Goal: Communication & Community: Answer question/provide support

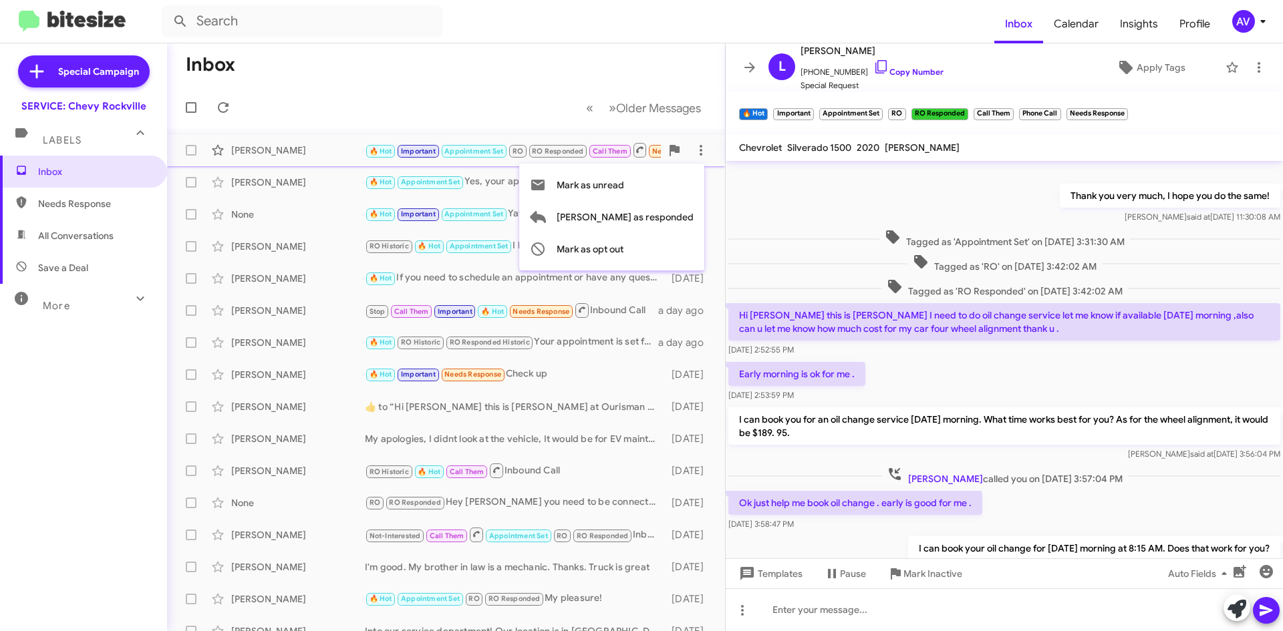
scroll to position [249, 0]
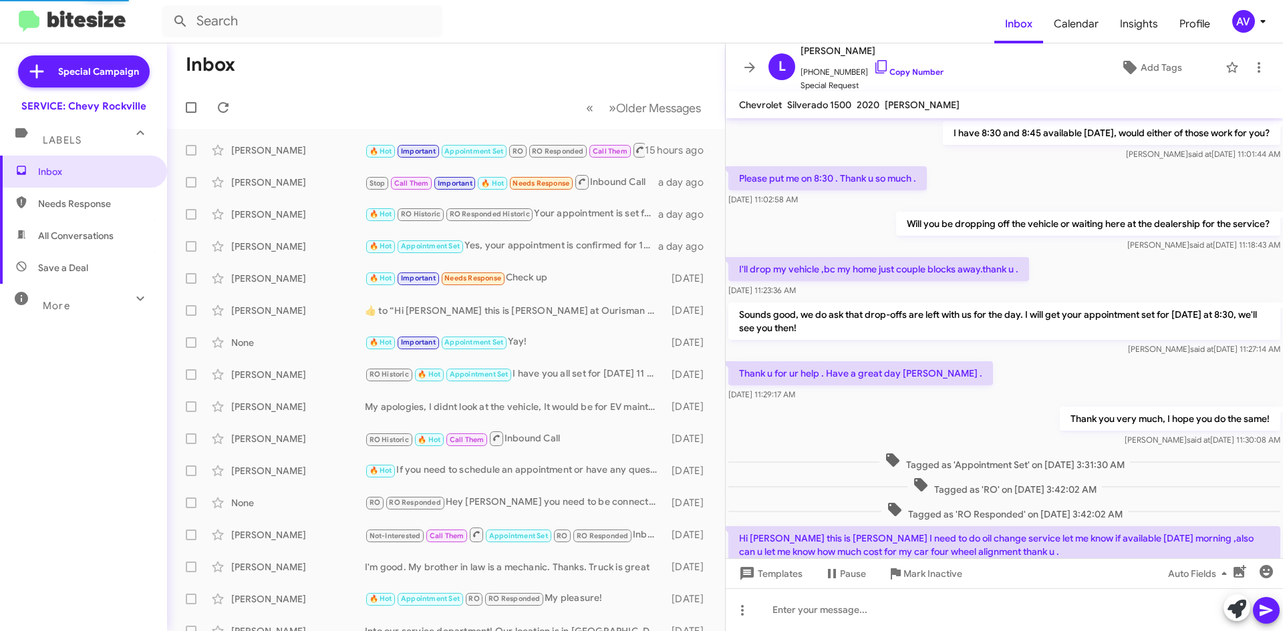
scroll to position [492, 0]
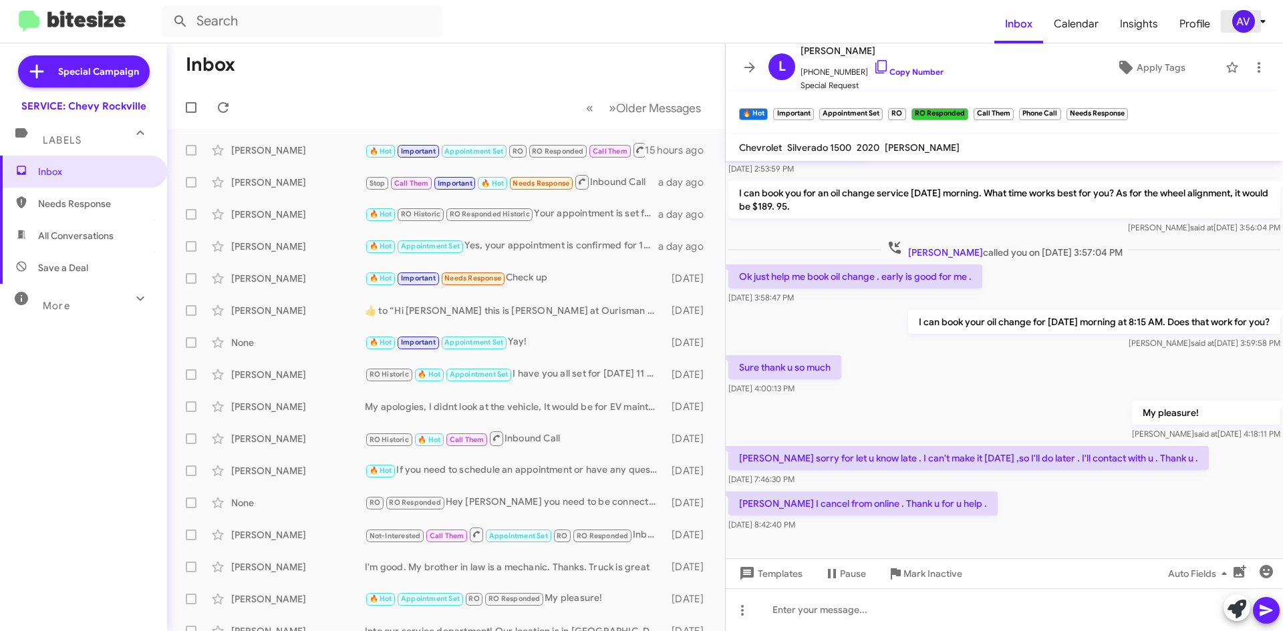
click at [1227, 19] on button "AV" at bounding box center [1244, 21] width 47 height 23
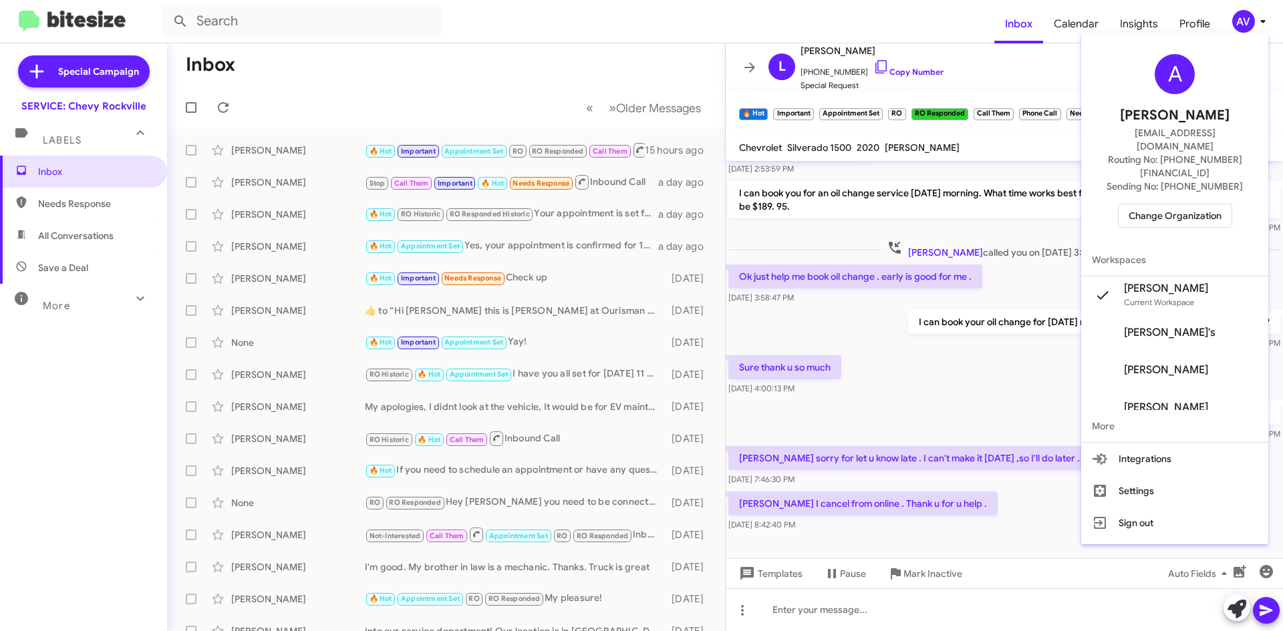
click at [1162, 204] on span "Change Organization" at bounding box center [1174, 215] width 93 height 23
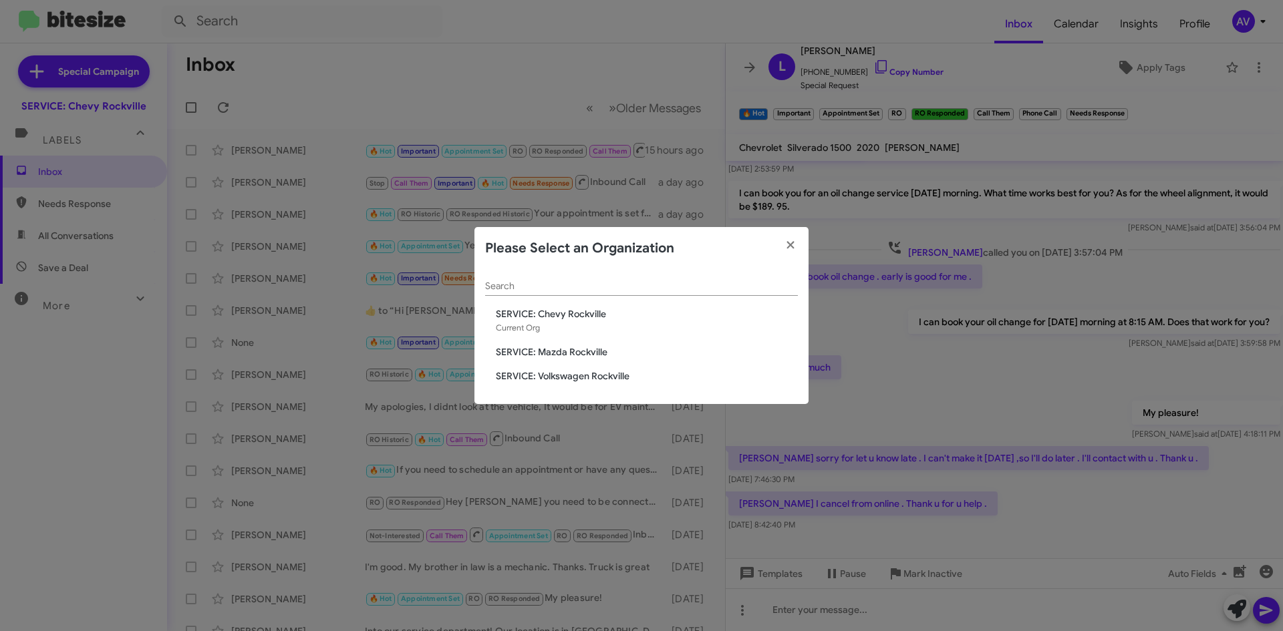
click at [566, 353] on span "SERVICE: Mazda Rockville" at bounding box center [647, 351] width 302 height 13
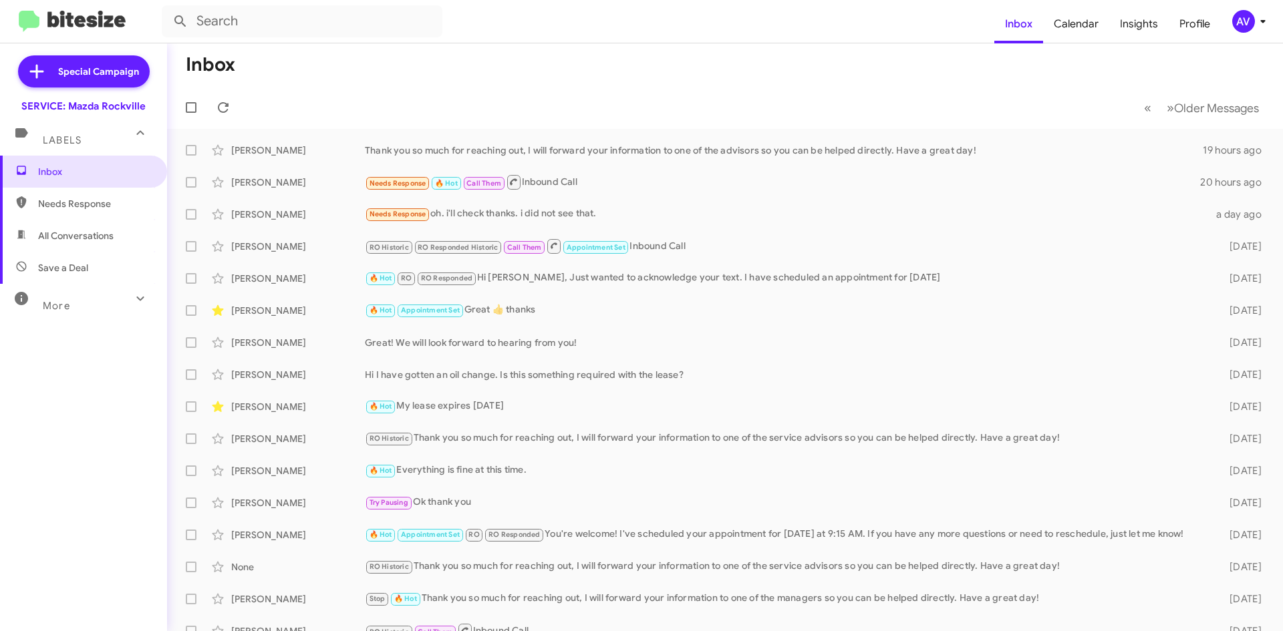
click at [1229, 21] on button "AV" at bounding box center [1244, 21] width 47 height 23
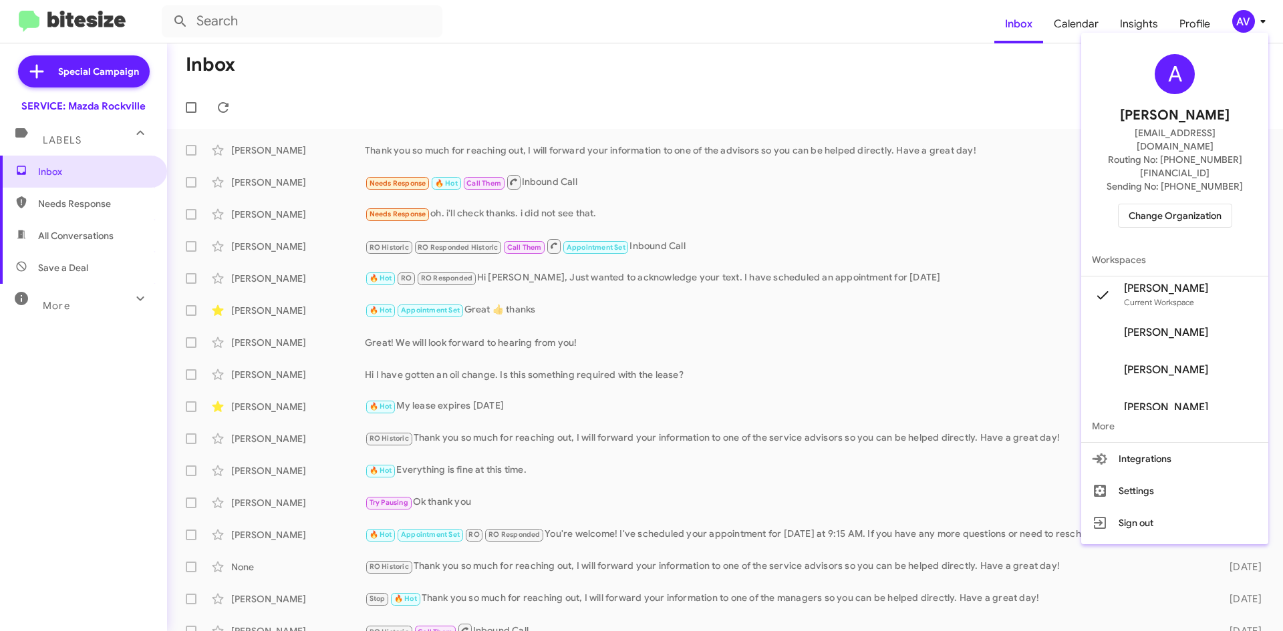
click at [1180, 204] on span "Change Organization" at bounding box center [1174, 215] width 93 height 23
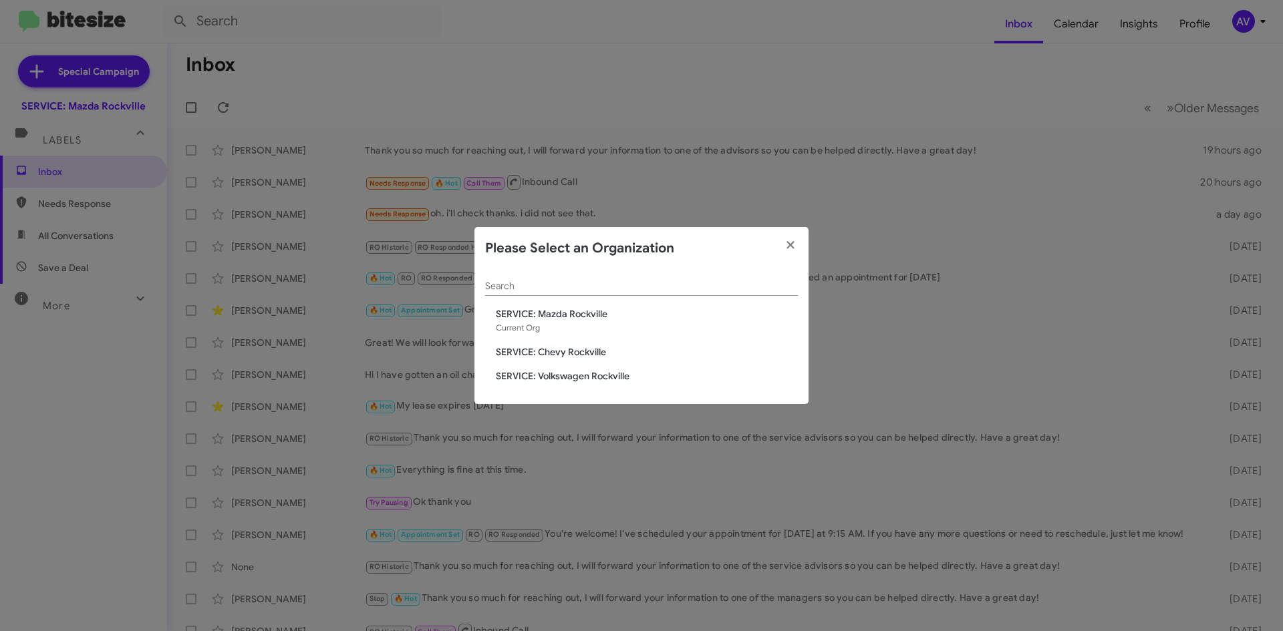
click at [610, 375] on span "SERVICE: Volkswagen Rockville" at bounding box center [647, 375] width 302 height 13
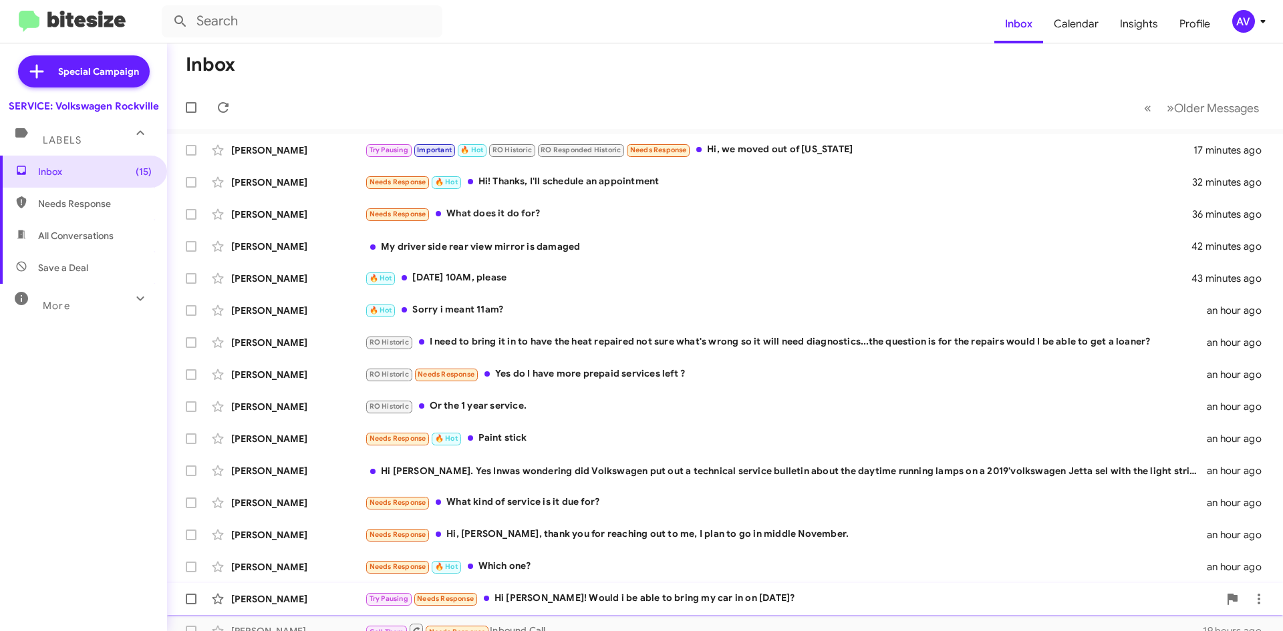
click at [643, 606] on div "Try Pausing Needs Response Hi Keith! Would i be able to bring my car in on Octo…" at bounding box center [792, 598] width 854 height 15
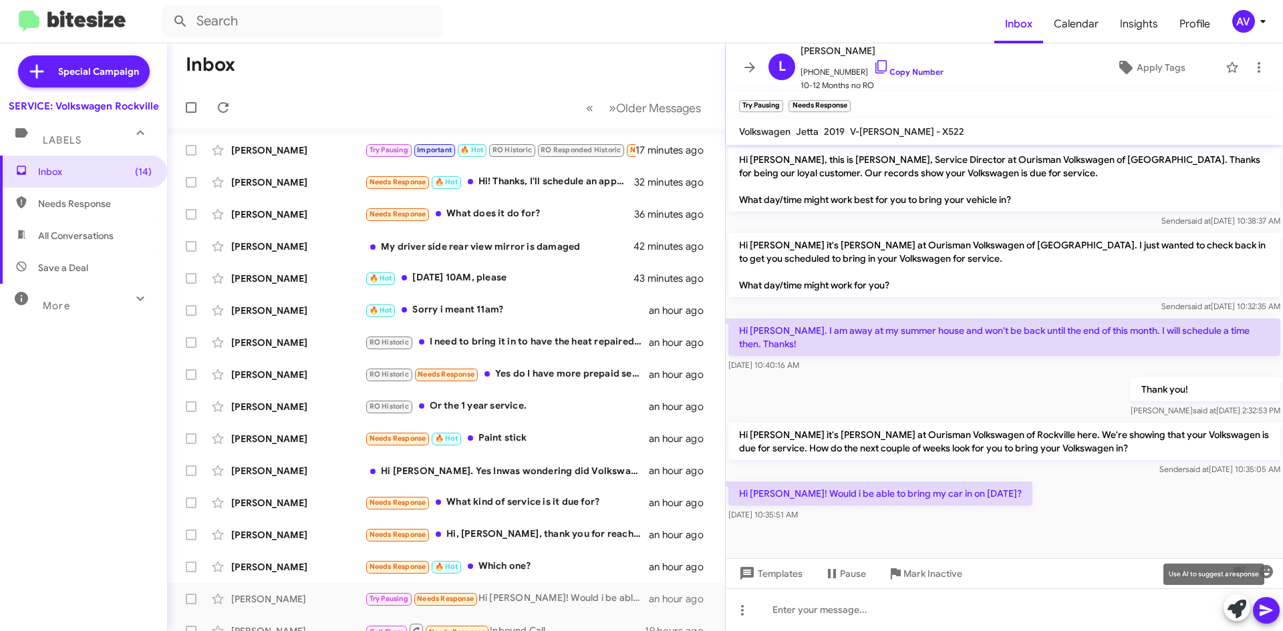
click at [1232, 610] on icon at bounding box center [1236, 609] width 19 height 19
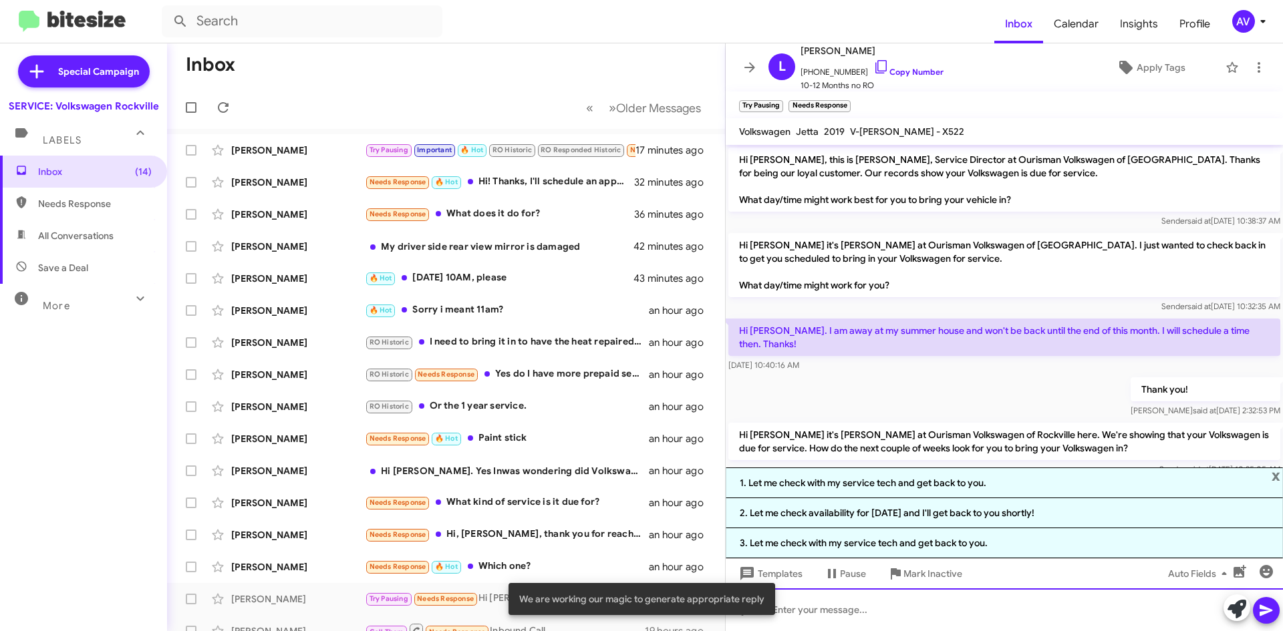
click at [883, 615] on div at bounding box center [1004, 610] width 557 height 43
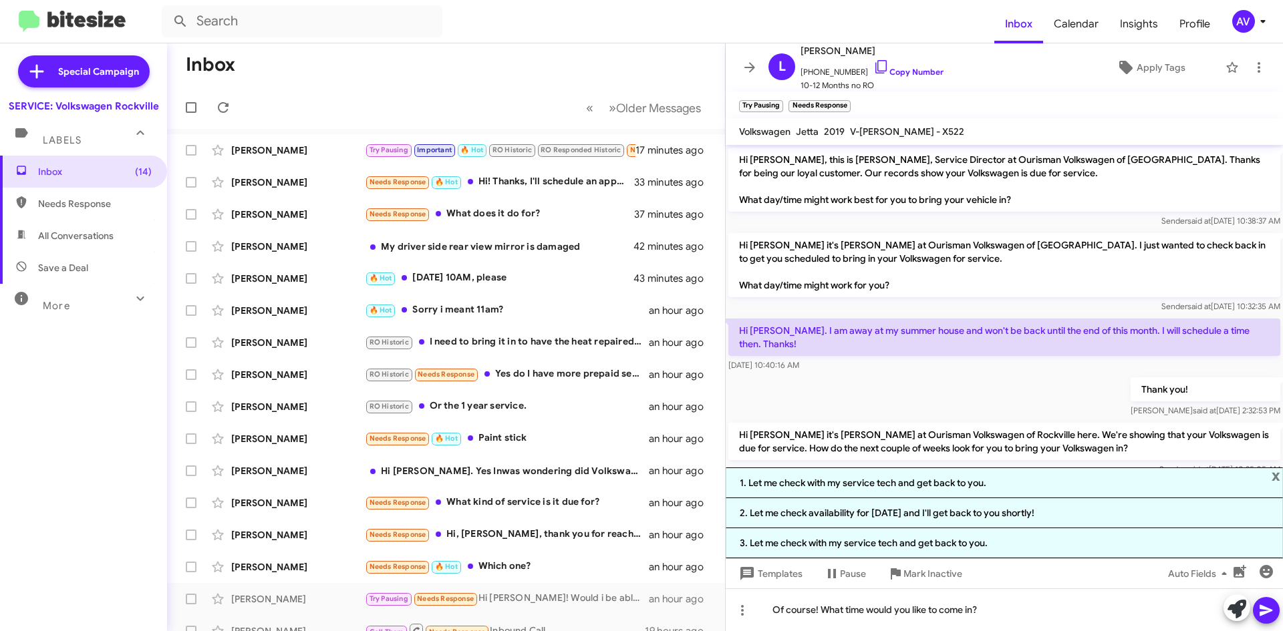
click at [1269, 618] on icon at bounding box center [1266, 611] width 16 height 16
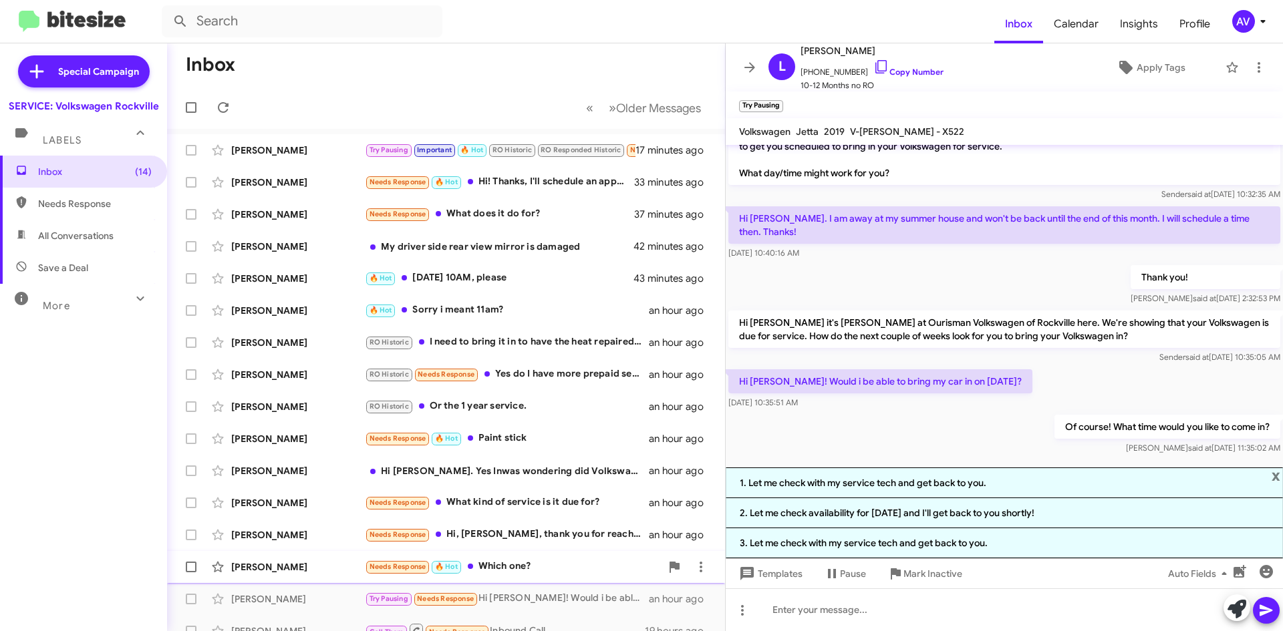
click at [540, 558] on div "Albert Ragunton Needs Response 🔥 Hot Which one? an hour ago" at bounding box center [446, 567] width 536 height 27
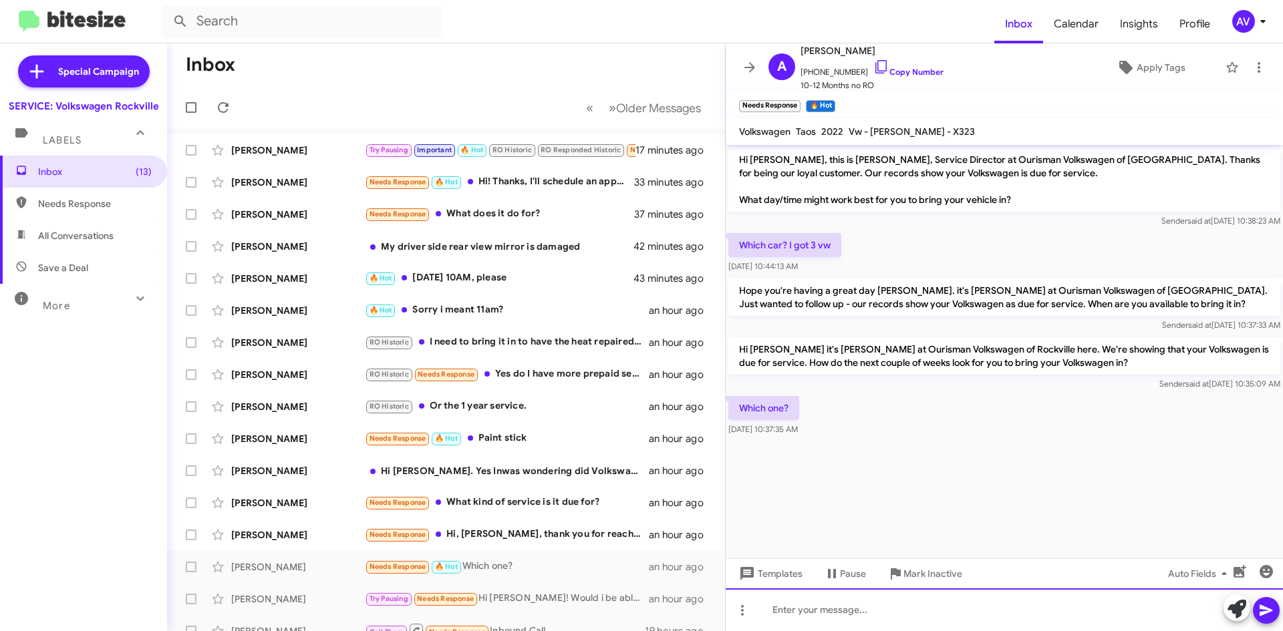
click at [858, 613] on div at bounding box center [1004, 610] width 557 height 43
click at [840, 609] on div at bounding box center [1004, 610] width 557 height 43
click at [827, 603] on div at bounding box center [1004, 610] width 557 height 43
click at [812, 611] on div at bounding box center [1004, 610] width 557 height 43
click at [816, 617] on div at bounding box center [1004, 610] width 557 height 43
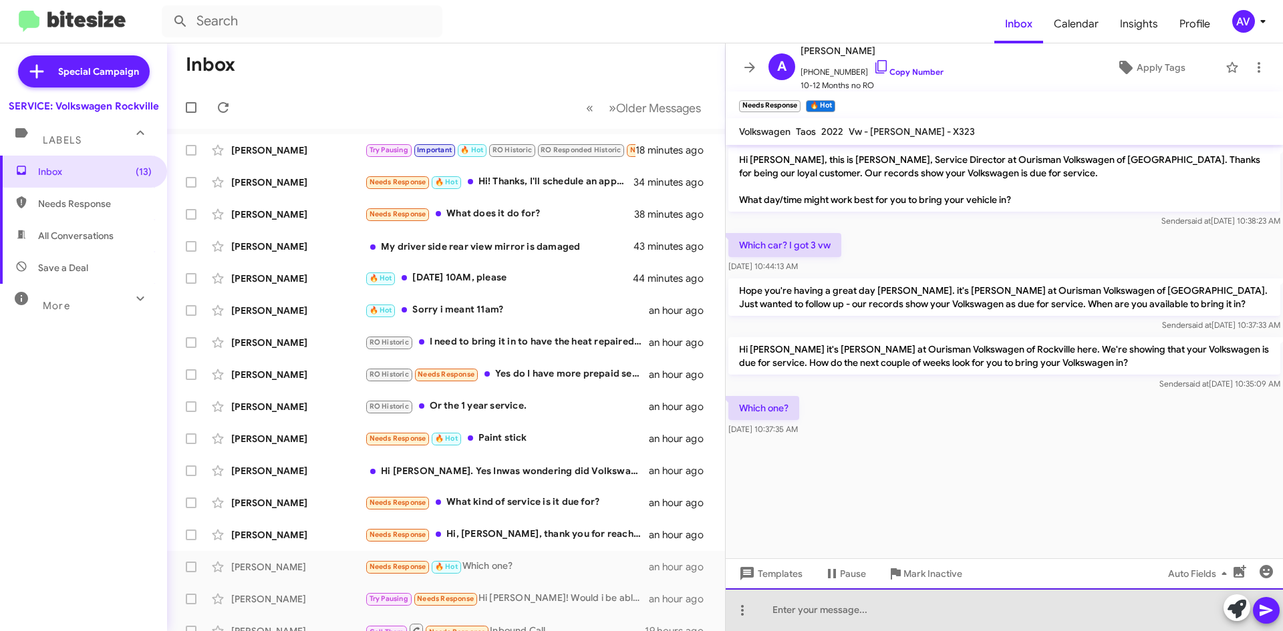
click at [838, 613] on div at bounding box center [1004, 610] width 557 height 43
click at [850, 615] on div "It is for your 2022 Taos" at bounding box center [1004, 610] width 557 height 43
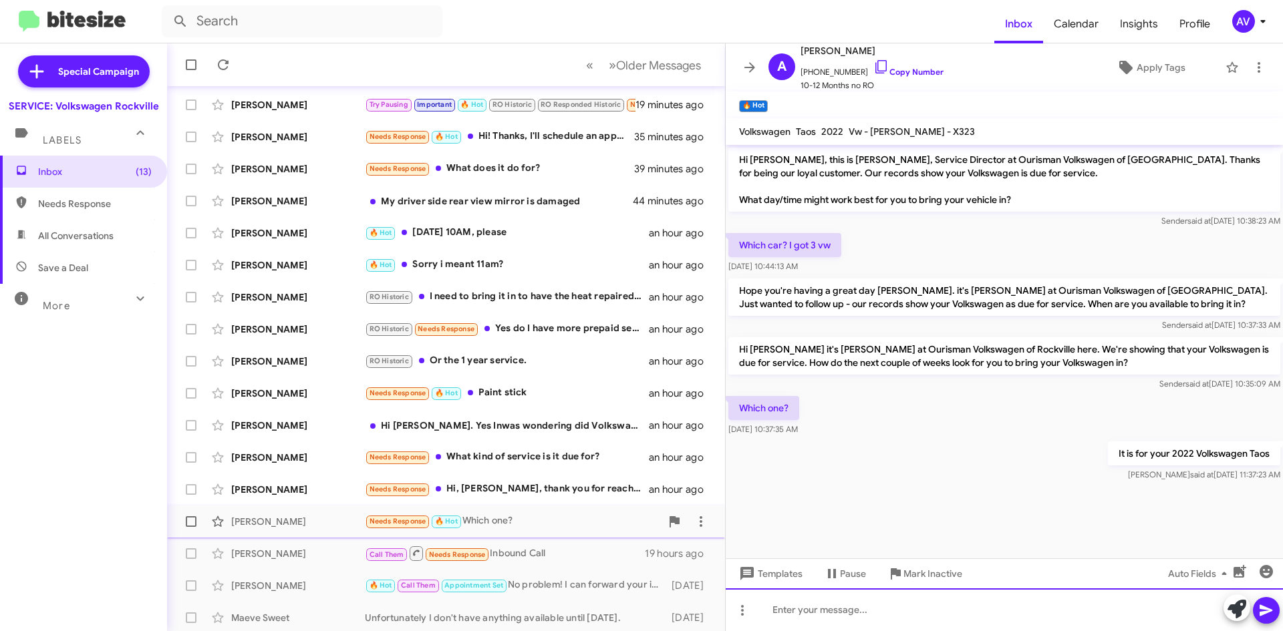
scroll to position [112, 0]
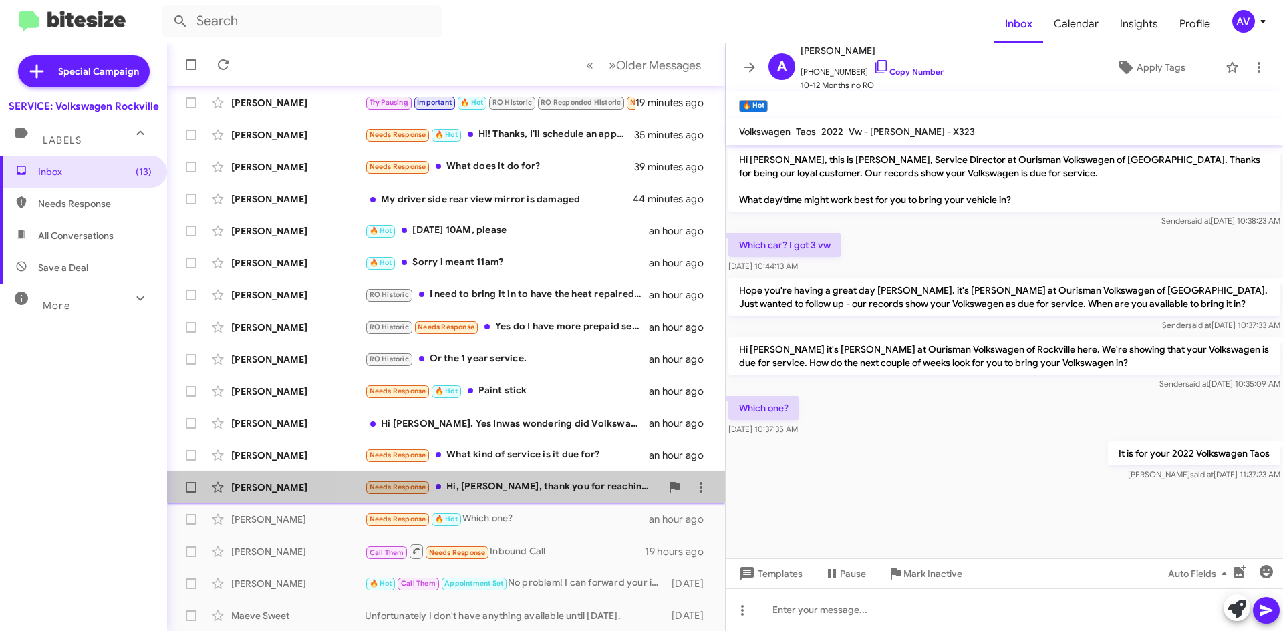
click at [527, 482] on div "Needs Response Hi, Keith, thank you for reaching out to me, I plan to go in mid…" at bounding box center [513, 487] width 296 height 15
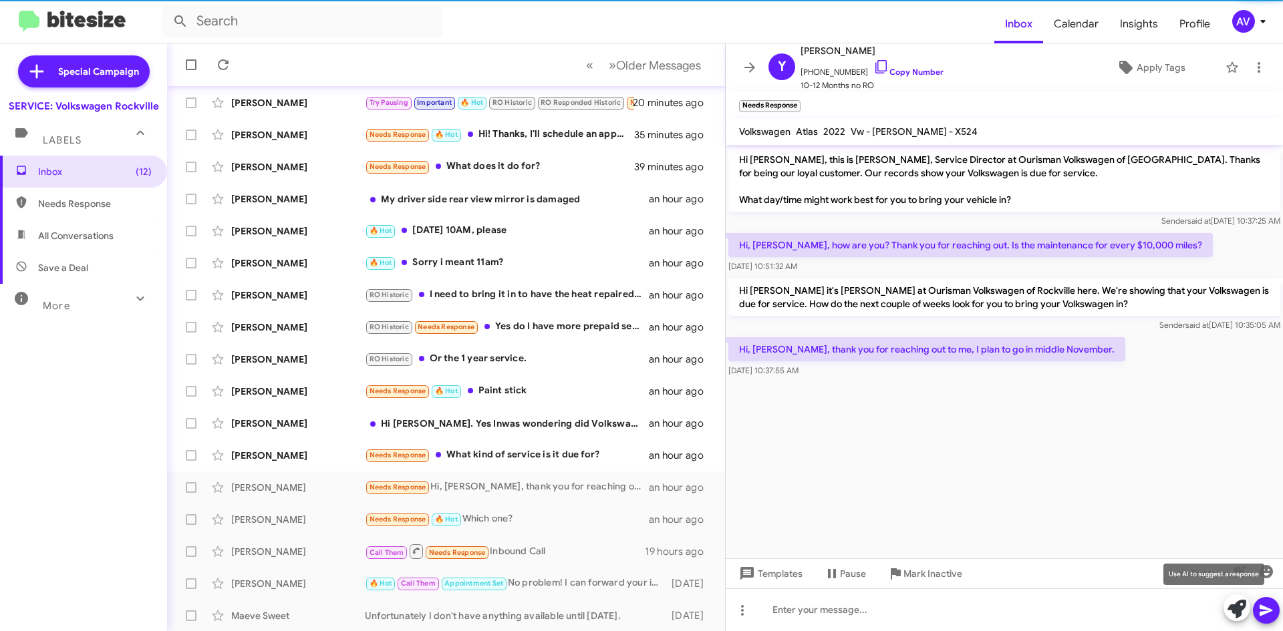
click at [1233, 614] on icon at bounding box center [1236, 609] width 19 height 19
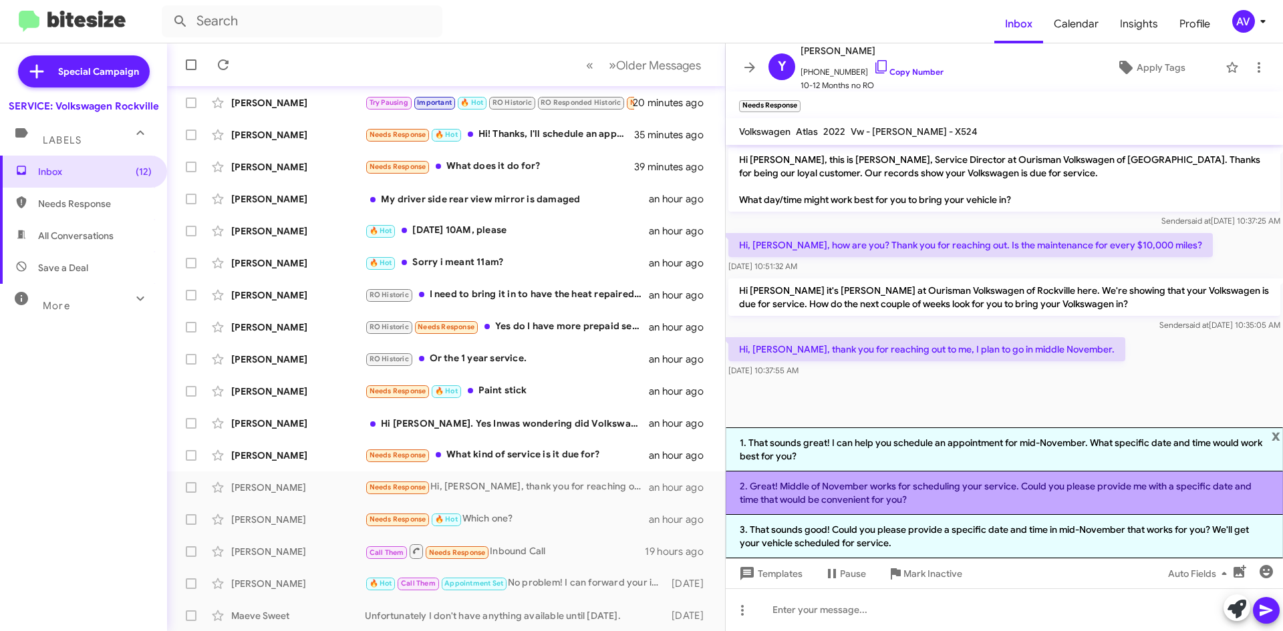
click at [923, 506] on li "2. Great! Middle of November works for scheduling your service. Could you pleas…" at bounding box center [1004, 493] width 557 height 43
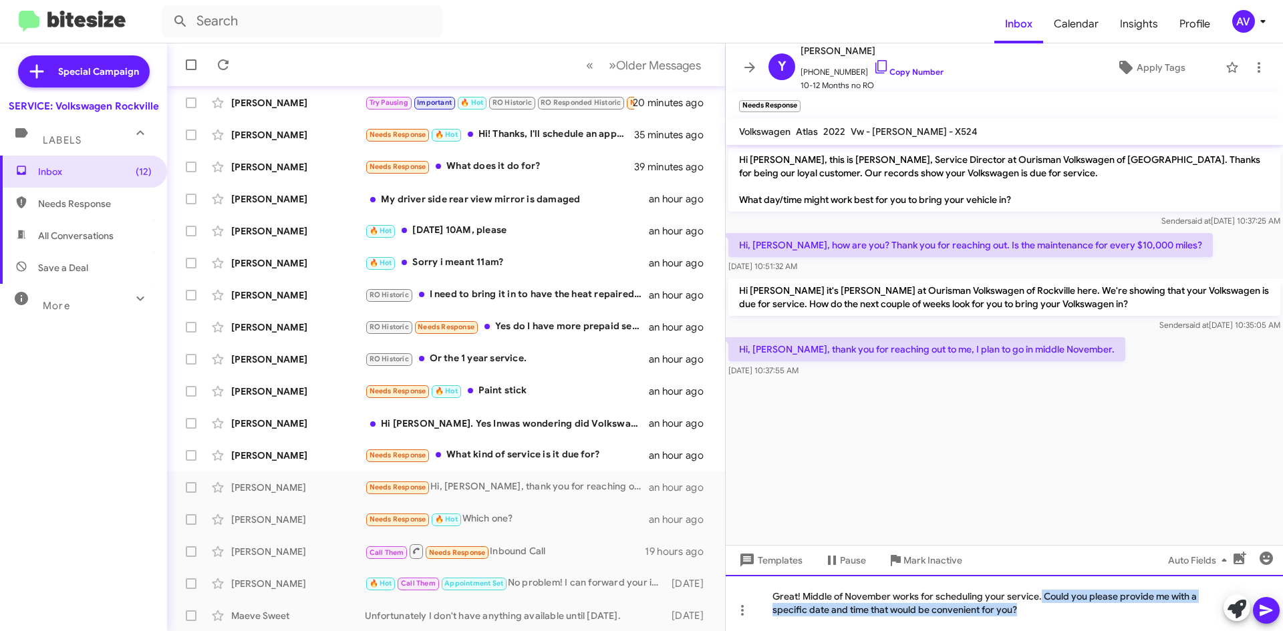
drag, startPoint x: 1042, startPoint y: 593, endPoint x: 1098, endPoint y: 661, distance: 87.8
click at [1098, 631] on html "Inbox Calendar Insights Profile AV Special Campaign SERVICE: Volkswagen Rockvil…" at bounding box center [641, 315] width 1283 height 631
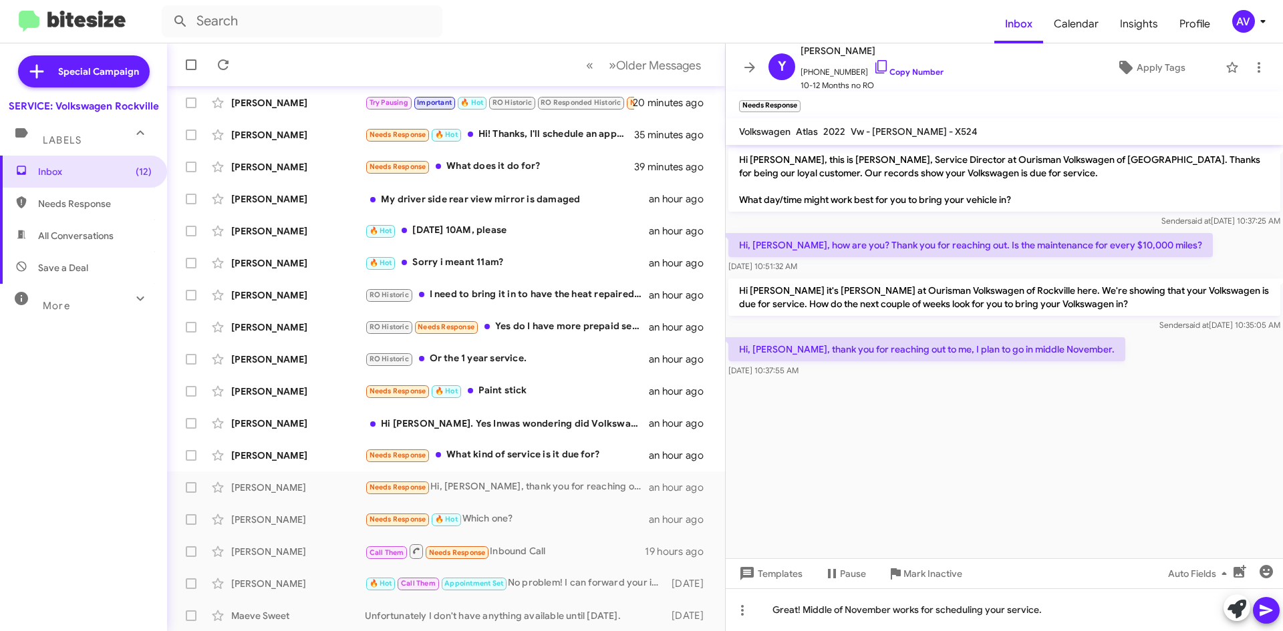
click at [1269, 608] on icon at bounding box center [1266, 611] width 16 height 16
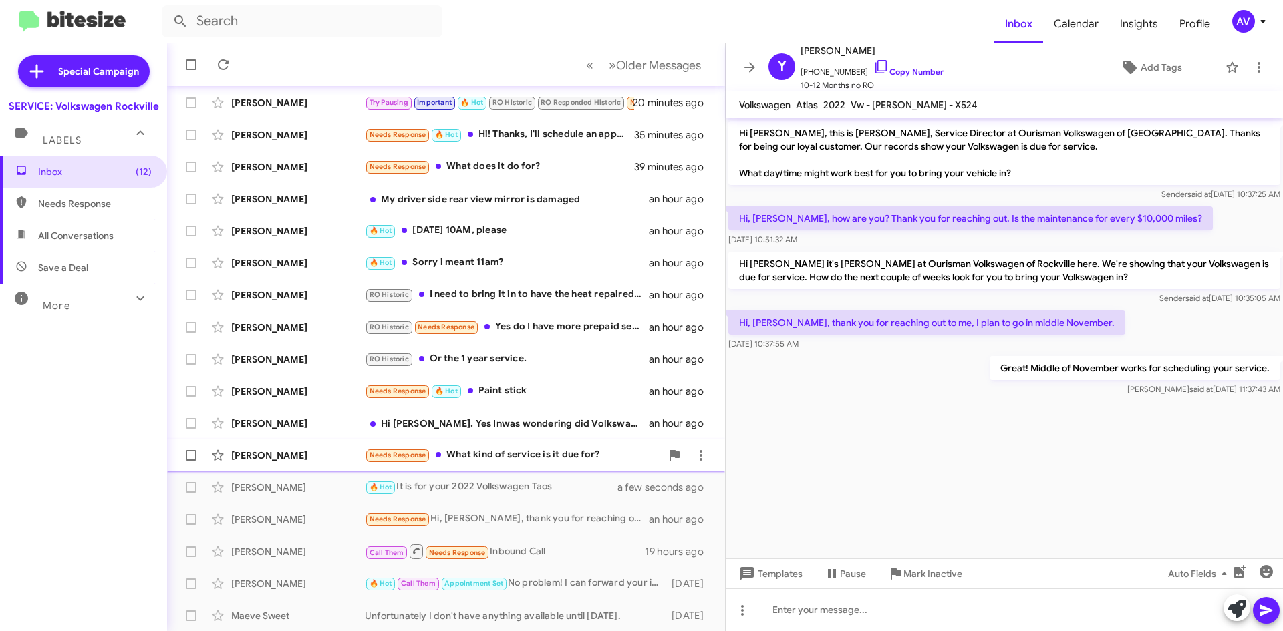
click at [587, 463] on div "Needs Response What kind of service is it due for?" at bounding box center [513, 455] width 296 height 15
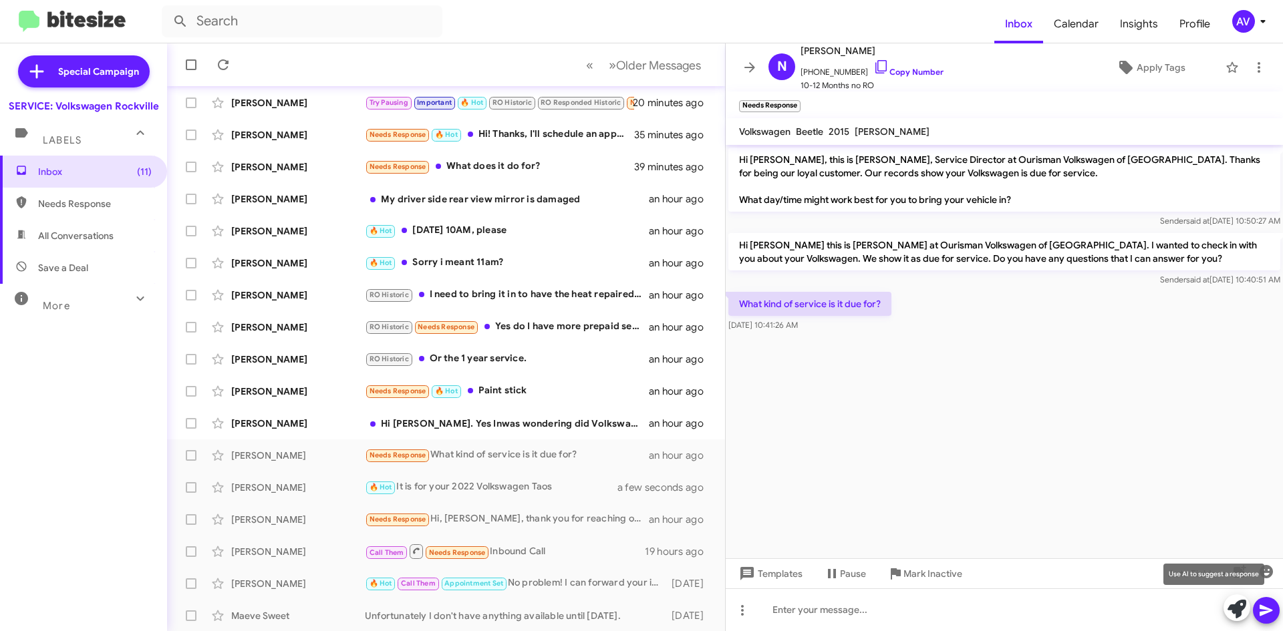
click at [1233, 611] on icon at bounding box center [1236, 609] width 19 height 19
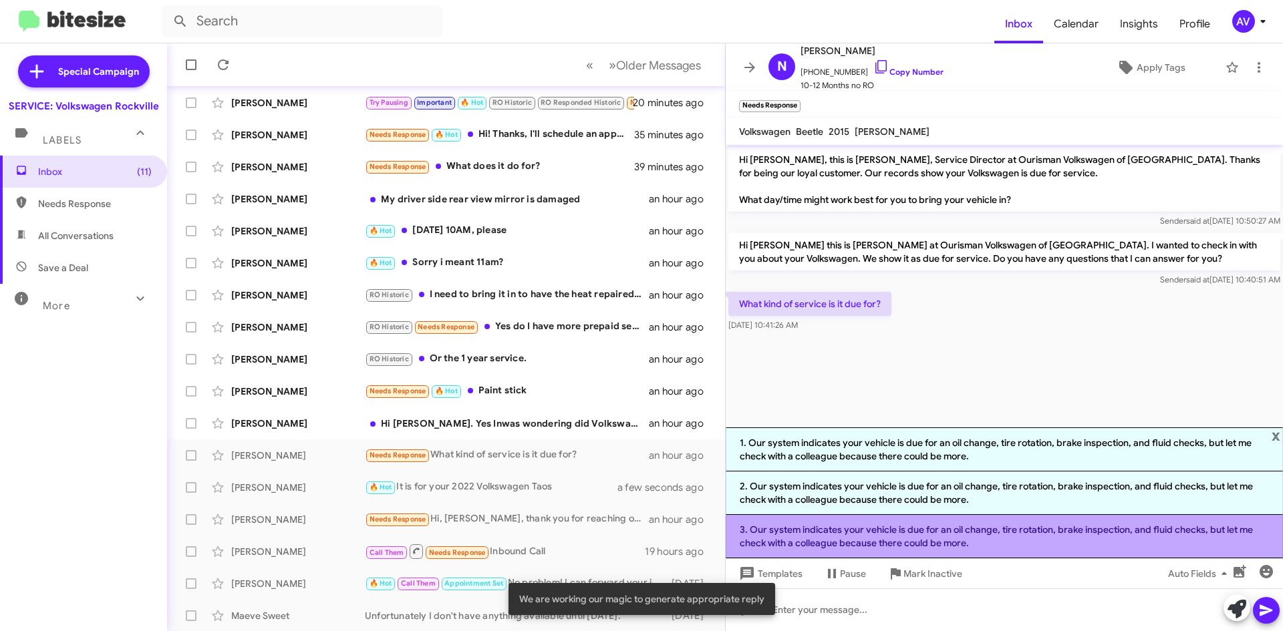
click at [876, 547] on li "3. Our system indicates your vehicle is due for an oil change, tire rotation, b…" at bounding box center [1004, 536] width 557 height 43
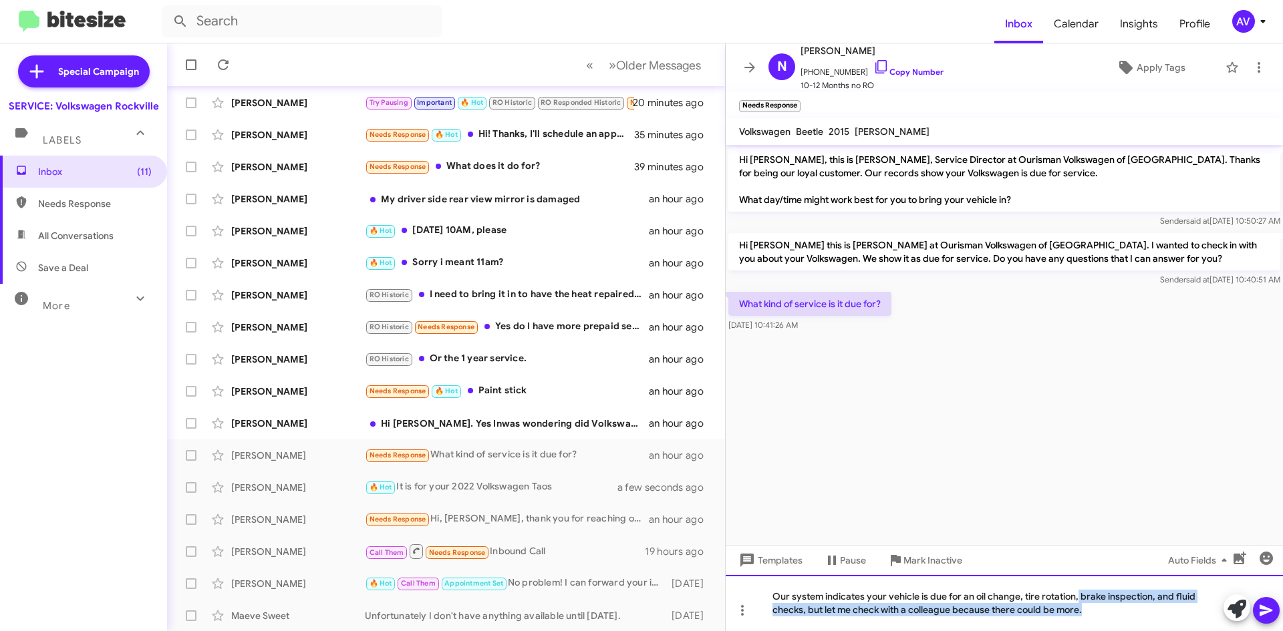
drag, startPoint x: 1079, startPoint y: 597, endPoint x: 1084, endPoint y: 643, distance: 46.3
click at [1084, 631] on html "Inbox Calendar Insights Profile AV Special Campaign SERVICE: Volkswagen Rockvil…" at bounding box center [641, 315] width 1283 height 631
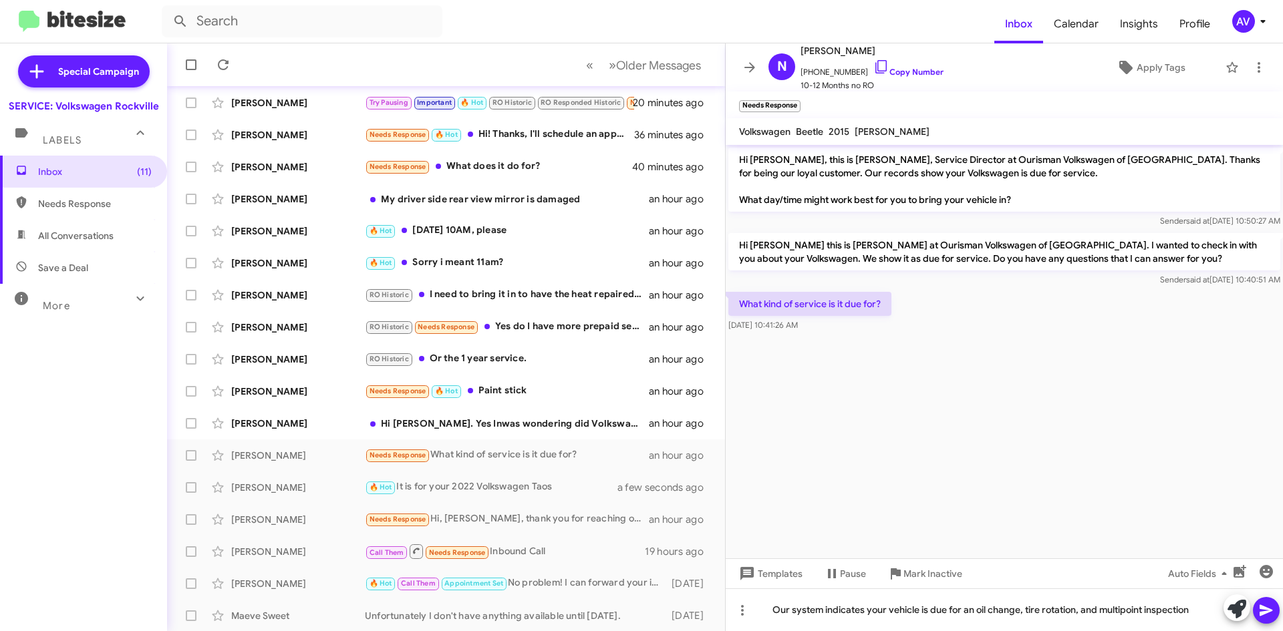
click at [1272, 608] on icon at bounding box center [1266, 611] width 16 height 16
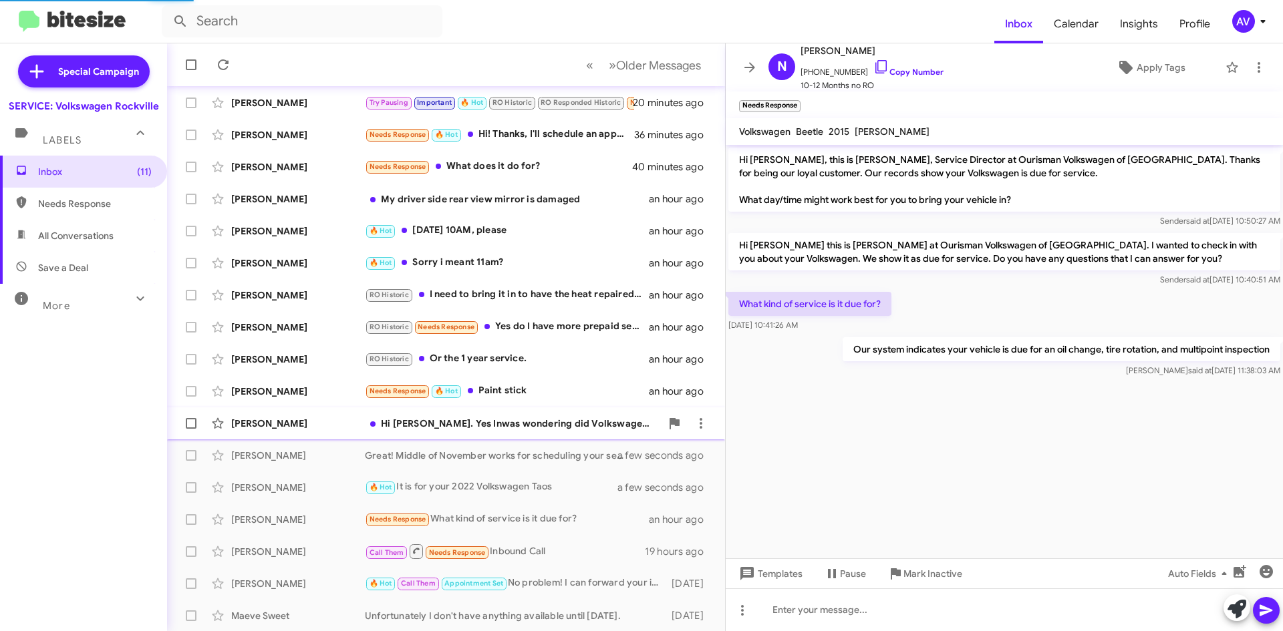
click at [546, 428] on div "Hi [PERSON_NAME]. Yes Inwas wondering did Volkswagen put out a technical servic…" at bounding box center [513, 423] width 296 height 13
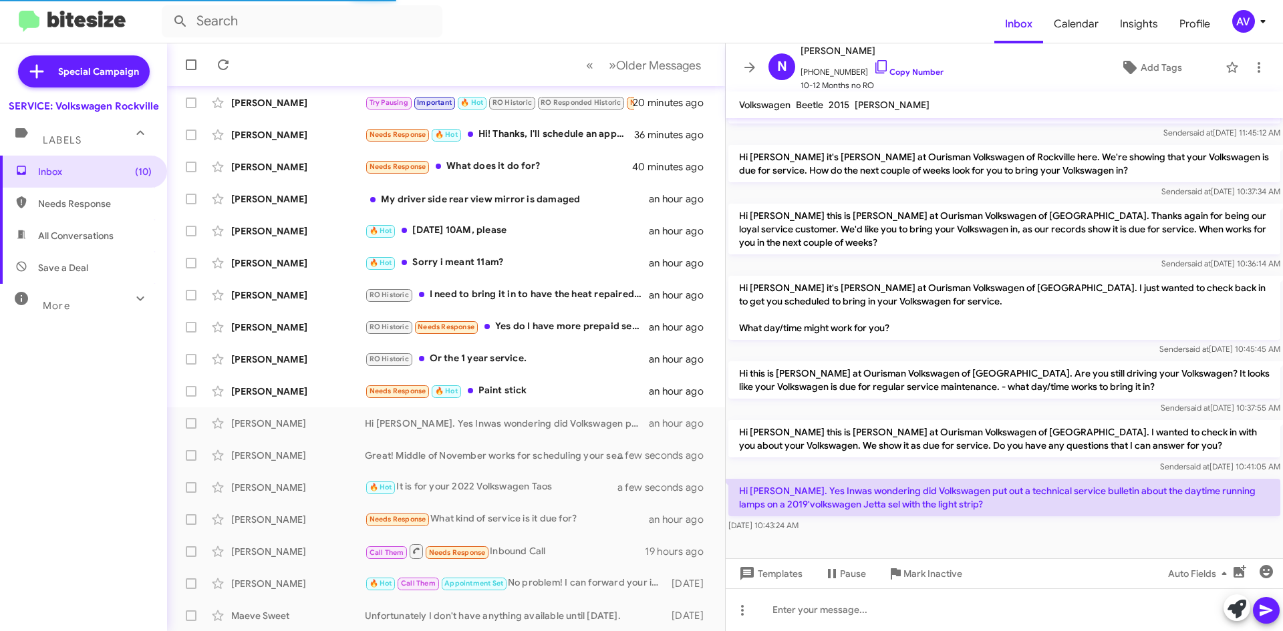
scroll to position [115, 0]
click at [1242, 614] on icon at bounding box center [1236, 609] width 19 height 19
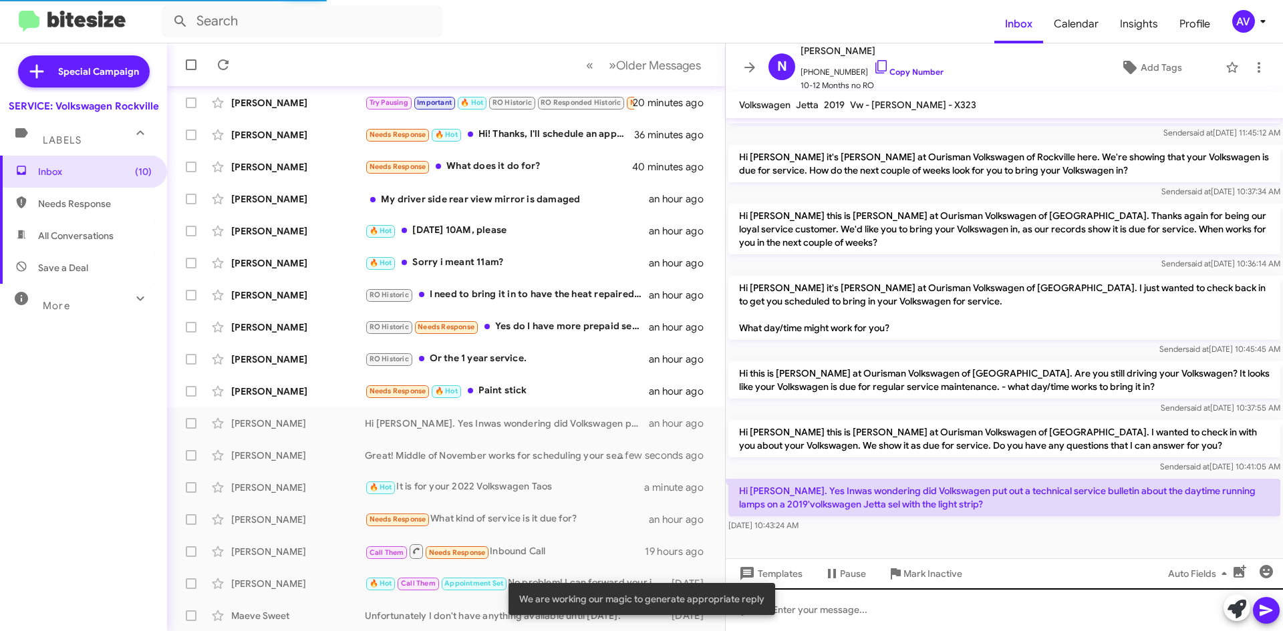
scroll to position [142, 0]
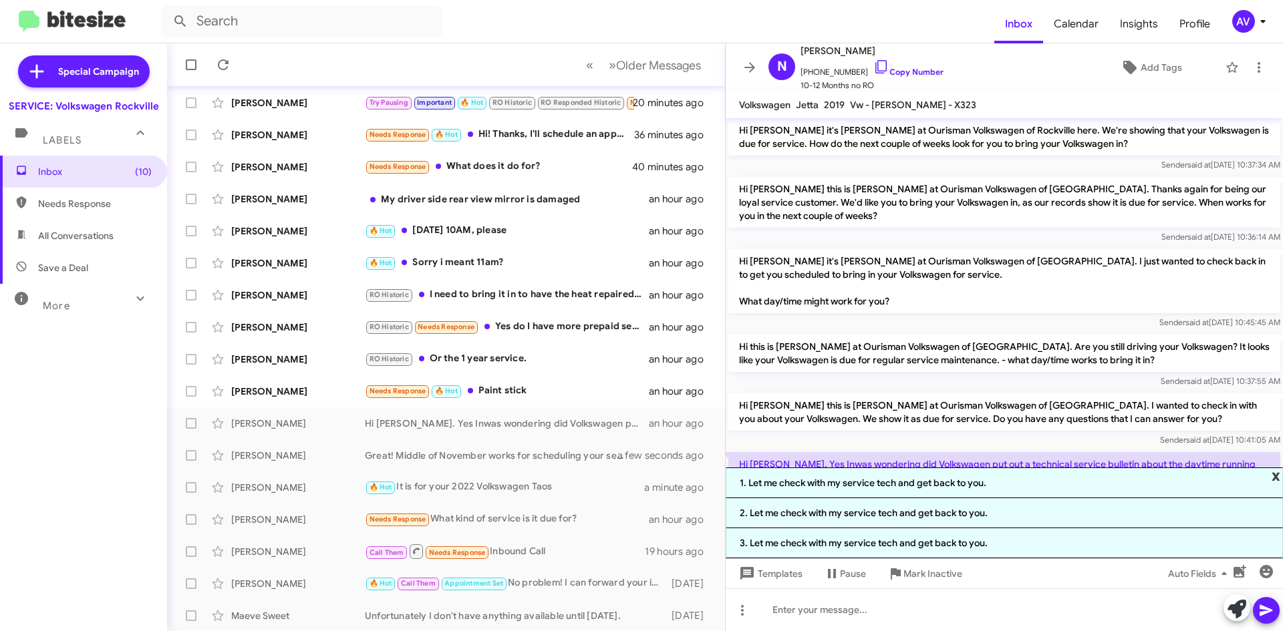
click at [1275, 474] on span "x" at bounding box center [1275, 476] width 9 height 16
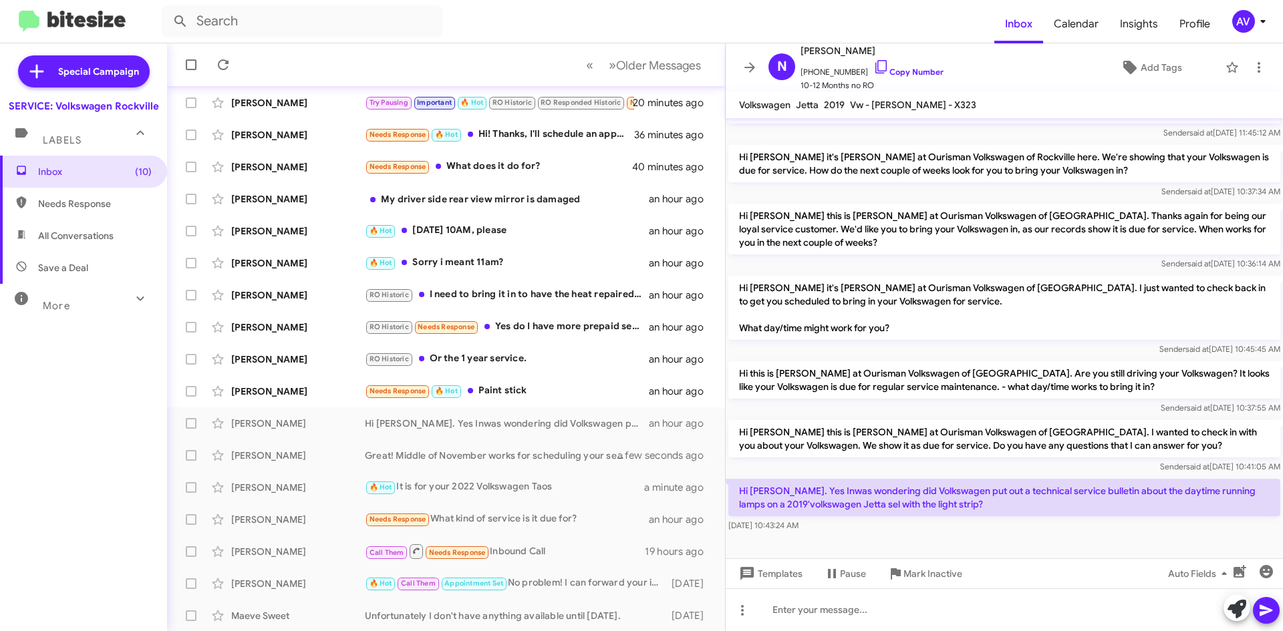
scroll to position [115, 0]
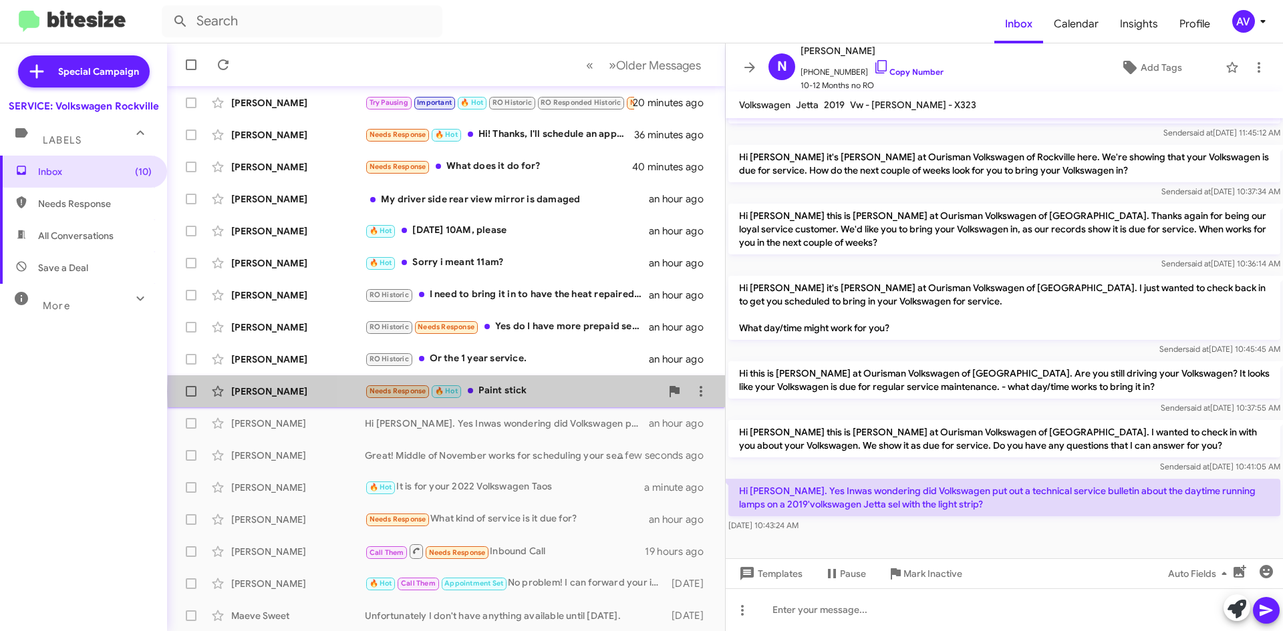
click at [556, 391] on div "Needs Response 🔥 Hot Paint stick" at bounding box center [513, 390] width 296 height 15
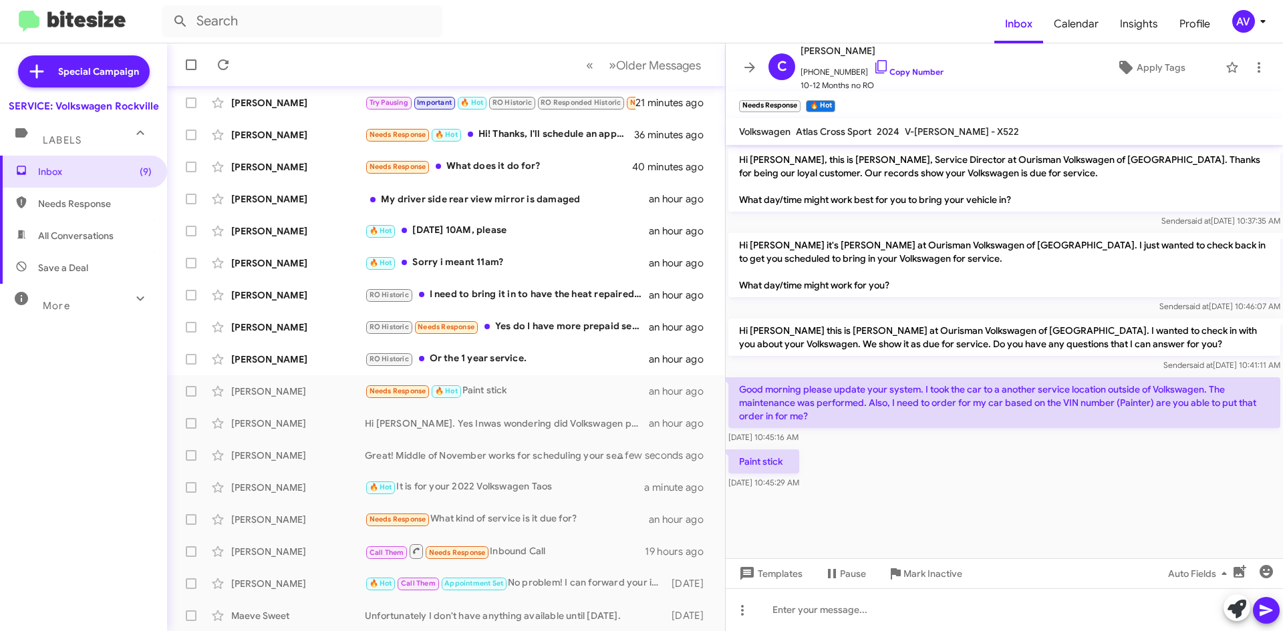
click at [1243, 29] on div "AV" at bounding box center [1243, 21] width 23 height 23
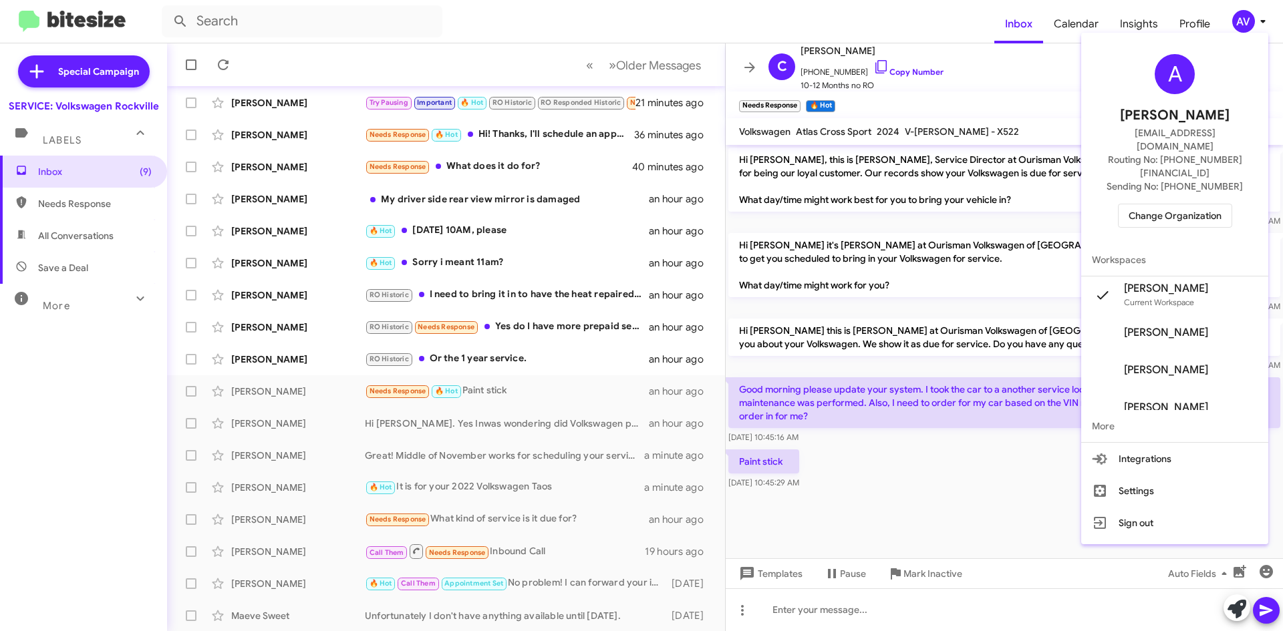
click at [1174, 204] on span "Change Organization" at bounding box center [1174, 215] width 93 height 23
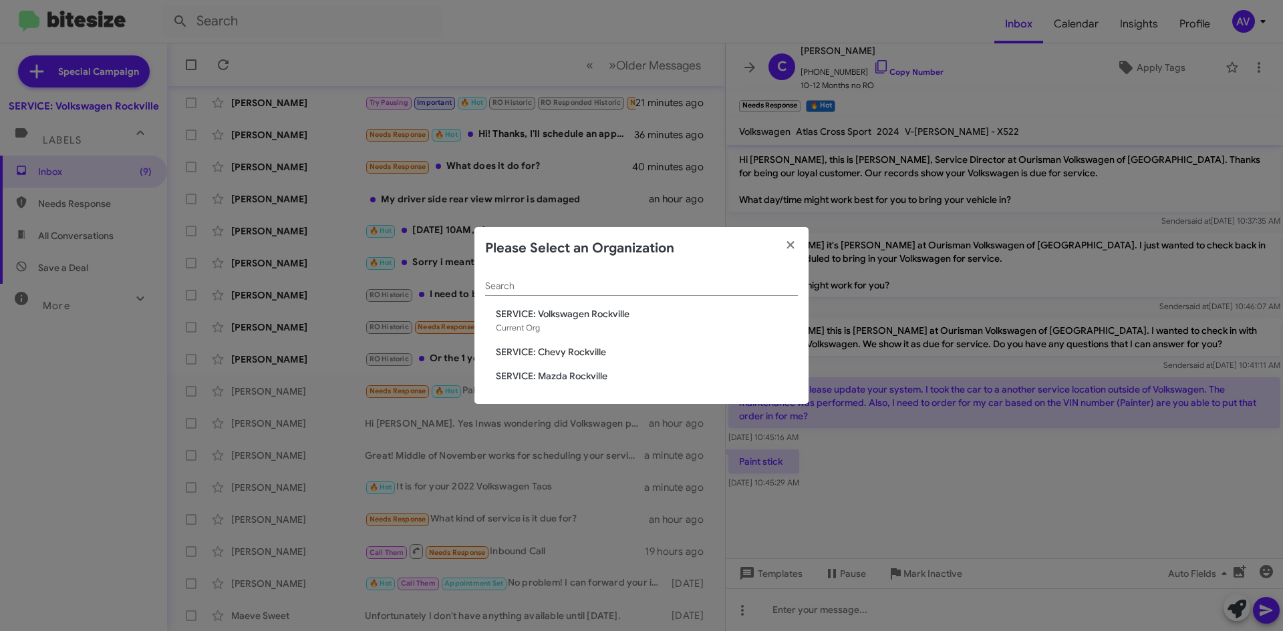
click at [578, 343] on div "Search SERVICE: Volkswagen Rockville Current Org SERVICE: Chevy Rockville SERVI…" at bounding box center [641, 337] width 334 height 135
click at [577, 350] on span "SERVICE: Chevy Rockville" at bounding box center [647, 351] width 302 height 13
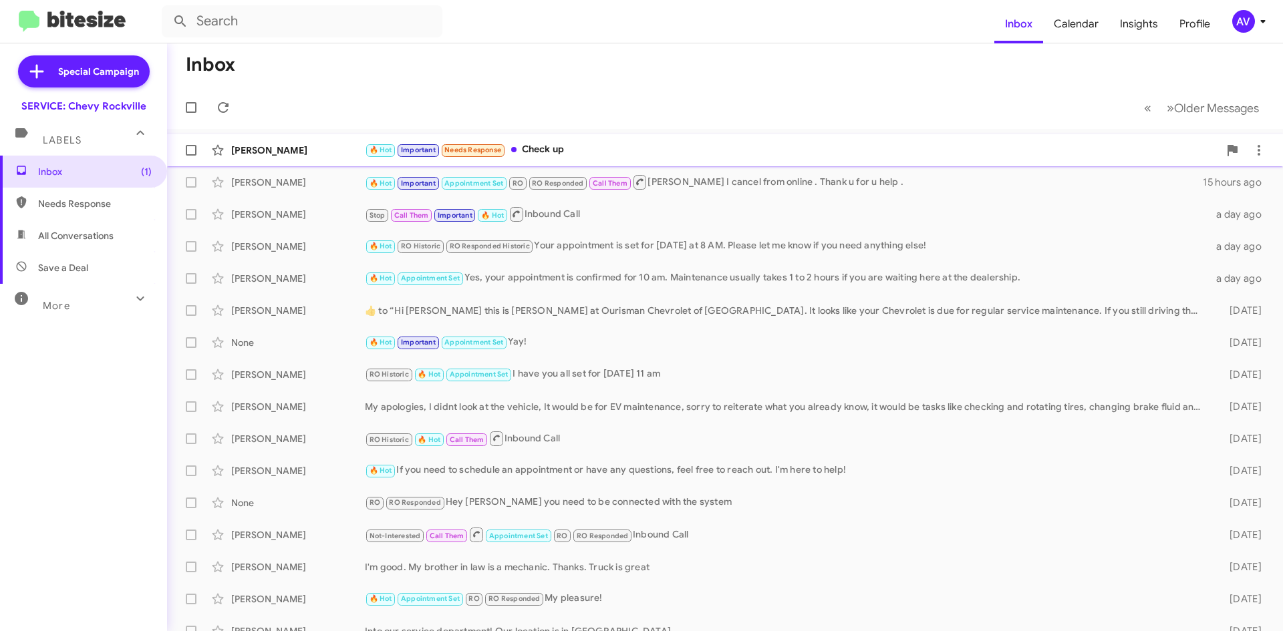
click at [613, 140] on div "Douglas Amaya 🔥 Hot Important Needs Response Check up 2 days ago" at bounding box center [725, 150] width 1094 height 27
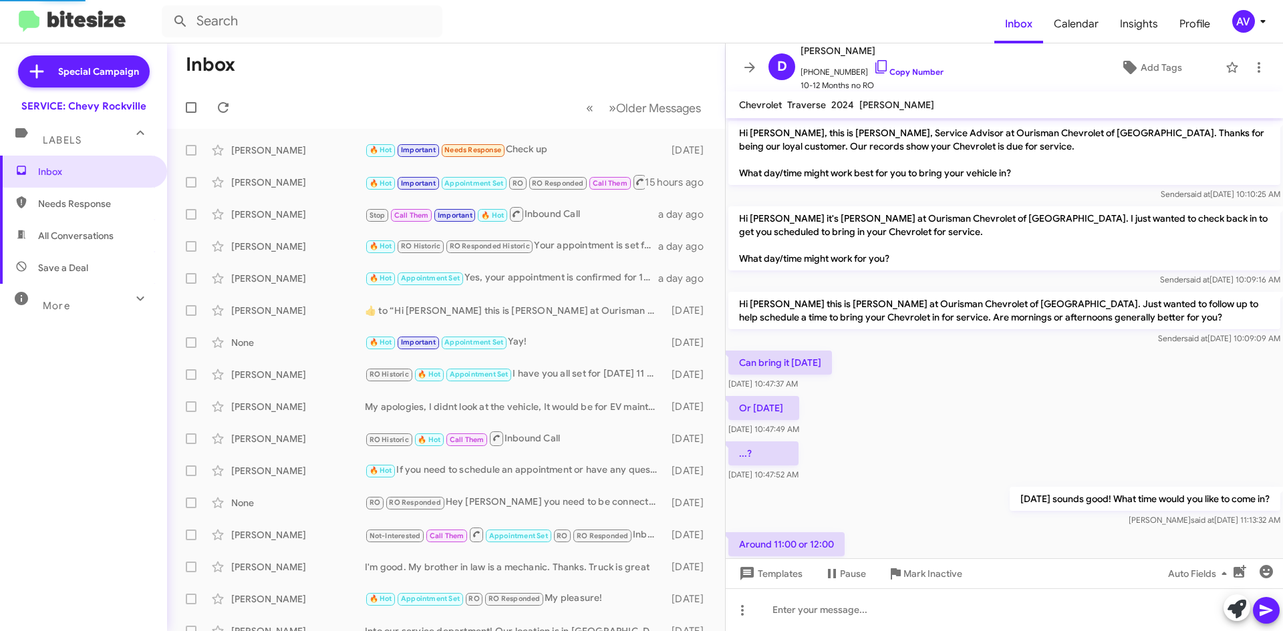
scroll to position [190, 0]
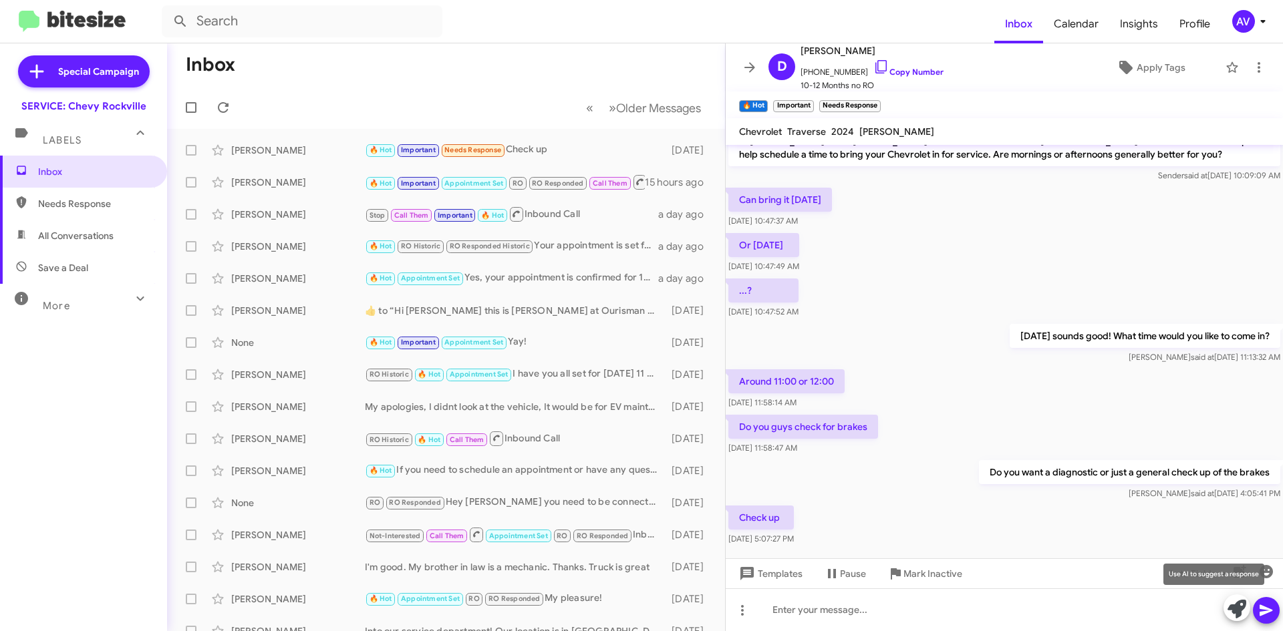
click at [1233, 602] on icon at bounding box center [1236, 609] width 19 height 19
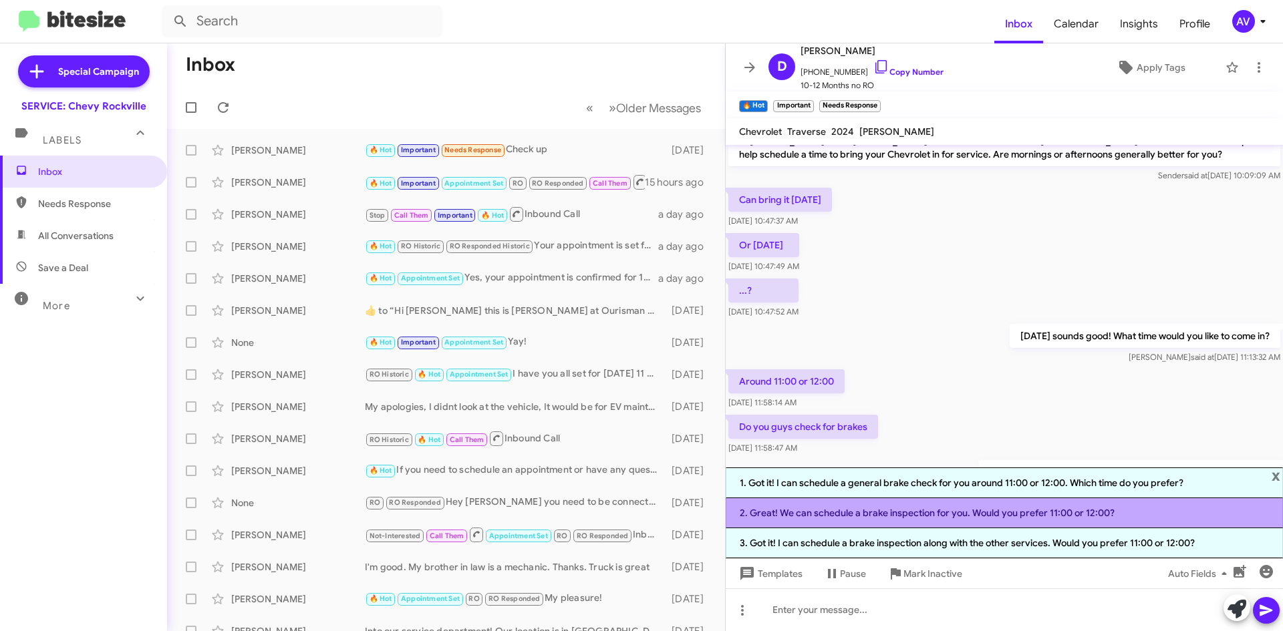
click at [888, 521] on li "2. Great! We can schedule a brake inspection for you. Would you prefer 11:00 or…" at bounding box center [1004, 513] width 557 height 30
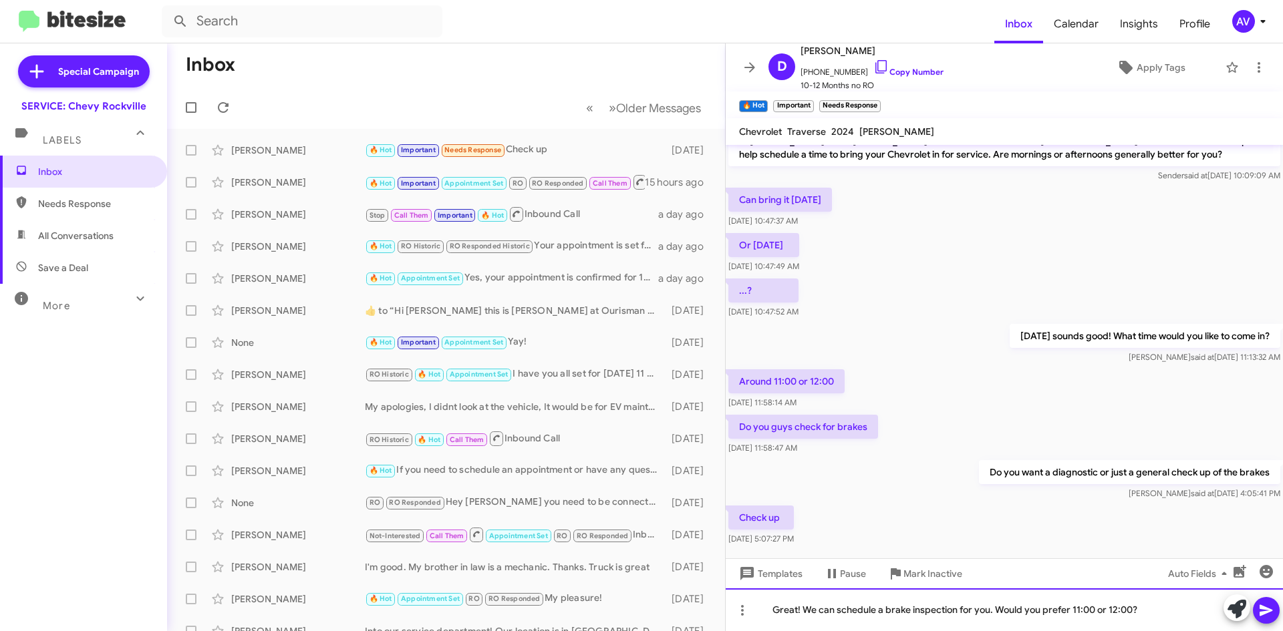
drag, startPoint x: 954, startPoint y: 625, endPoint x: 905, endPoint y: 613, distance: 50.1
click at [905, 613] on div "Great! We can schedule a brake inspection for you. Would you prefer 11:00 or 12…" at bounding box center [1004, 610] width 557 height 43
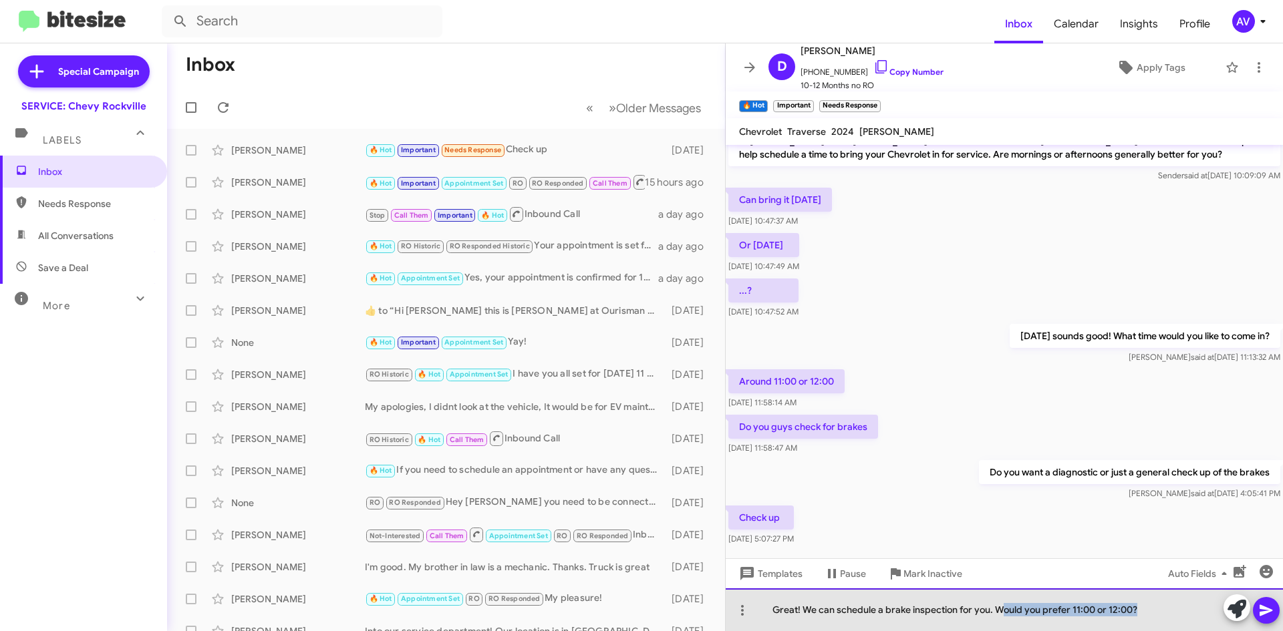
drag, startPoint x: 1003, startPoint y: 616, endPoint x: 1183, endPoint y: 614, distance: 179.7
click at [1183, 614] on div "Great! We can schedule a brake inspection for you. Would you prefer 11:00 or 12…" at bounding box center [1004, 610] width 557 height 43
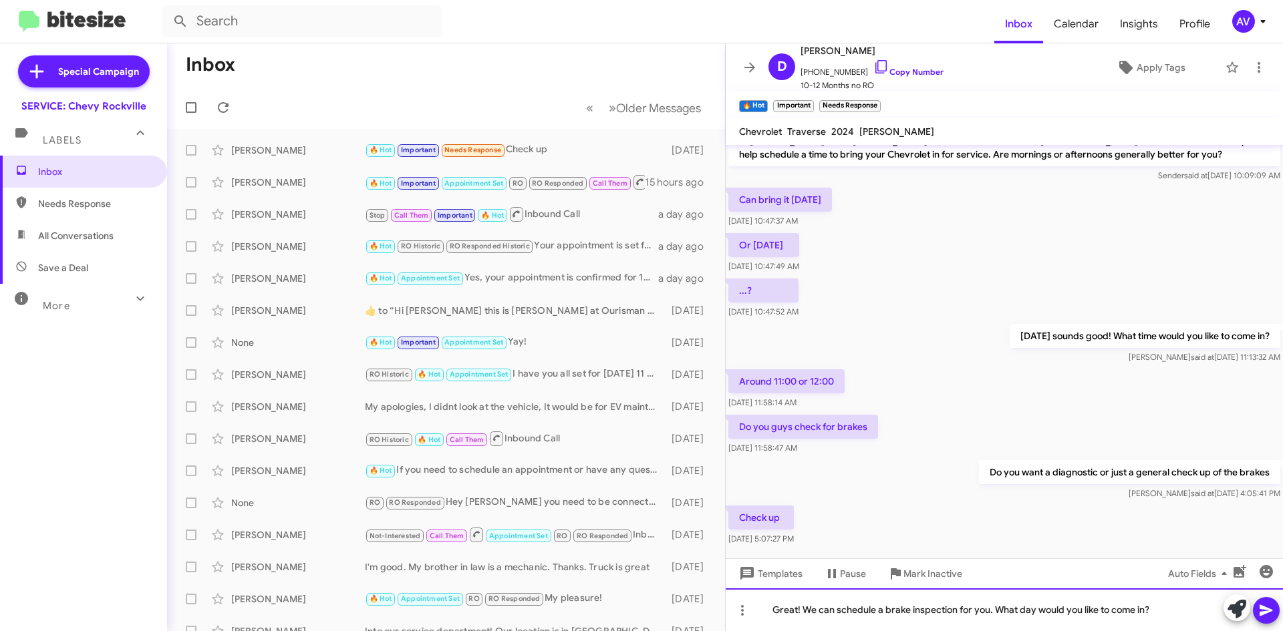
click at [1037, 610] on div "Great! We can schedule a brake inspection for you. What day would you like to c…" at bounding box center [1004, 610] width 557 height 43
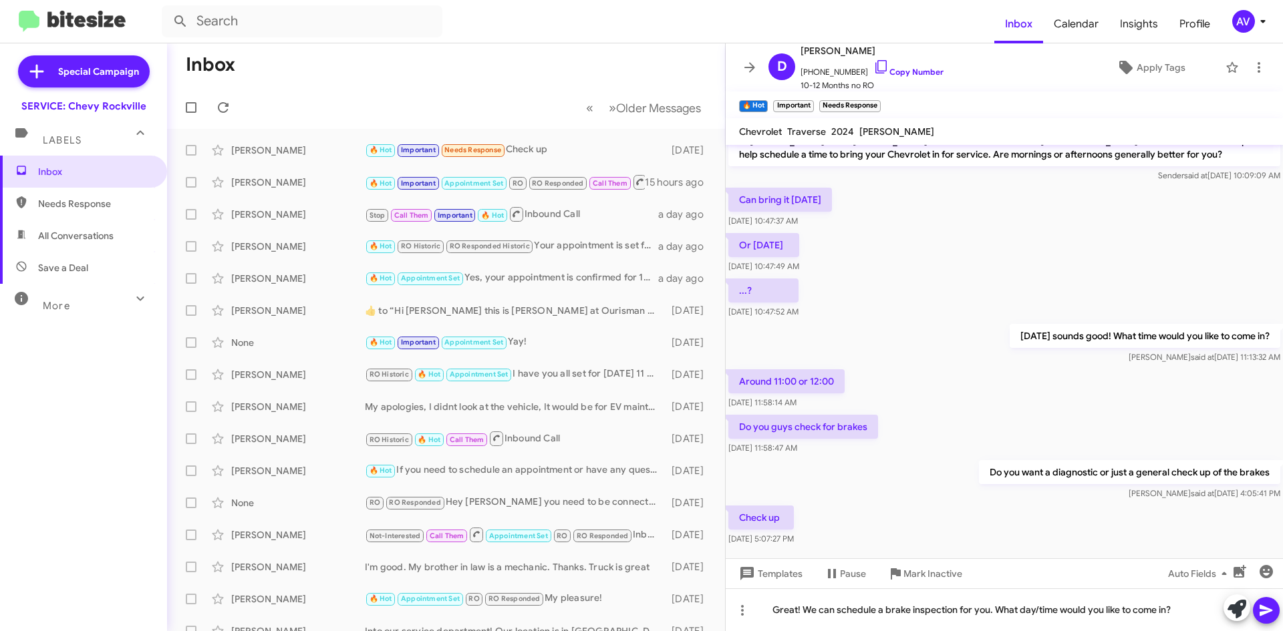
click at [1266, 615] on icon at bounding box center [1266, 611] width 16 height 16
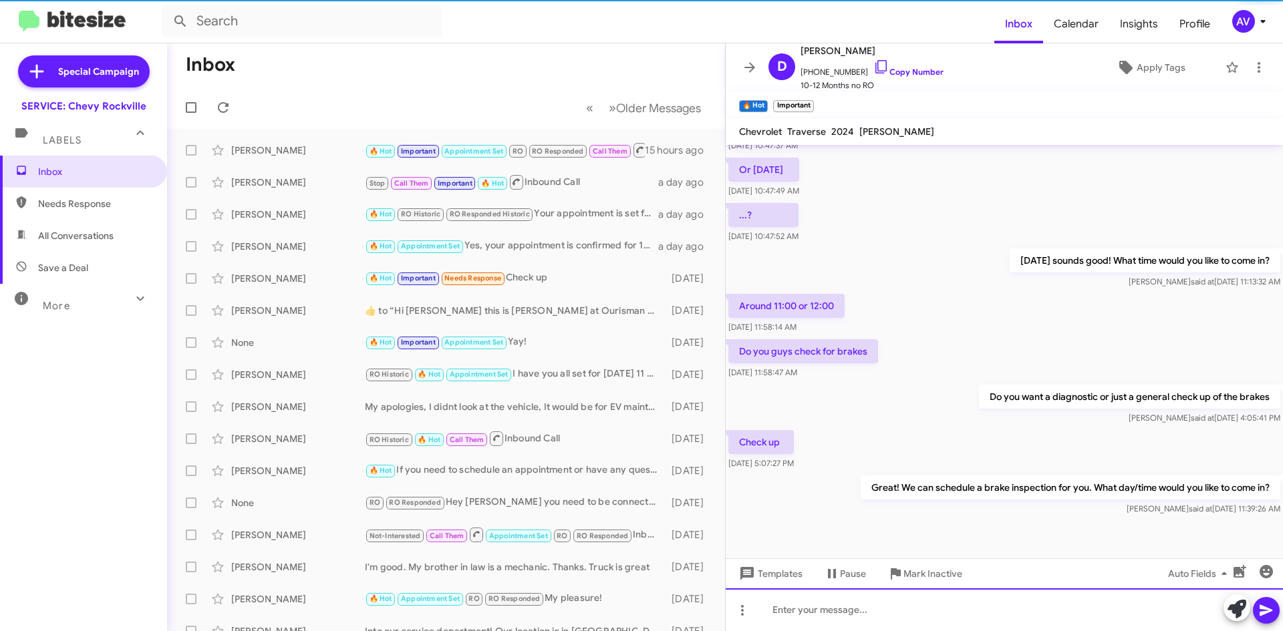
scroll to position [265, 0]
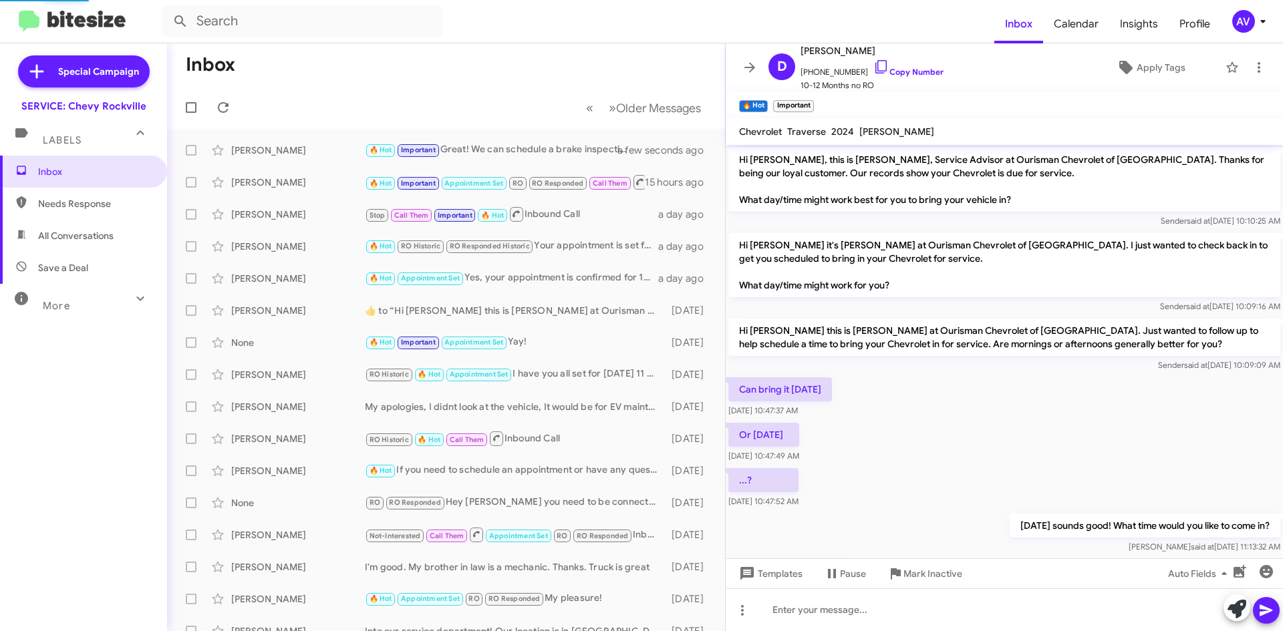
scroll to position [238, 0]
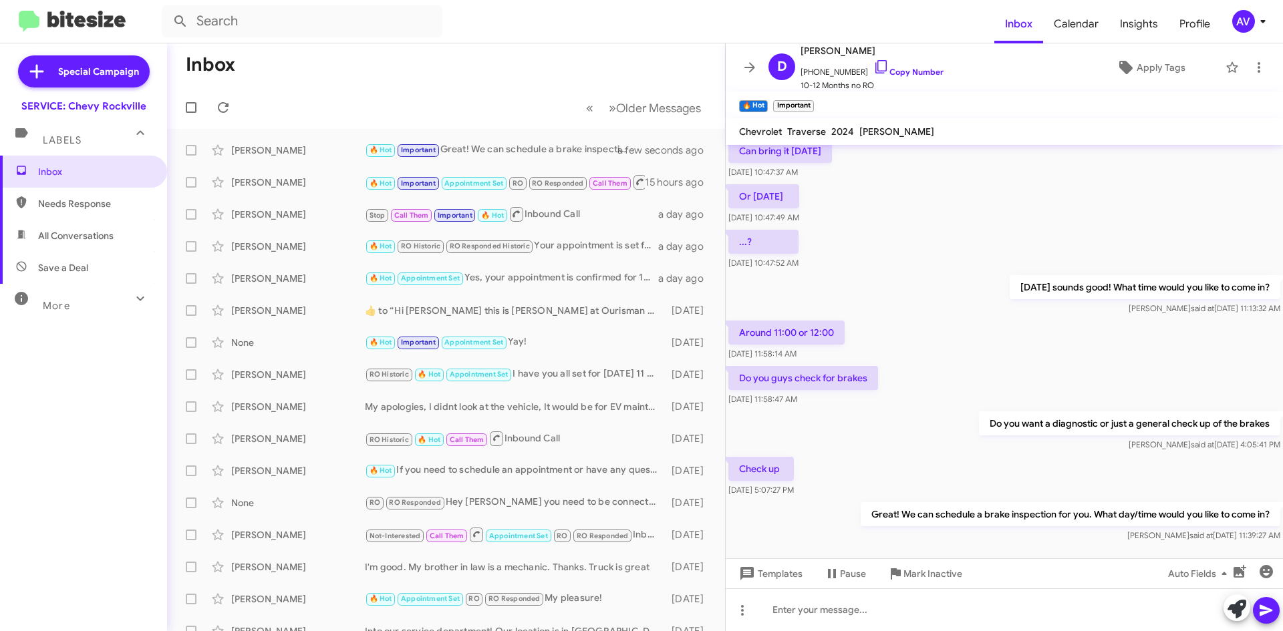
click at [1245, 25] on div "AV" at bounding box center [1243, 21] width 23 height 23
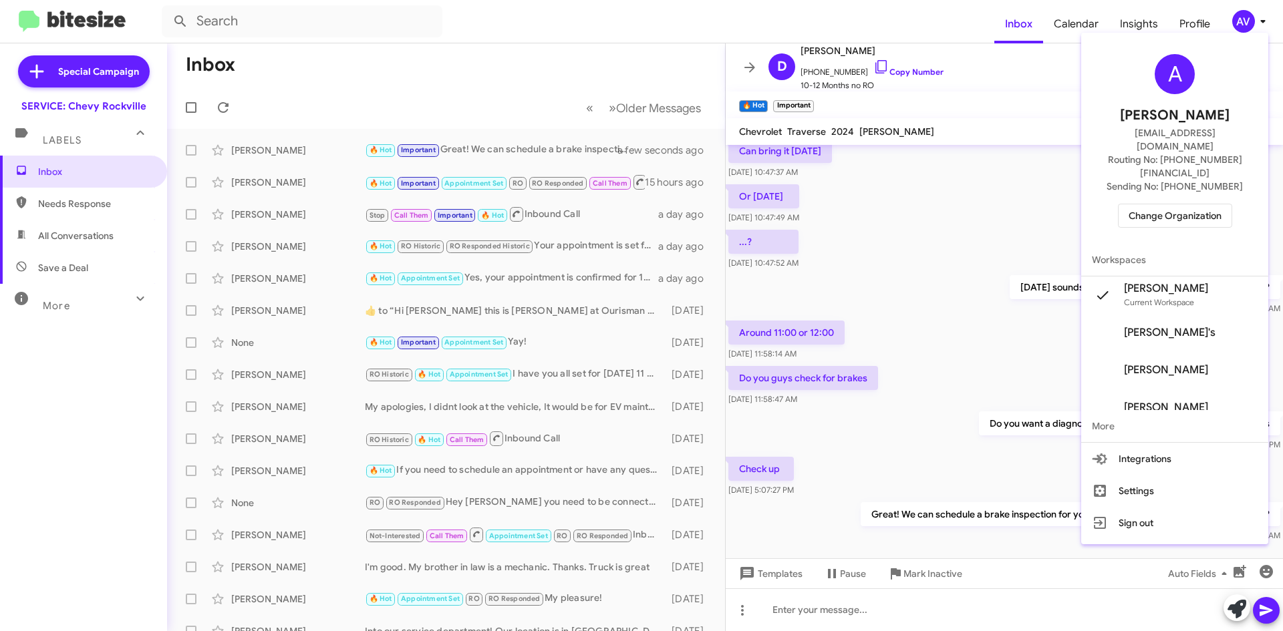
click at [1139, 204] on span "Change Organization" at bounding box center [1174, 215] width 93 height 23
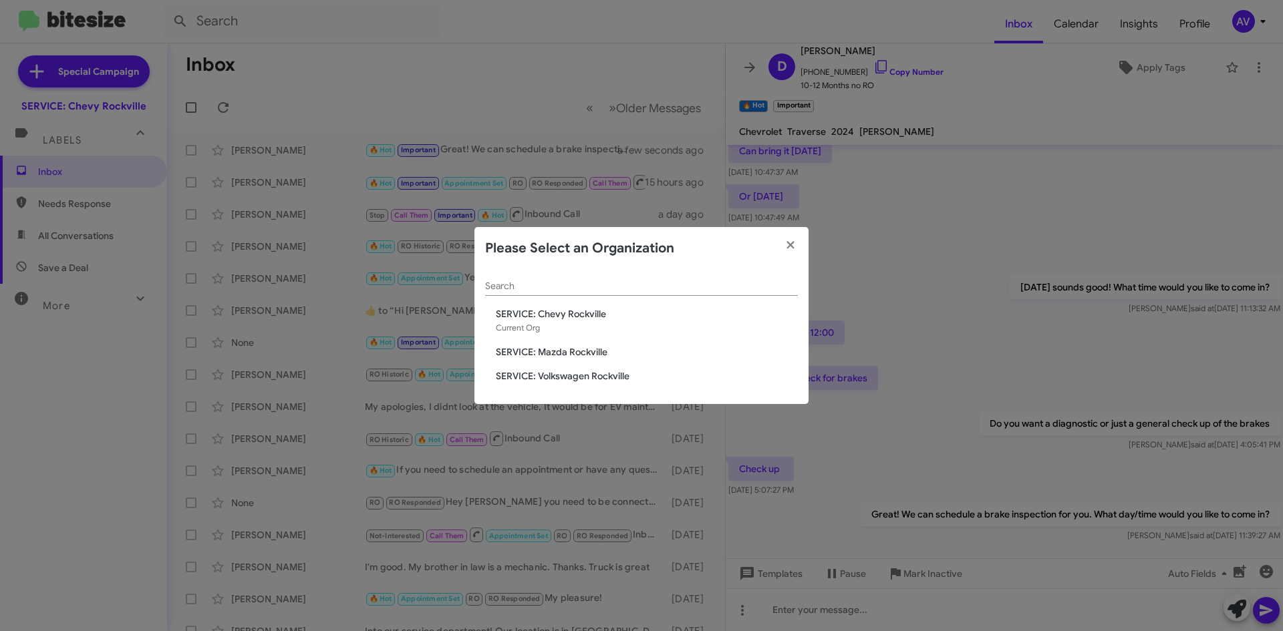
click at [558, 373] on span "SERVICE: Volkswagen Rockville" at bounding box center [647, 375] width 302 height 13
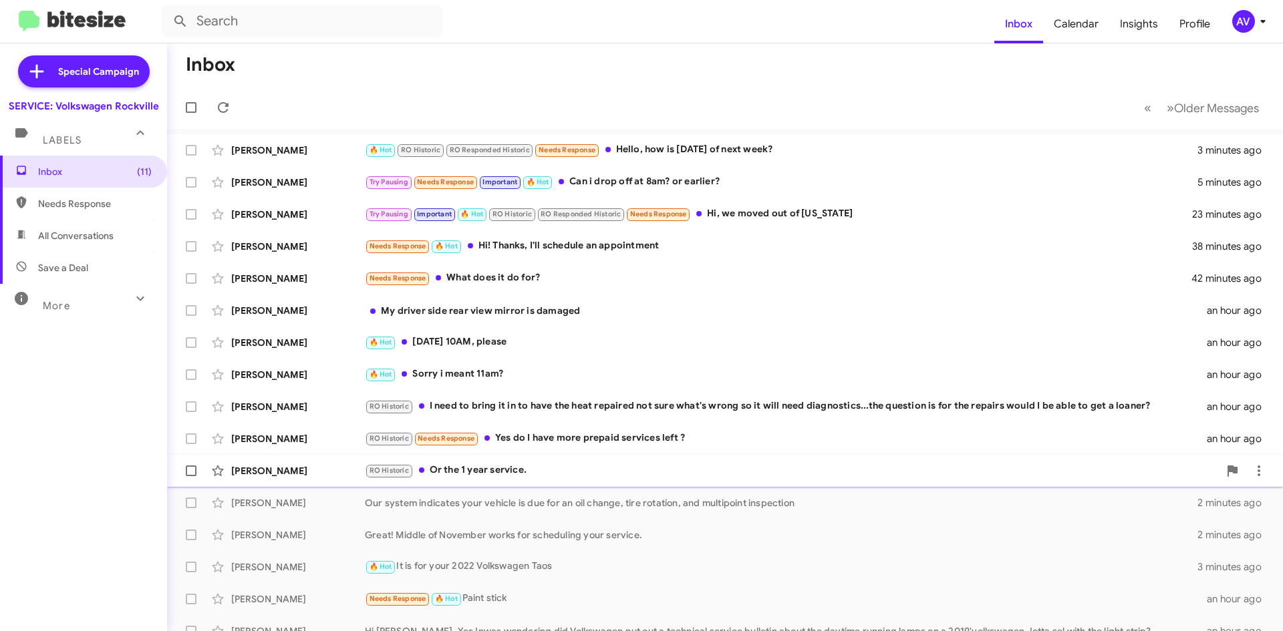
click at [549, 480] on div "[PERSON_NAME] RO Historic Or the 1 year service. an hour ago" at bounding box center [725, 471] width 1094 height 27
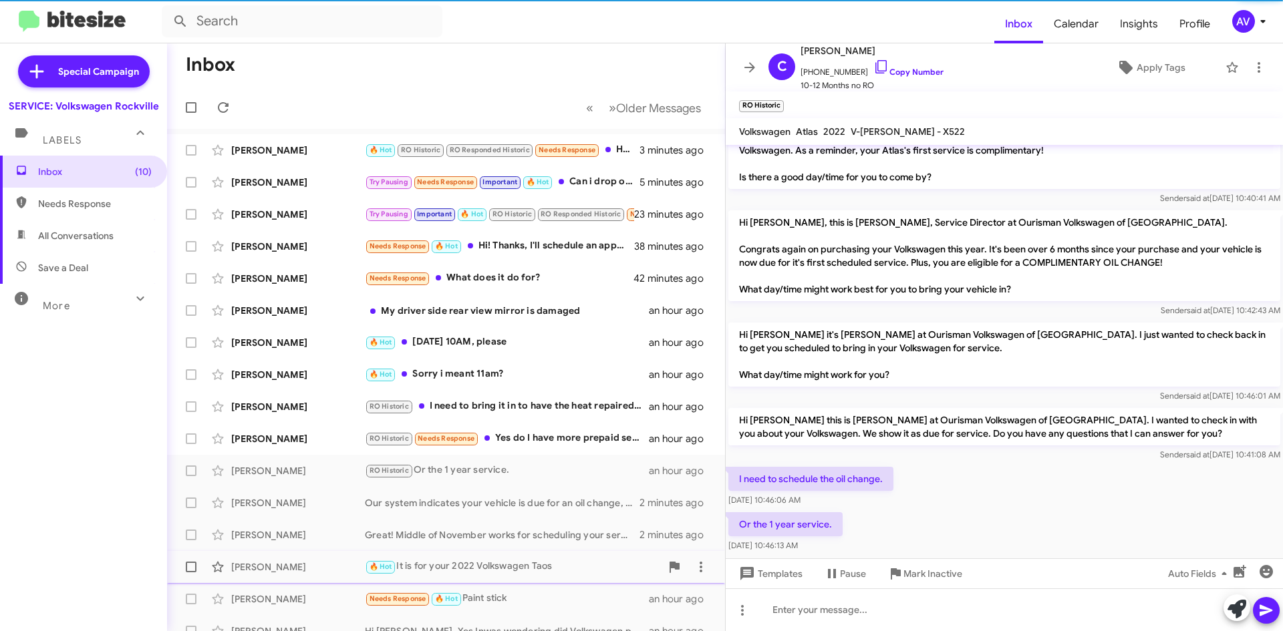
scroll to position [22, 0]
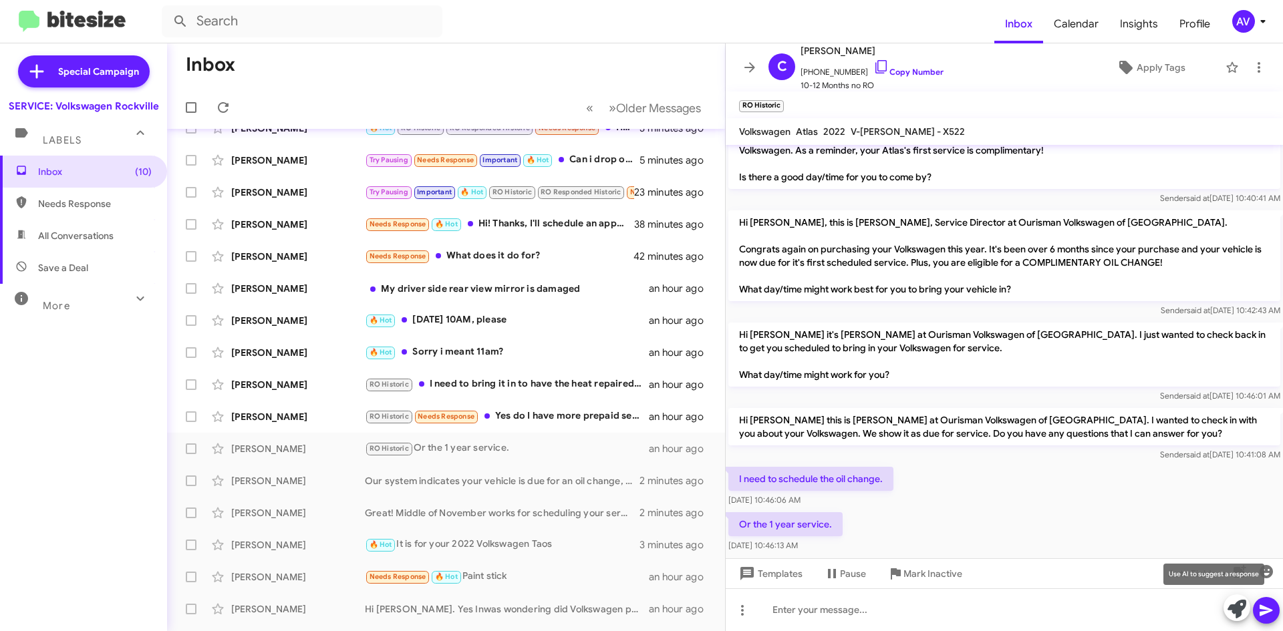
click at [1241, 617] on icon at bounding box center [1236, 609] width 19 height 19
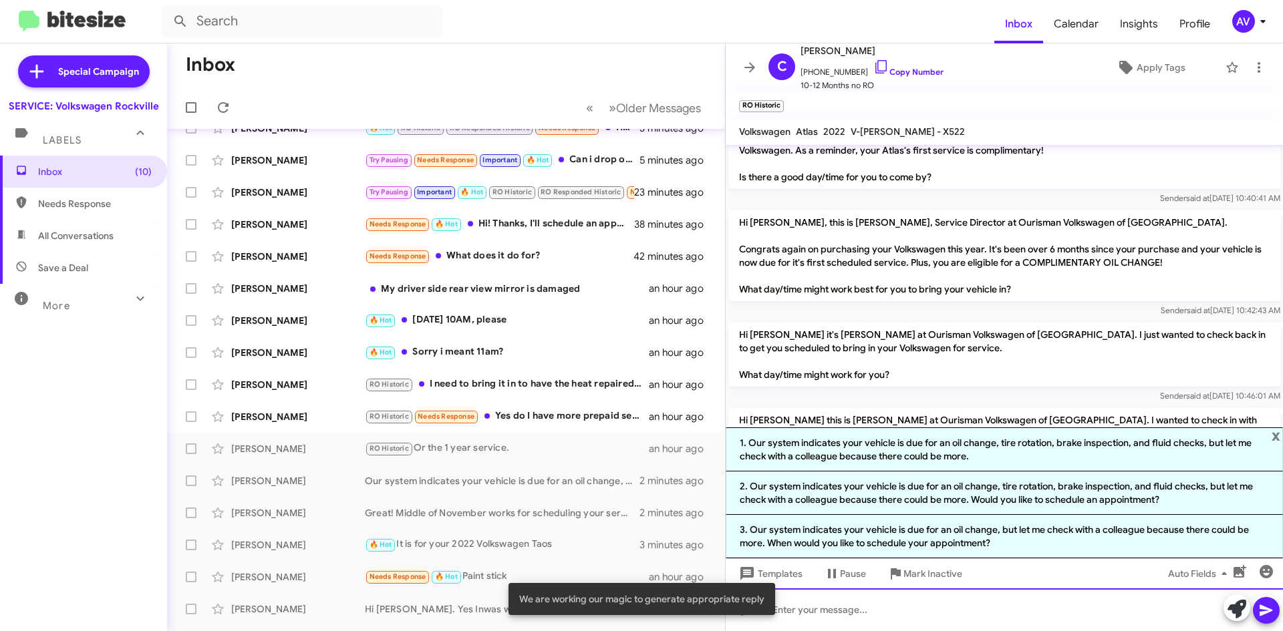
click at [870, 611] on div at bounding box center [1004, 610] width 557 height 43
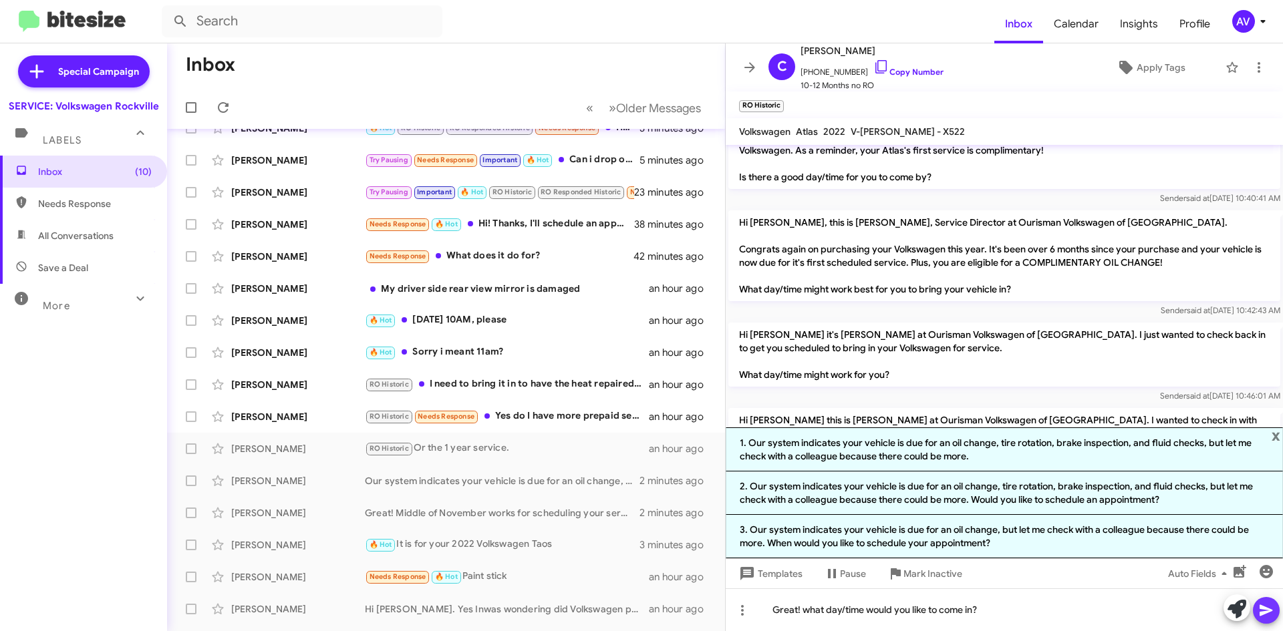
click at [1275, 613] on button at bounding box center [1266, 610] width 27 height 27
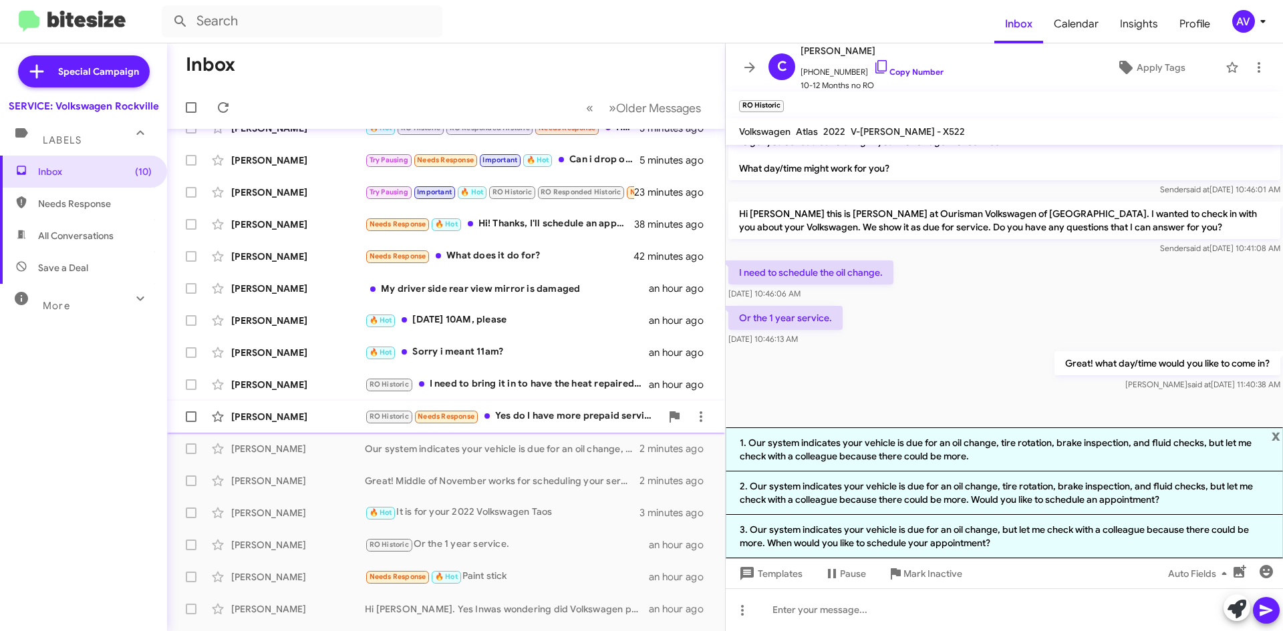
click at [574, 409] on div "RO Historic Needs Response Yes do I have more prepaid services left ?" at bounding box center [513, 416] width 296 height 15
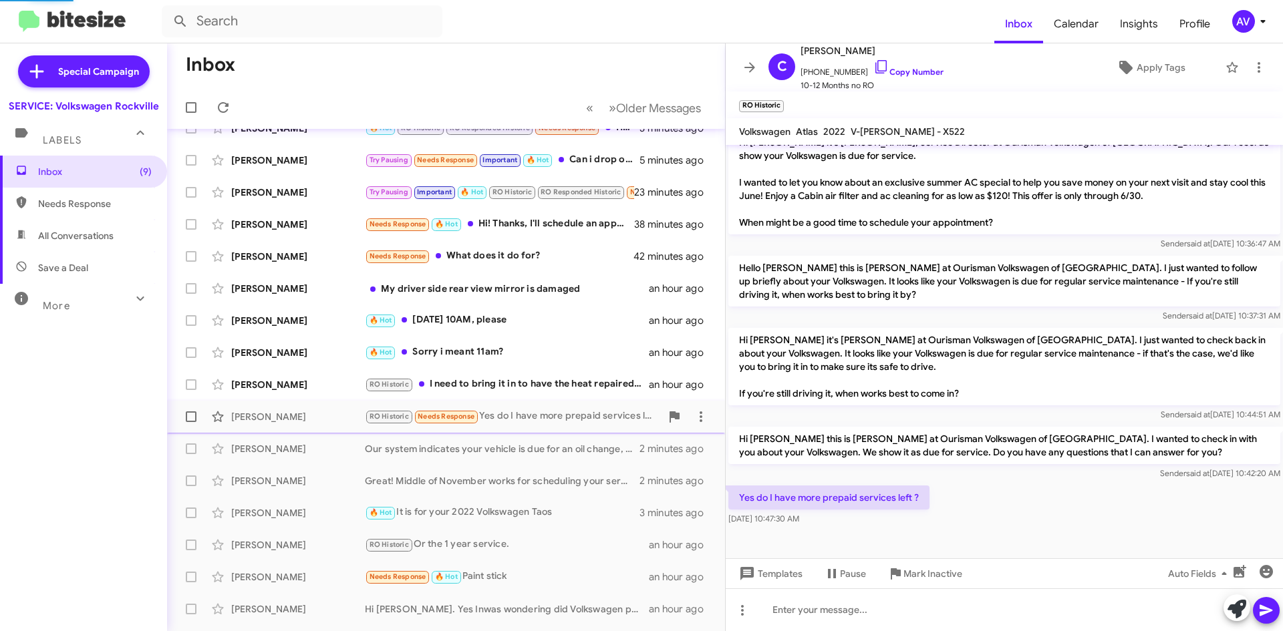
scroll to position [232, 0]
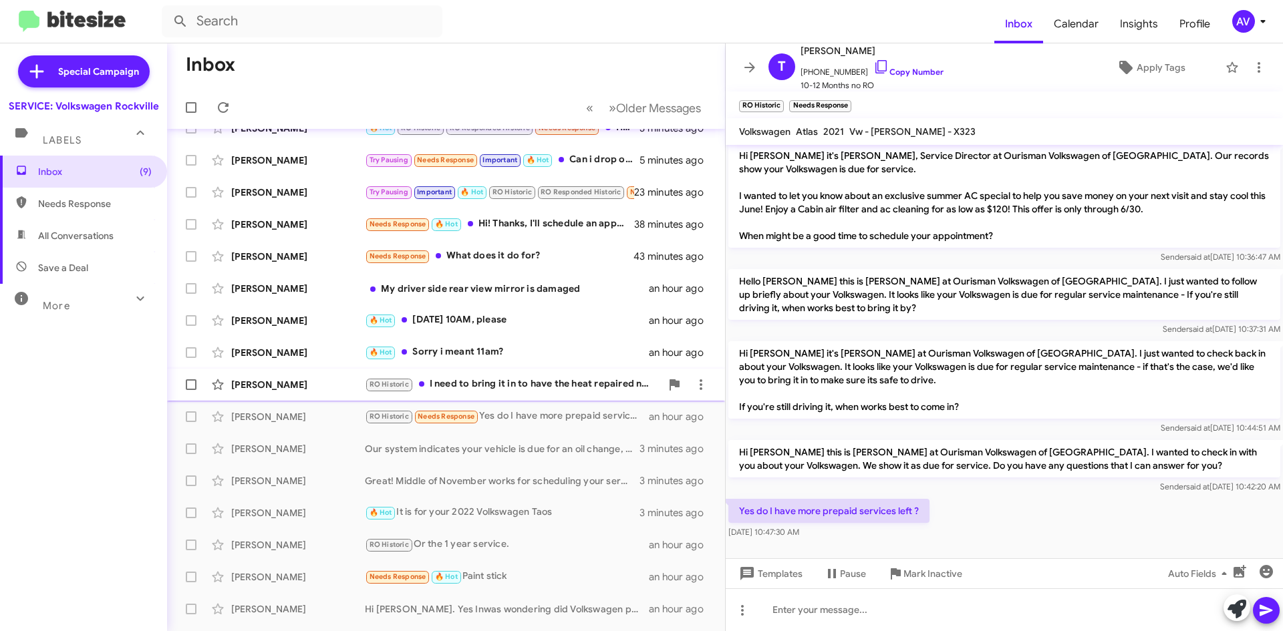
click at [506, 373] on div "Charlita Perdue RO Historic I need to bring it in to have the heat repaired not…" at bounding box center [446, 384] width 536 height 27
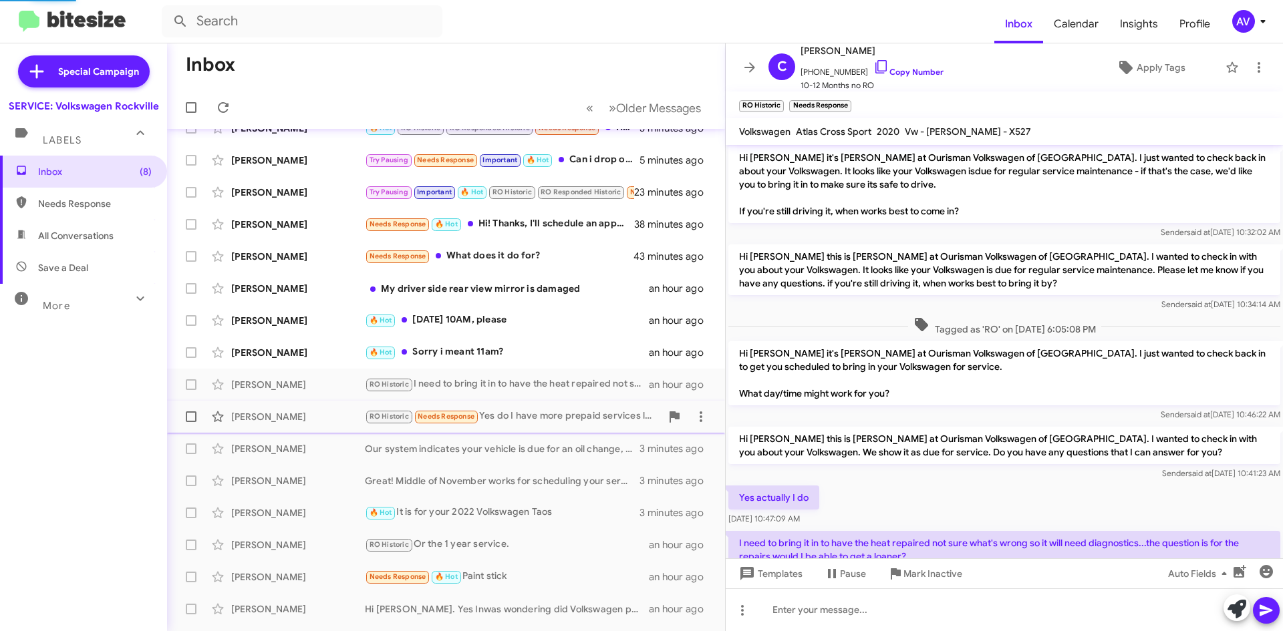
scroll to position [281, 0]
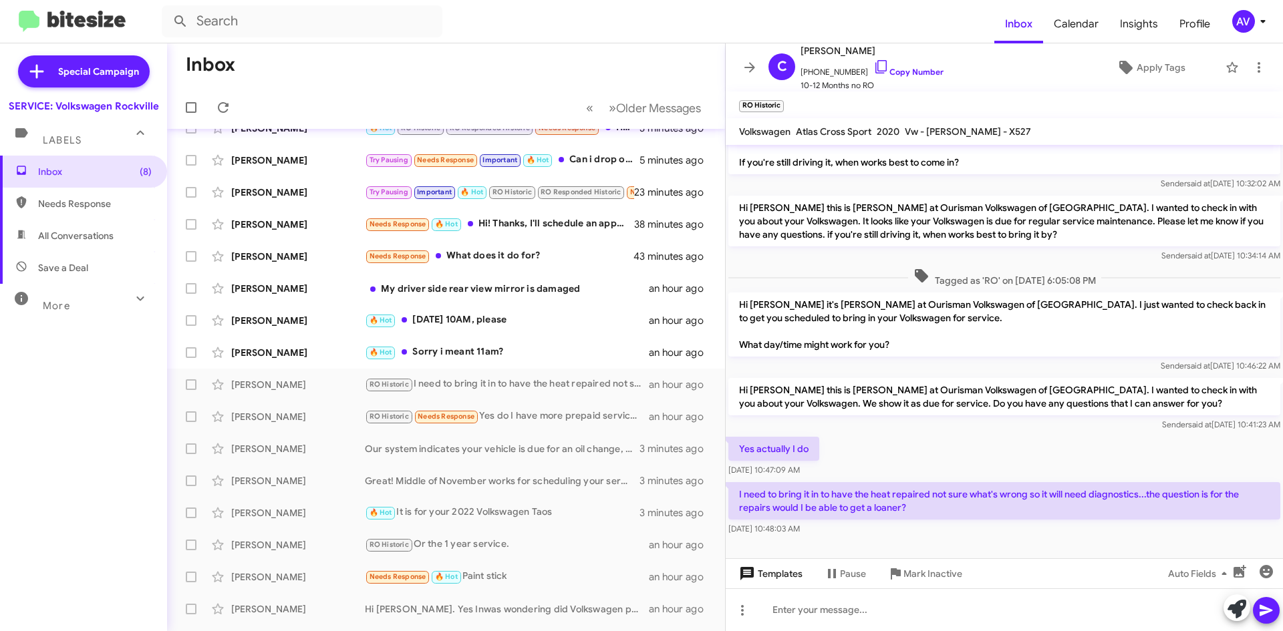
click at [774, 581] on span "Templates" at bounding box center [769, 574] width 66 height 24
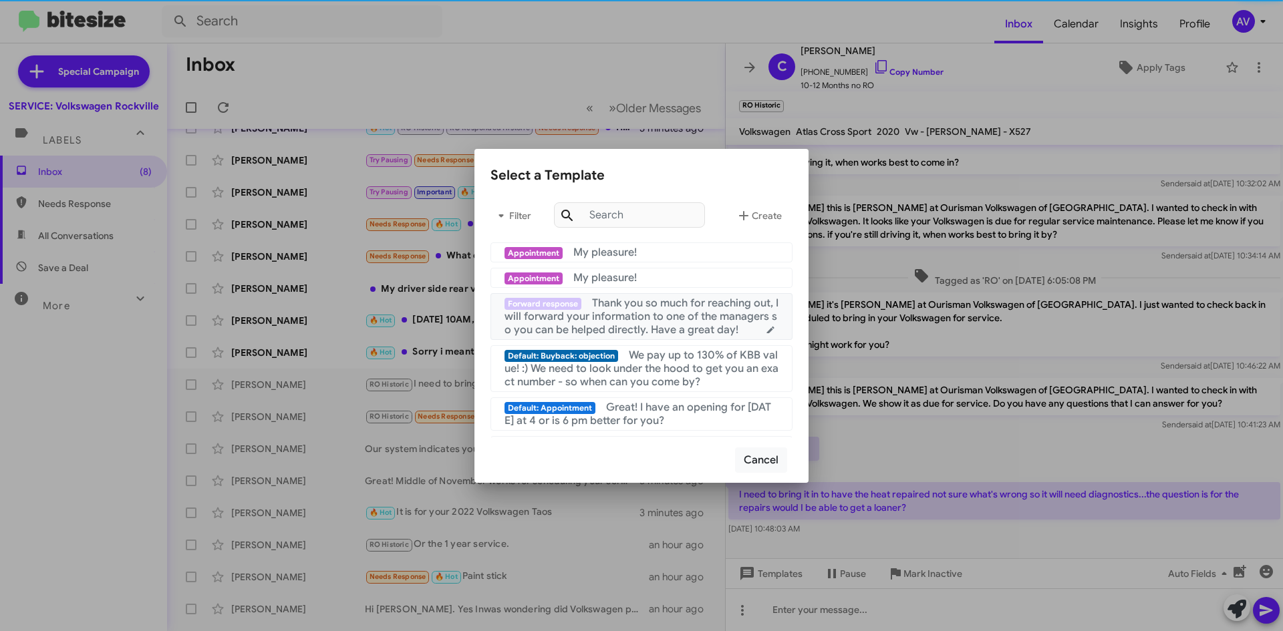
click at [662, 332] on span "Thank you so much for reaching out, I will forward your information to one of t…" at bounding box center [641, 317] width 274 height 40
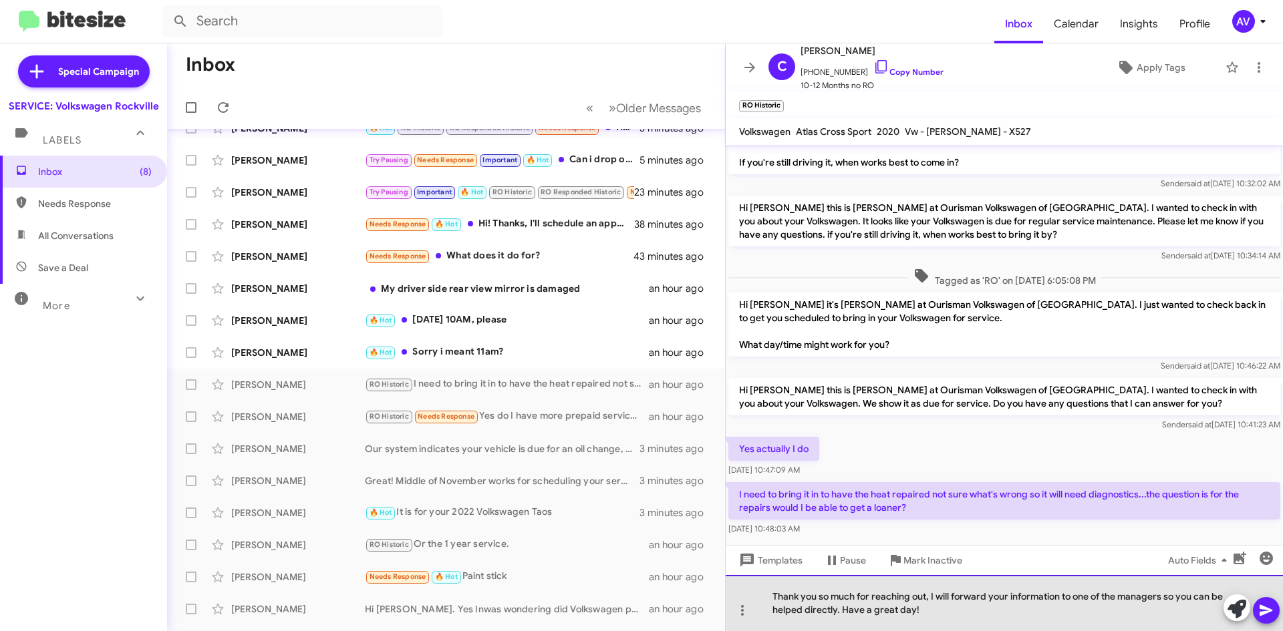
drag, startPoint x: 1164, startPoint y: 596, endPoint x: 1124, endPoint y: 599, distance: 39.6
click at [1124, 599] on div "Thank you so much for reaching out, I will forward your information to one of t…" at bounding box center [1004, 603] width 557 height 56
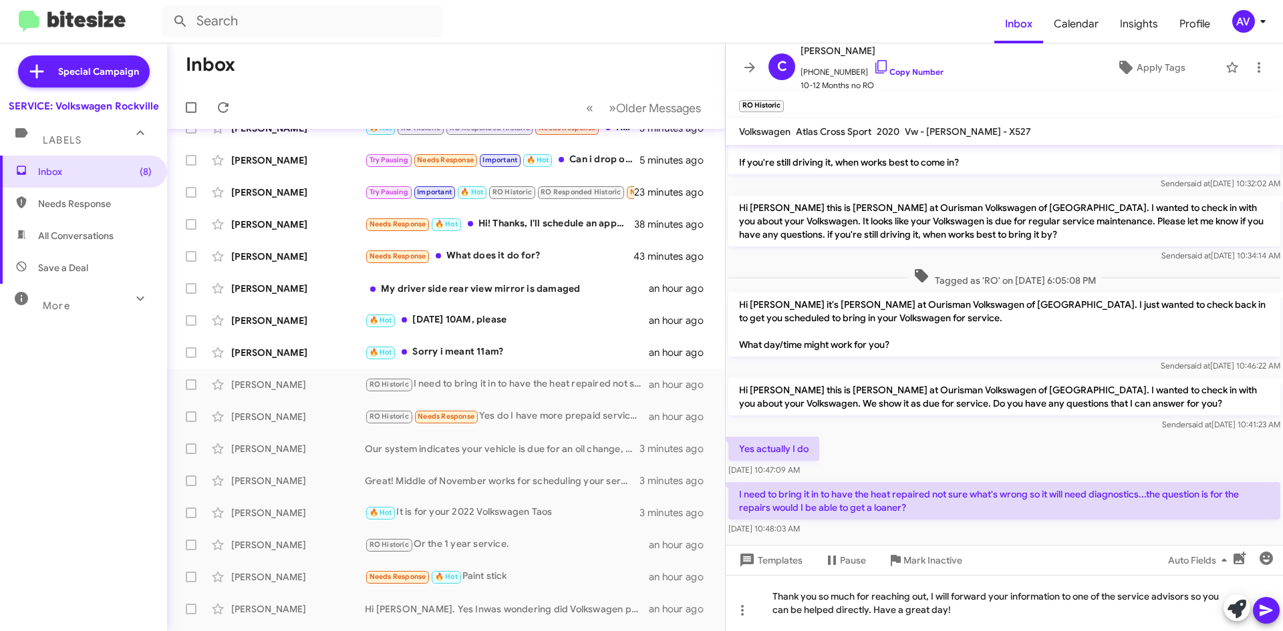
click at [1261, 609] on icon at bounding box center [1265, 610] width 13 height 11
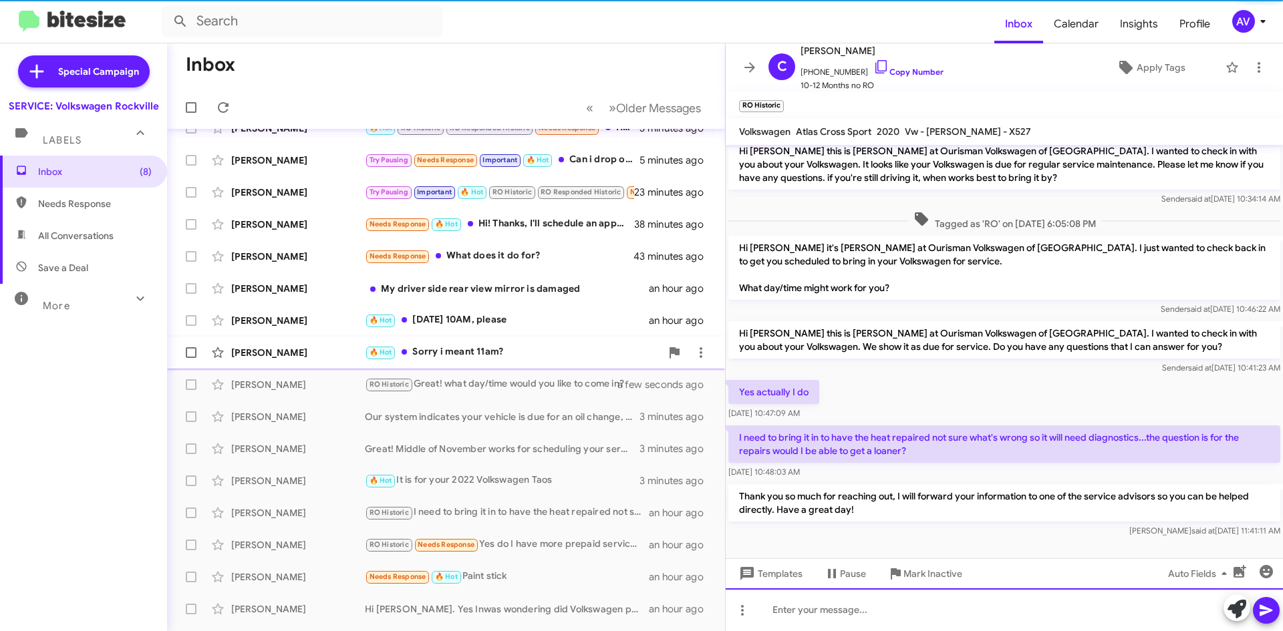
scroll to position [343, 0]
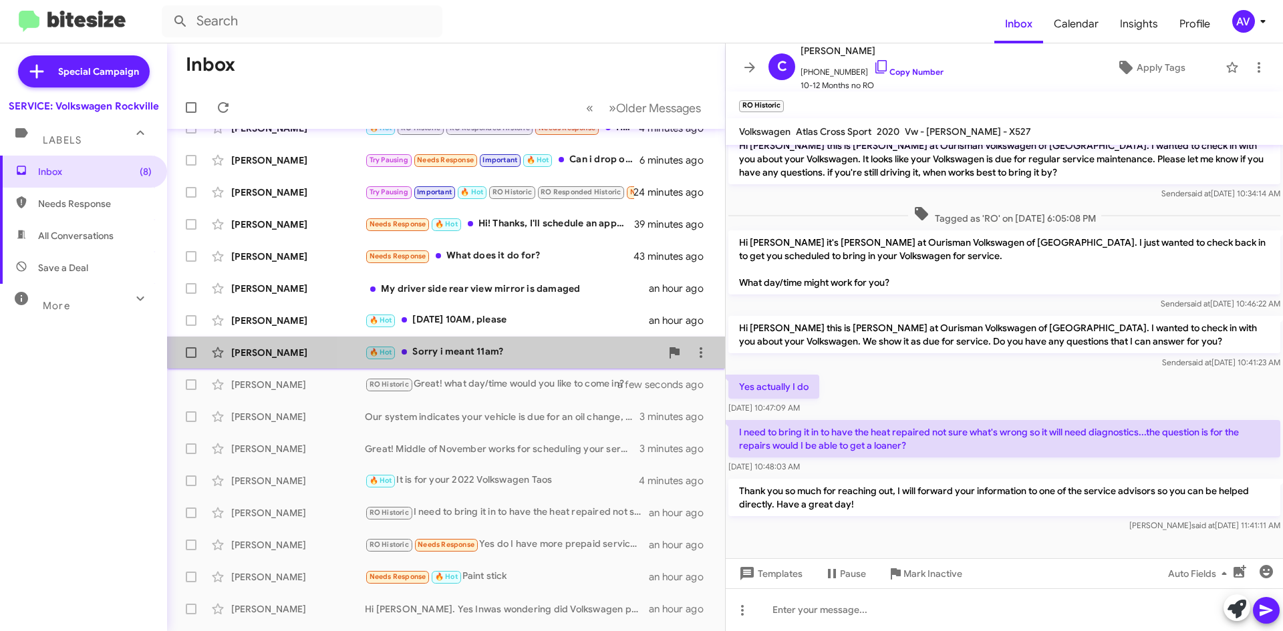
click at [528, 356] on div "🔥 Hot Sorry i meant 11am?" at bounding box center [513, 352] width 296 height 15
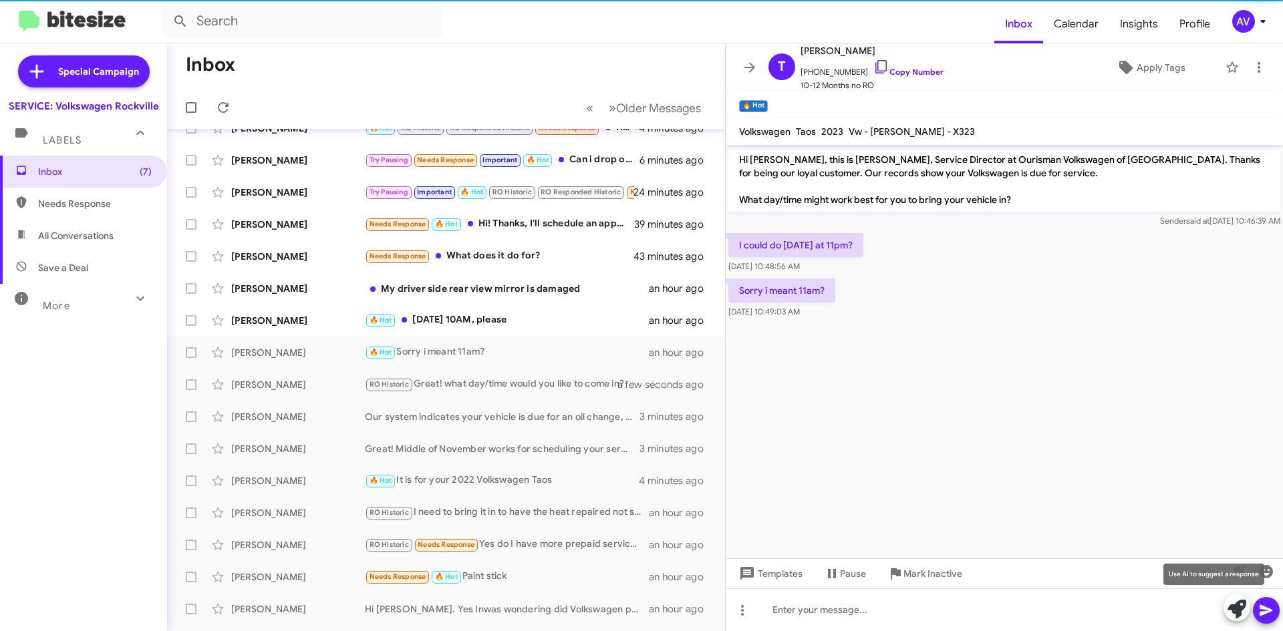
click at [1225, 611] on button at bounding box center [1236, 608] width 27 height 27
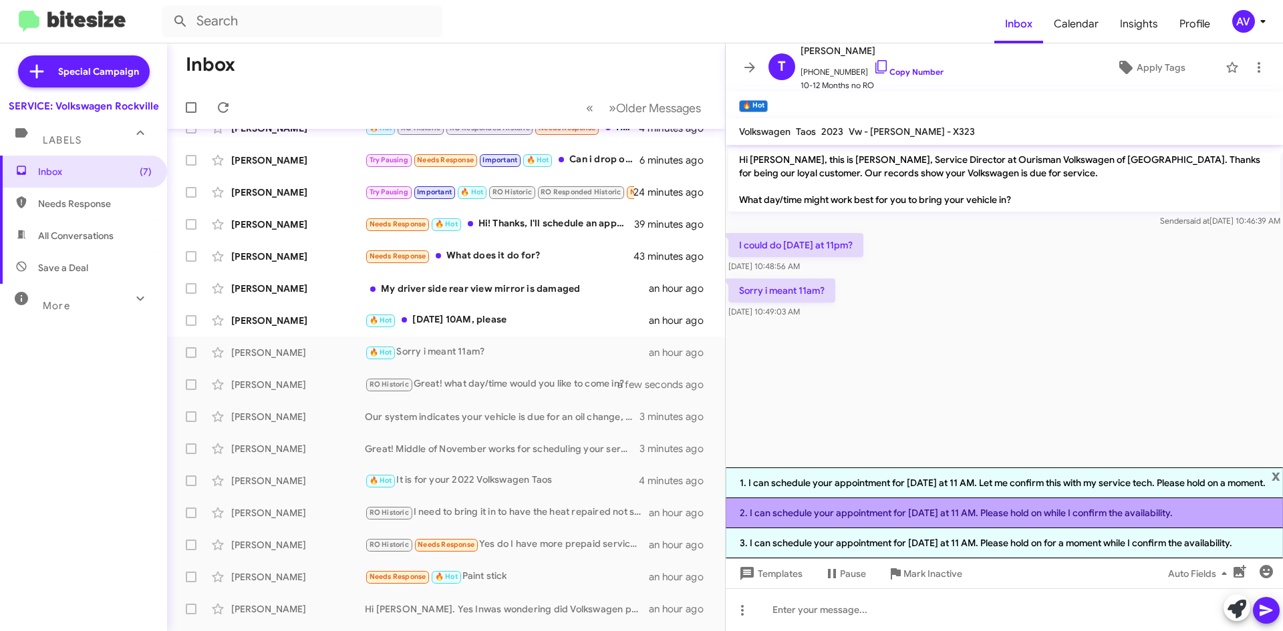
click at [914, 527] on li "2. I can schedule your appointment for tomorrow at 11 AM. Please hold on while …" at bounding box center [1004, 513] width 557 height 30
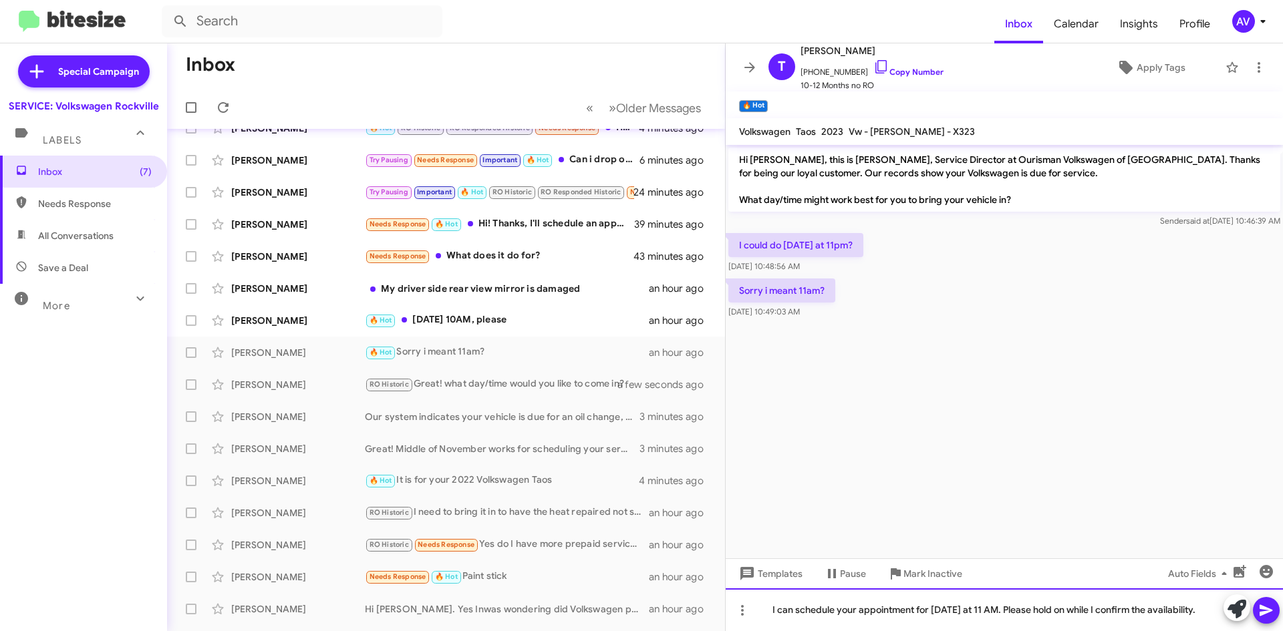
drag, startPoint x: 1016, startPoint y: 606, endPoint x: 1216, endPoint y: 641, distance: 202.9
click at [1216, 631] on html "Inbox Calendar Insights Profile AV Special Campaign SERVICE: Volkswagen Rockvil…" at bounding box center [641, 315] width 1283 height 631
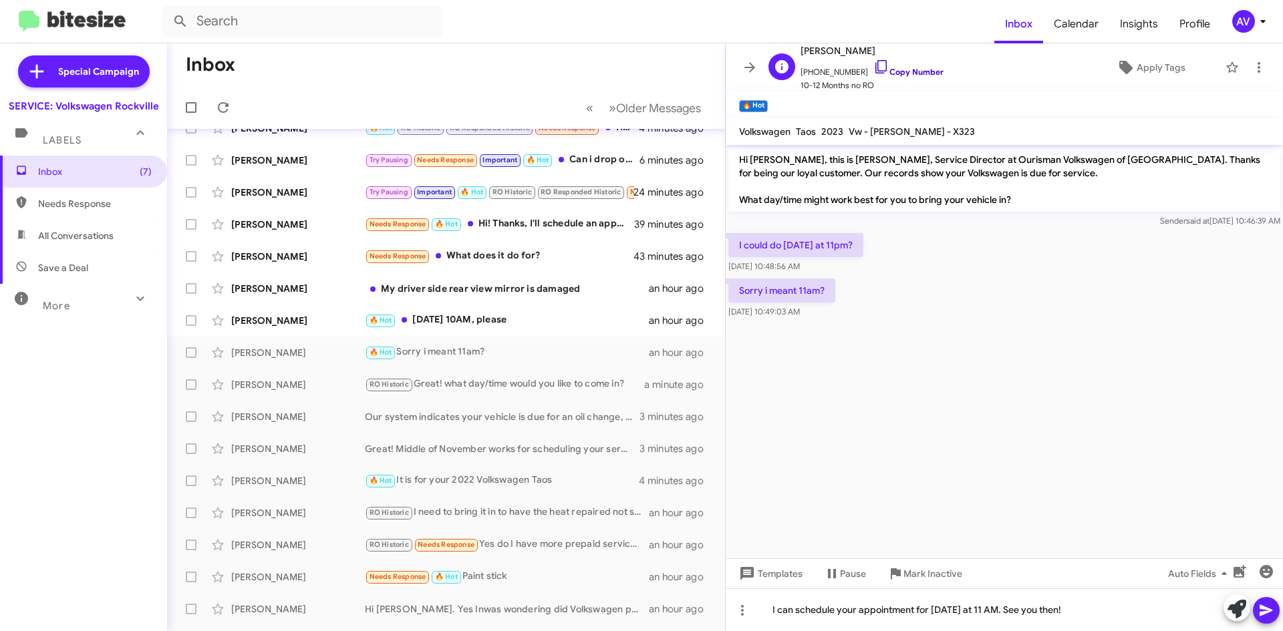
click at [873, 69] on icon at bounding box center [881, 67] width 16 height 16
click at [1267, 616] on icon at bounding box center [1266, 611] width 16 height 16
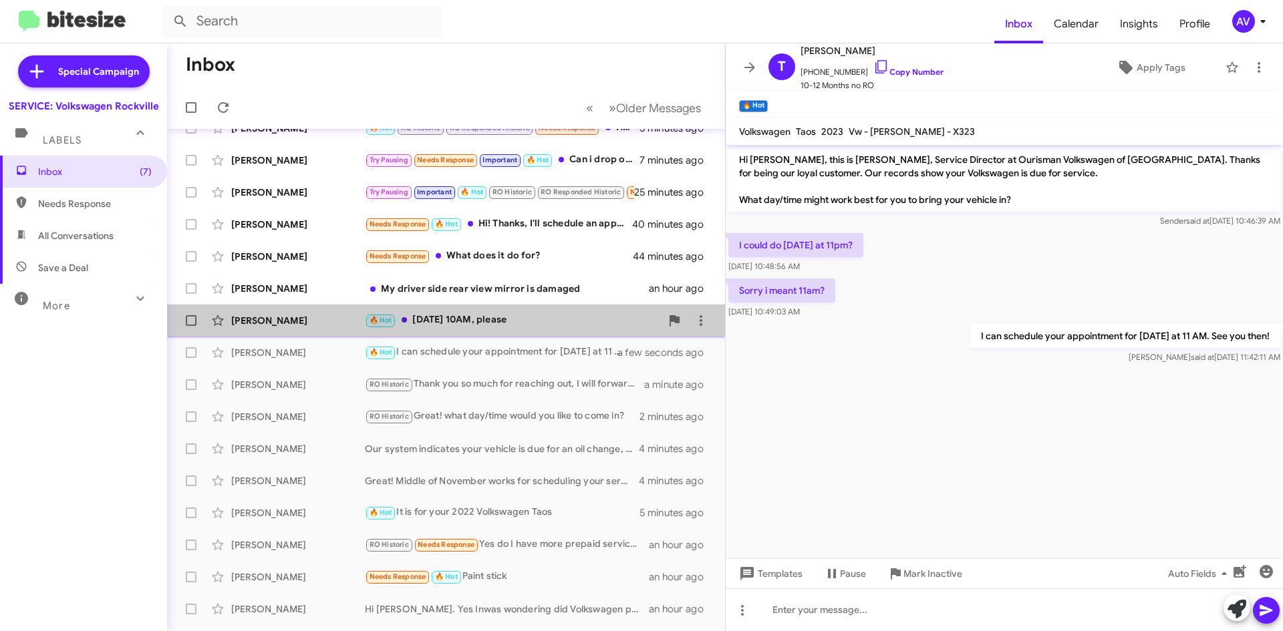
click at [494, 325] on div "🔥 Hot Tuesday October 7 @ 10AM, please" at bounding box center [513, 320] width 296 height 15
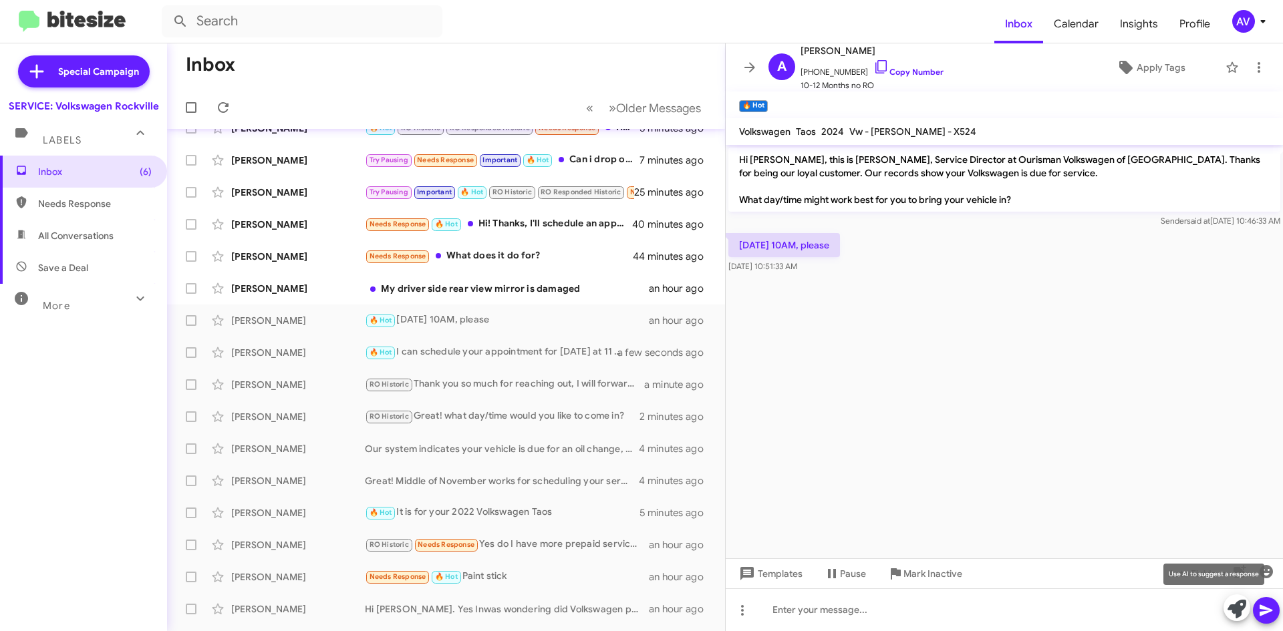
click at [1238, 613] on icon at bounding box center [1236, 609] width 19 height 19
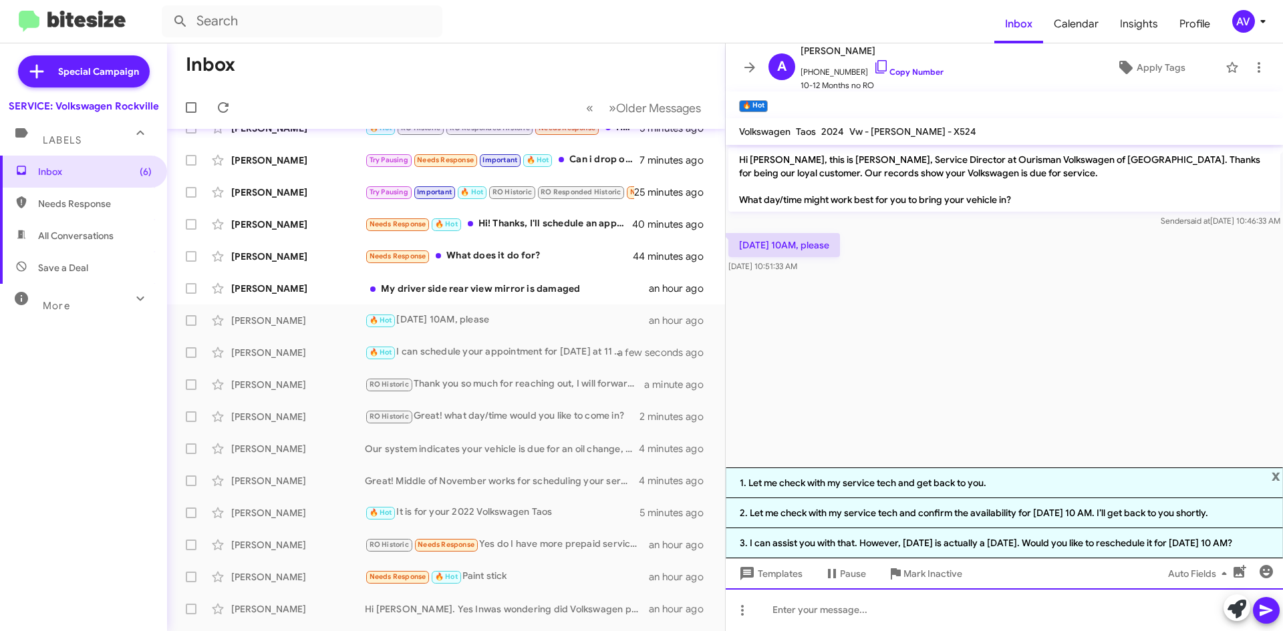
click at [835, 620] on div at bounding box center [1004, 610] width 557 height 43
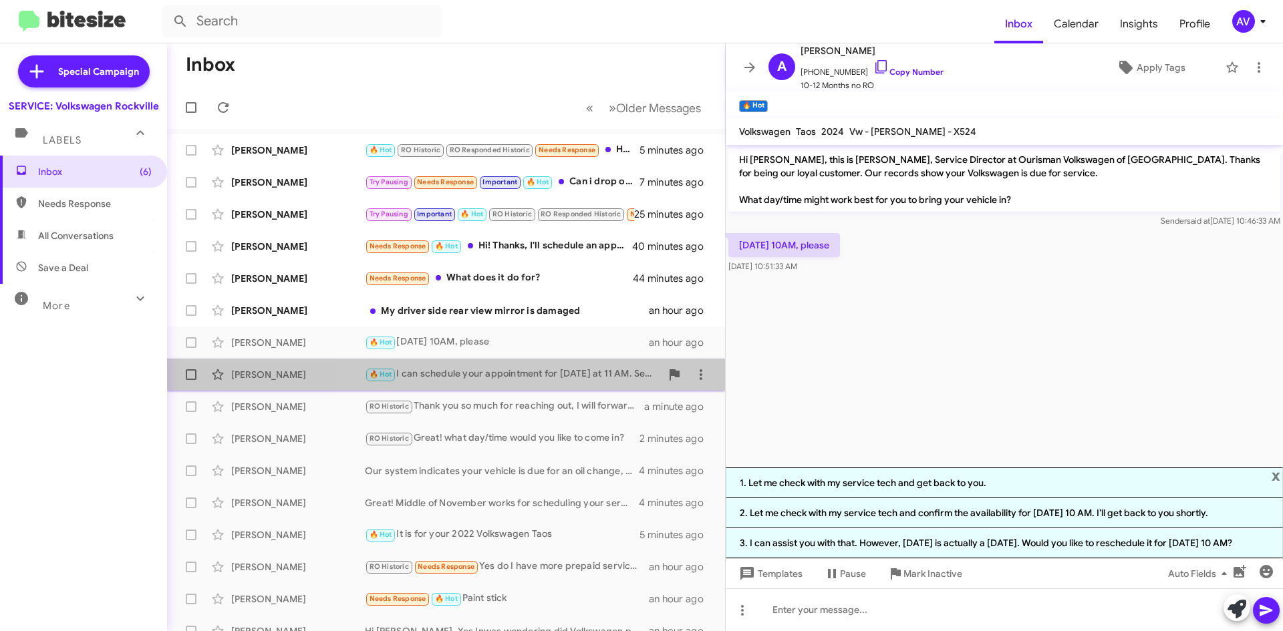
click at [564, 377] on div "🔥 Hot I can schedule your appointment for tomorrow at 11 AM. See you then!" at bounding box center [513, 374] width 296 height 15
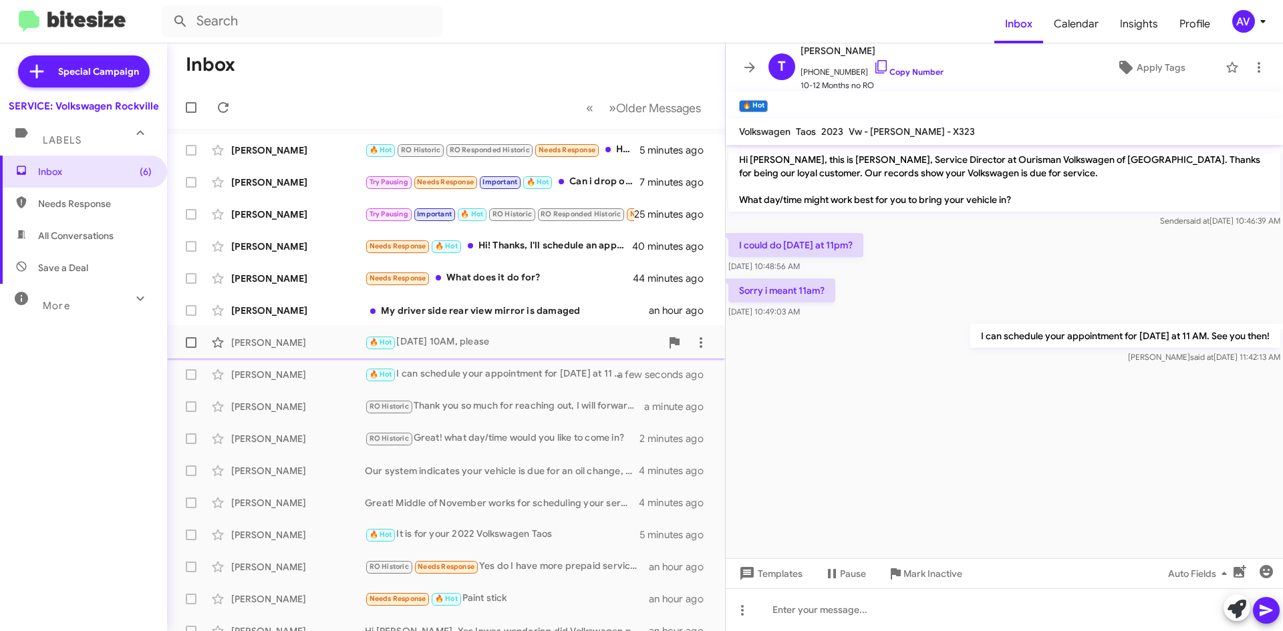
click at [500, 333] on div "Axel Bertuch-Samuels 🔥 Hot Tuesday October 7 @ 10AM, please an hour ago" at bounding box center [446, 342] width 536 height 27
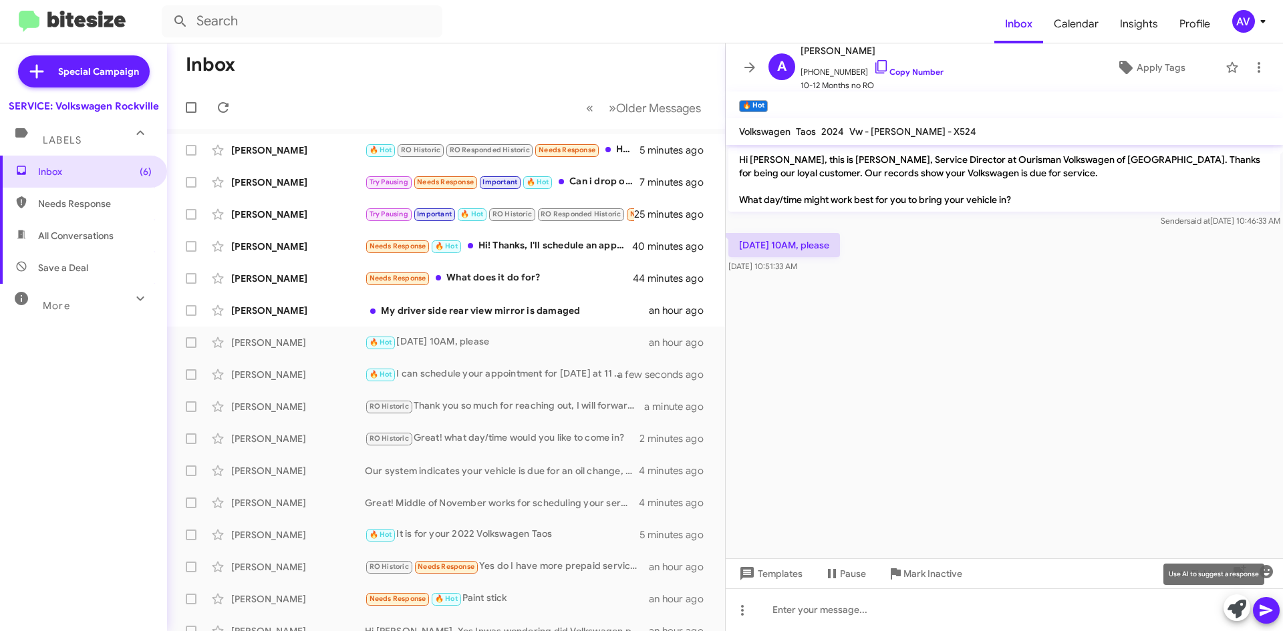
click at [1237, 614] on icon at bounding box center [1236, 609] width 19 height 19
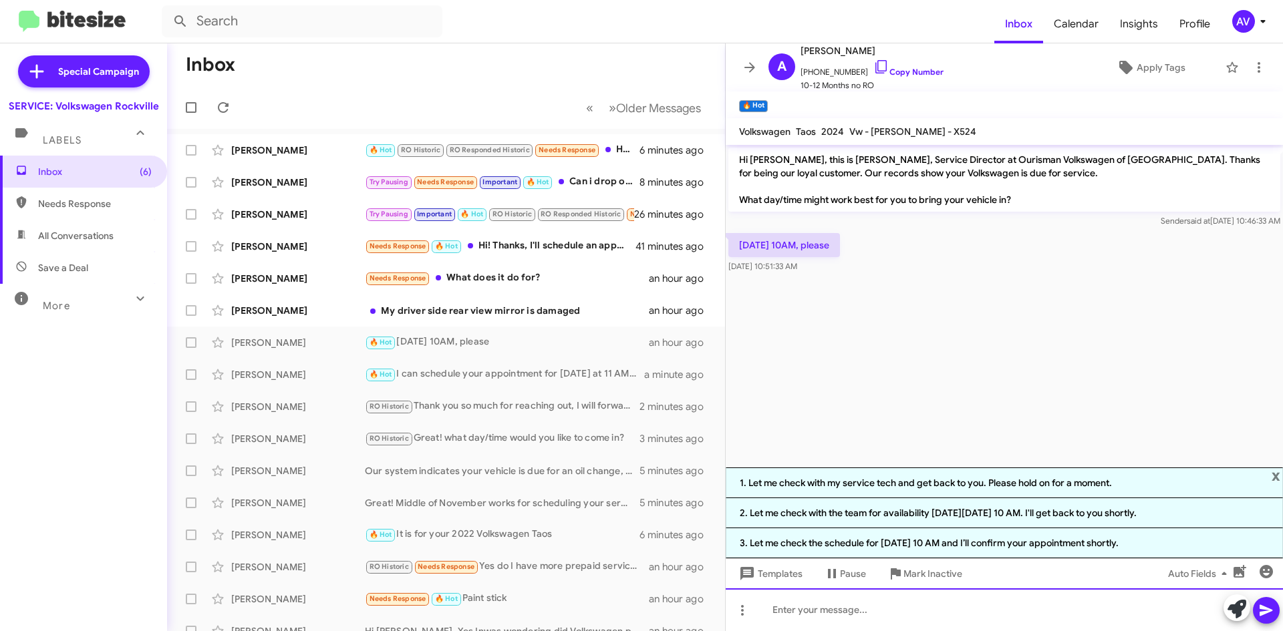
click at [877, 617] on div at bounding box center [1004, 610] width 557 height 43
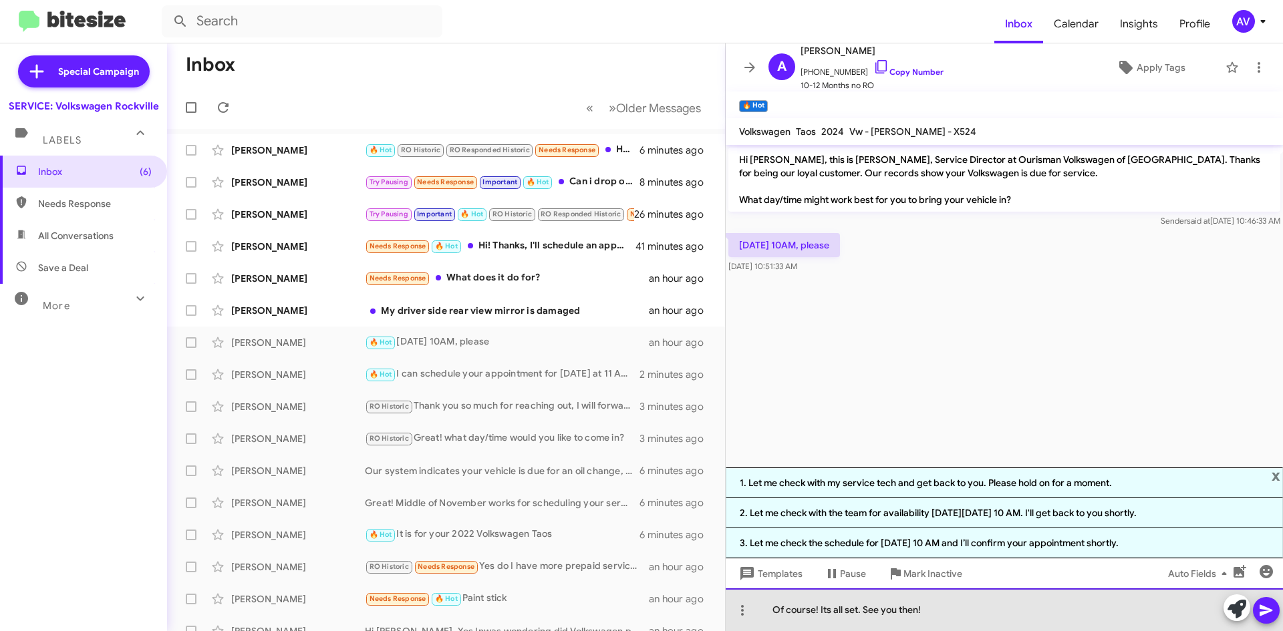
click at [820, 614] on div "Of course! Its all set. See you then!" at bounding box center [1004, 610] width 557 height 43
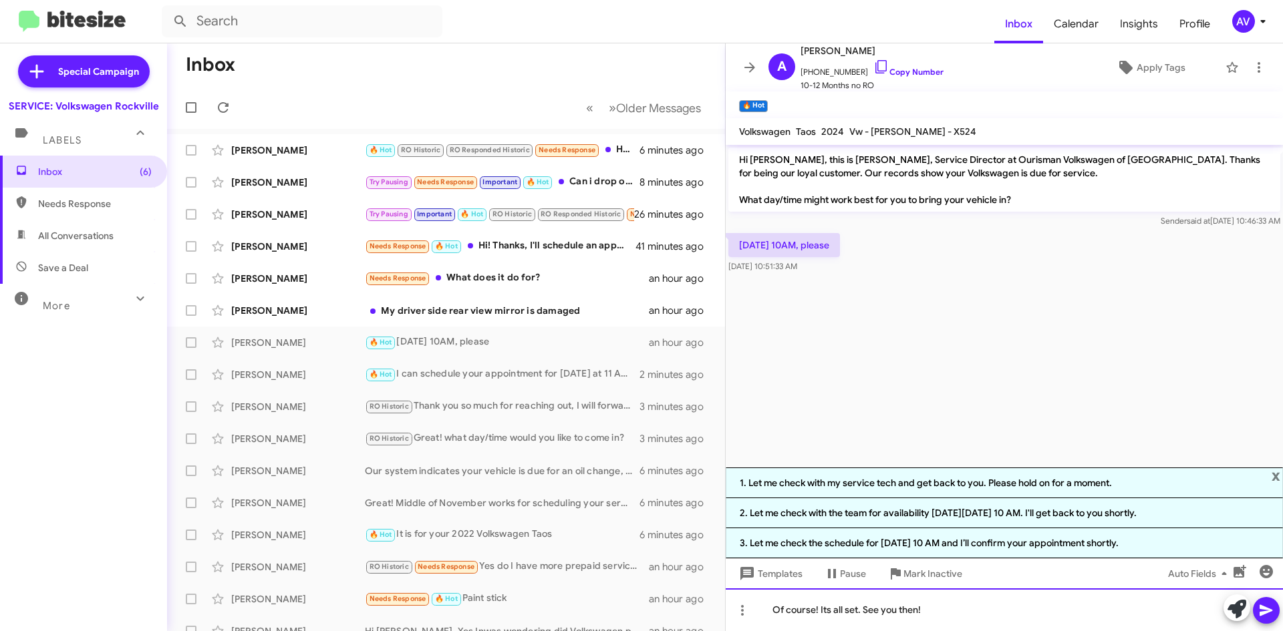
click at [825, 617] on div "Of course! Its all set. See you then!" at bounding box center [1004, 610] width 557 height 43
click at [971, 613] on div "Of course! It's all set. See you then!" at bounding box center [1004, 610] width 557 height 43
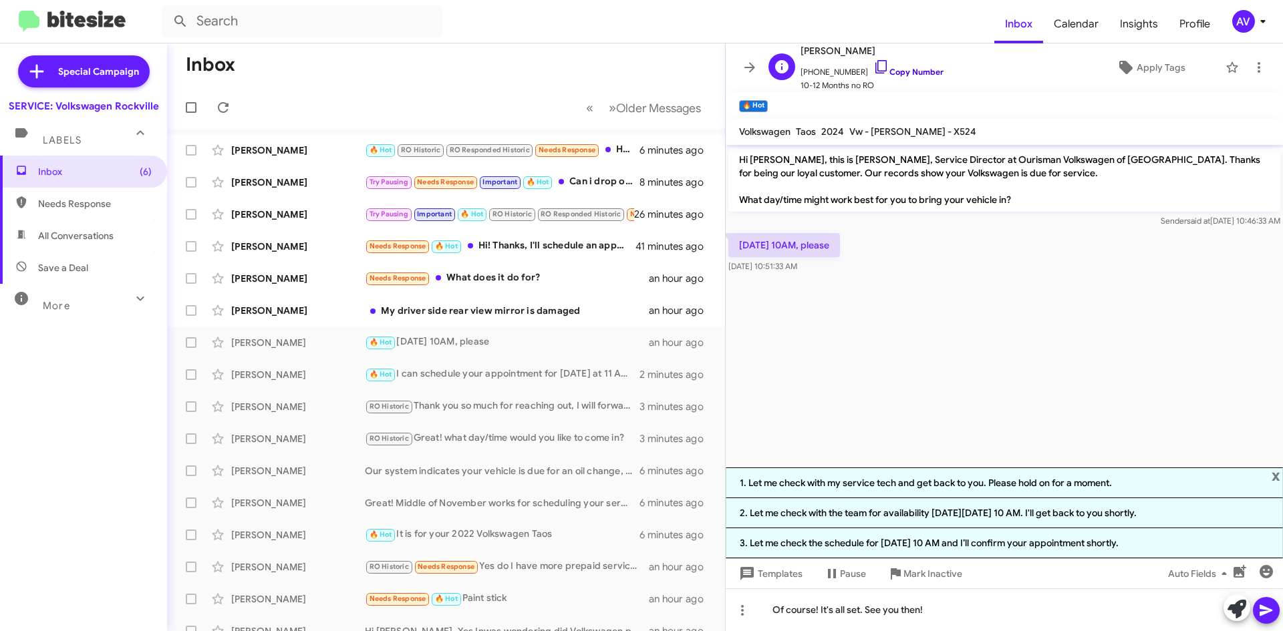
click at [873, 69] on icon at bounding box center [881, 67] width 16 height 16
click at [875, 71] on icon at bounding box center [880, 66] width 11 height 13
click at [873, 65] on icon at bounding box center [881, 67] width 16 height 16
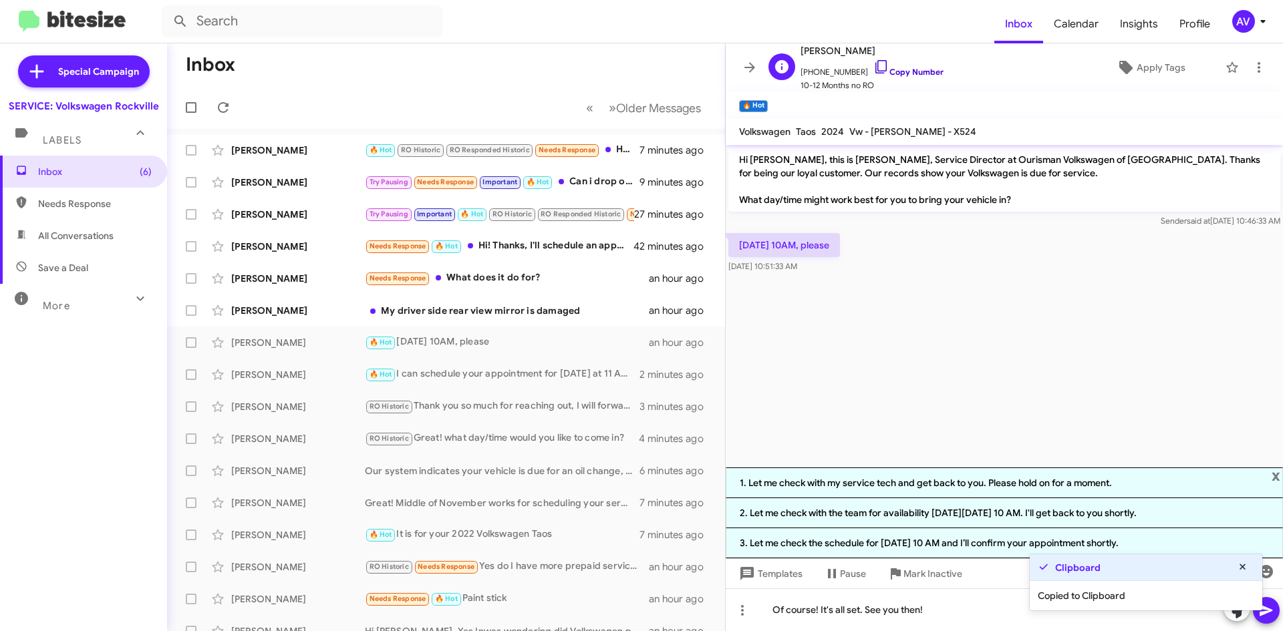
click at [873, 65] on icon at bounding box center [881, 67] width 16 height 16
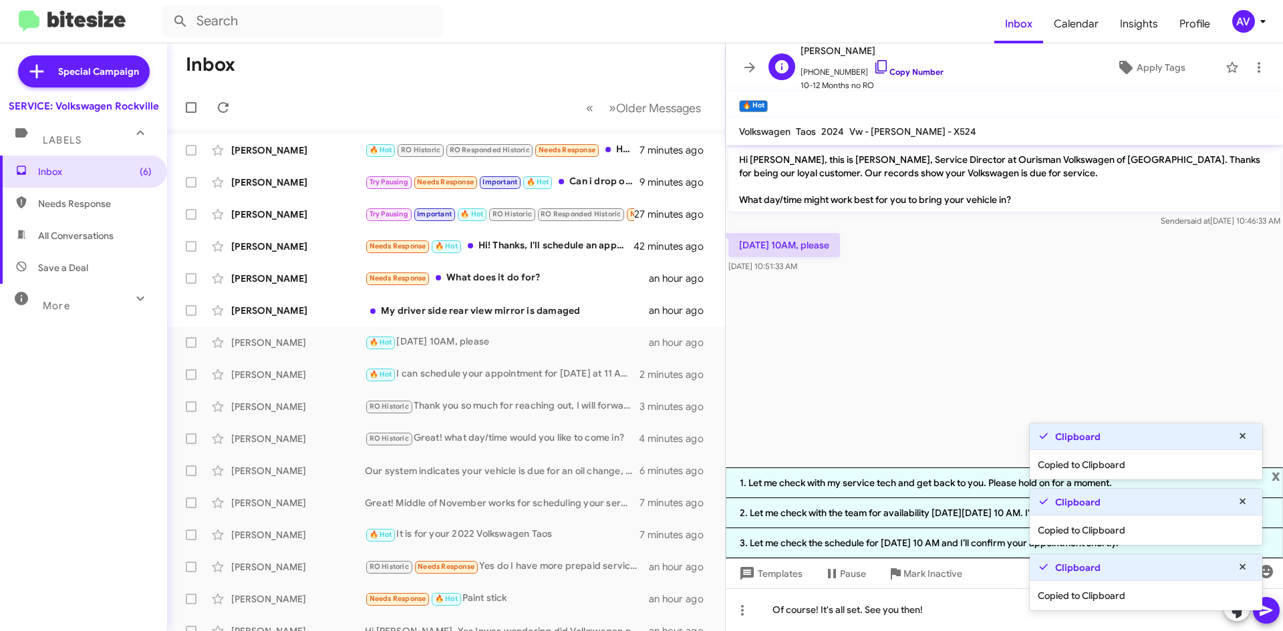
click at [873, 65] on icon at bounding box center [881, 67] width 16 height 16
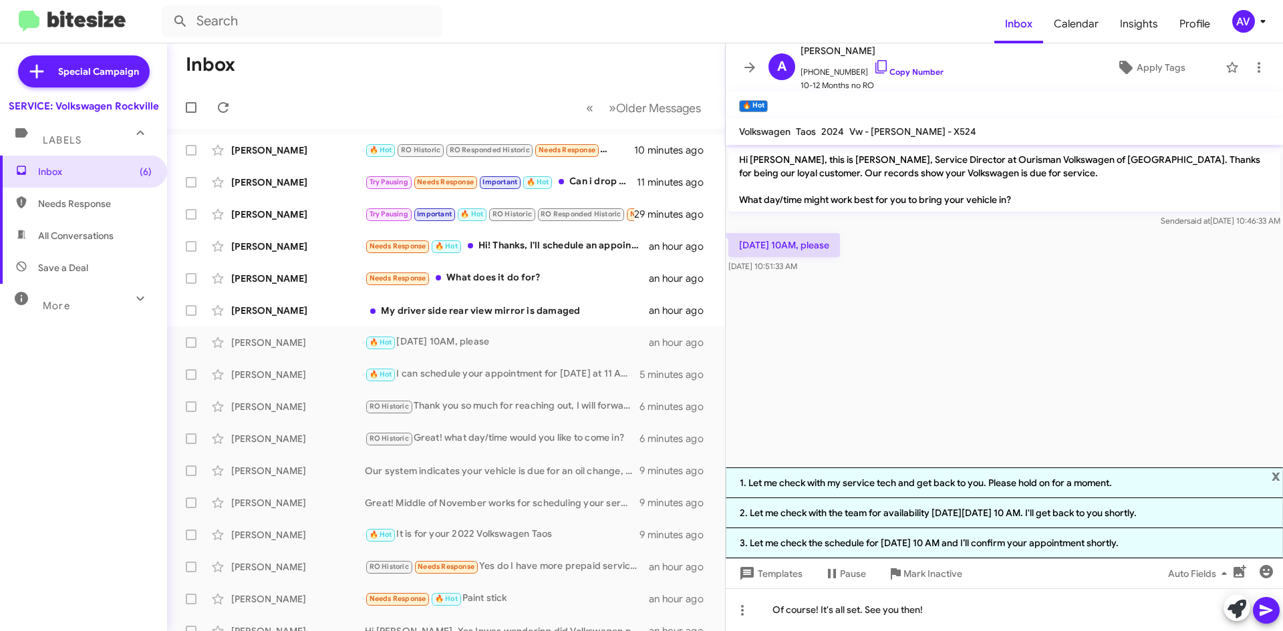
click at [1270, 608] on icon at bounding box center [1266, 611] width 16 height 16
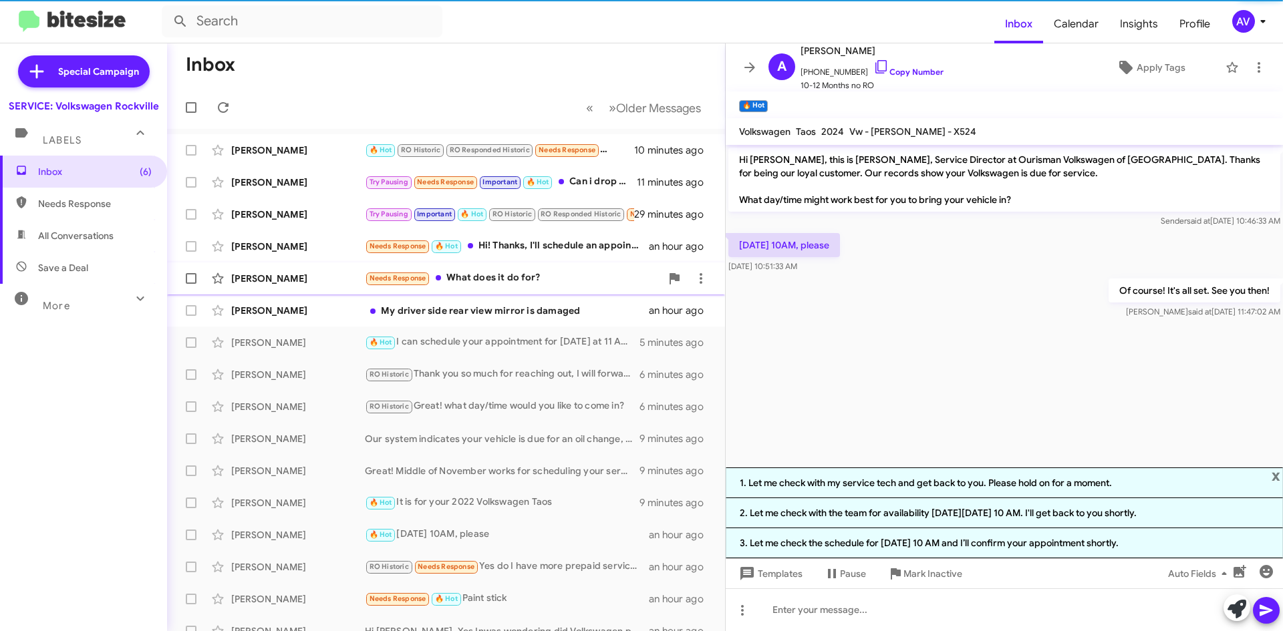
click at [523, 283] on div "Needs Response What does it do for?" at bounding box center [513, 278] width 296 height 15
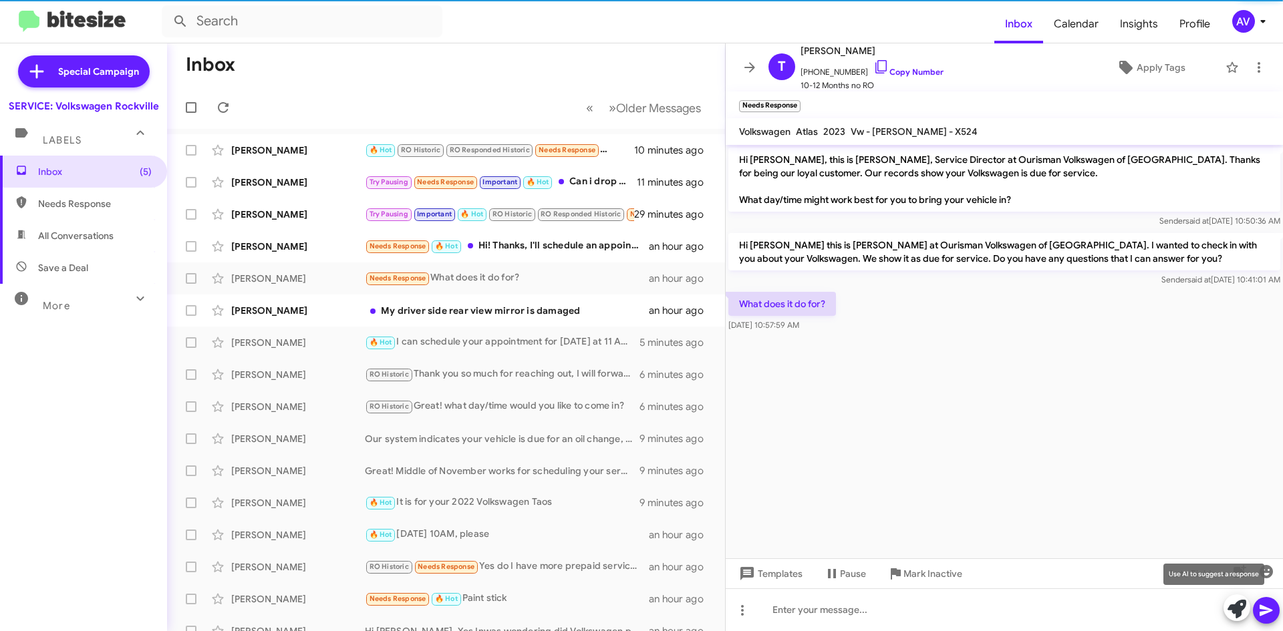
click at [1241, 615] on icon at bounding box center [1236, 609] width 19 height 19
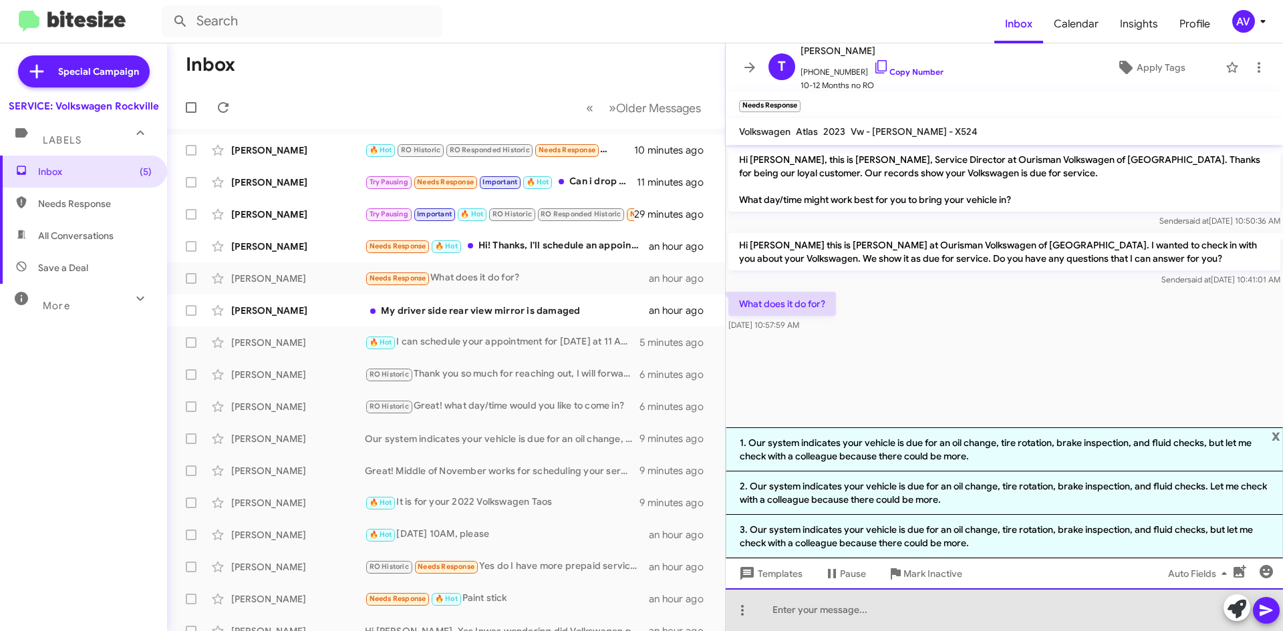
click at [812, 609] on div at bounding box center [1004, 610] width 557 height 43
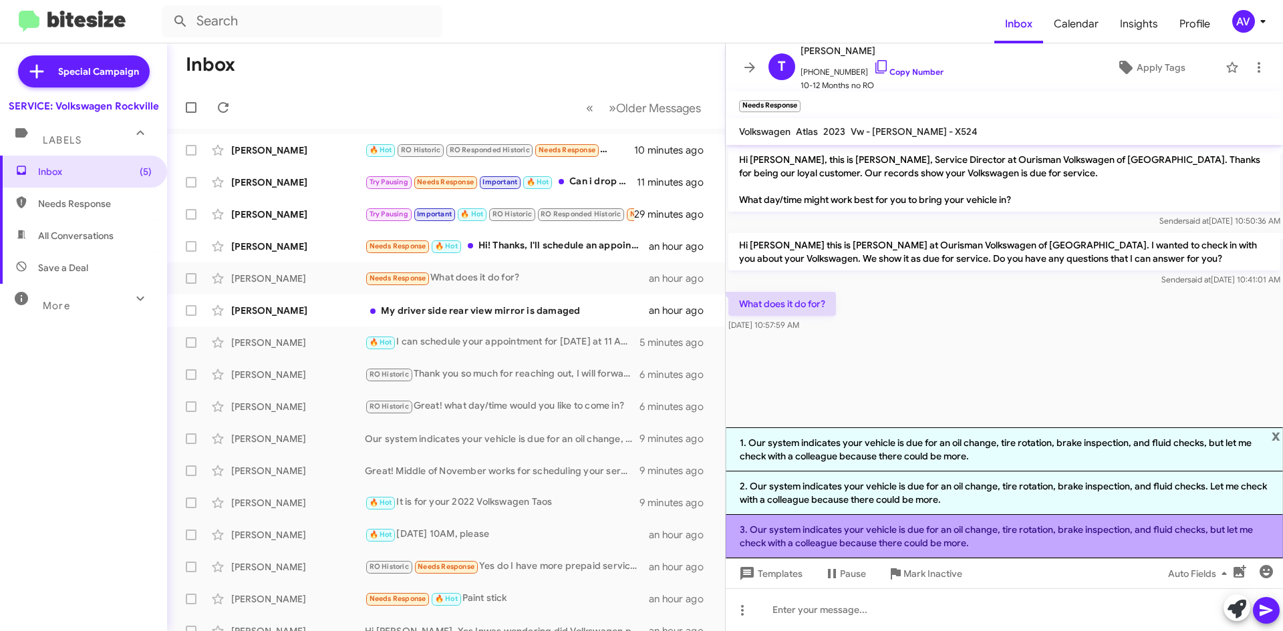
click at [785, 542] on li "3. Our system indicates your vehicle is due for an oil change, tire rotation, b…" at bounding box center [1004, 536] width 557 height 43
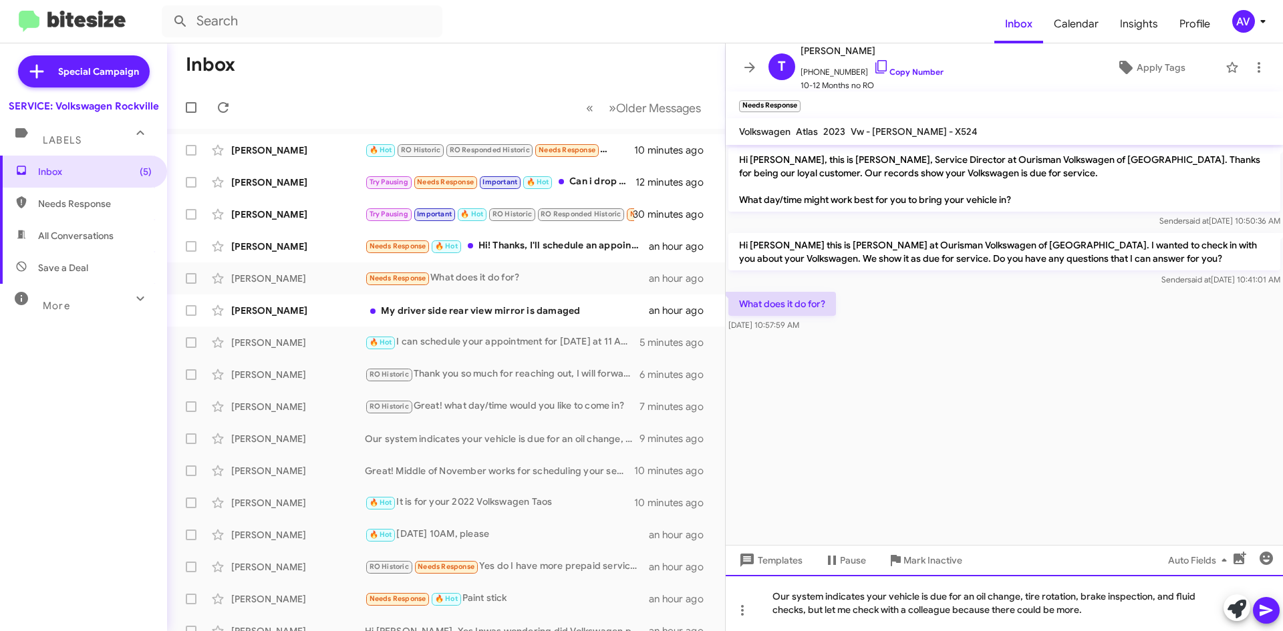
drag, startPoint x: 1084, startPoint y: 599, endPoint x: 1092, endPoint y: 651, distance: 53.4
click at [1092, 631] on html "Inbox Calendar Insights Profile AV Special Campaign SERVICE: Volkswagen Rockvil…" at bounding box center [641, 315] width 1283 height 631
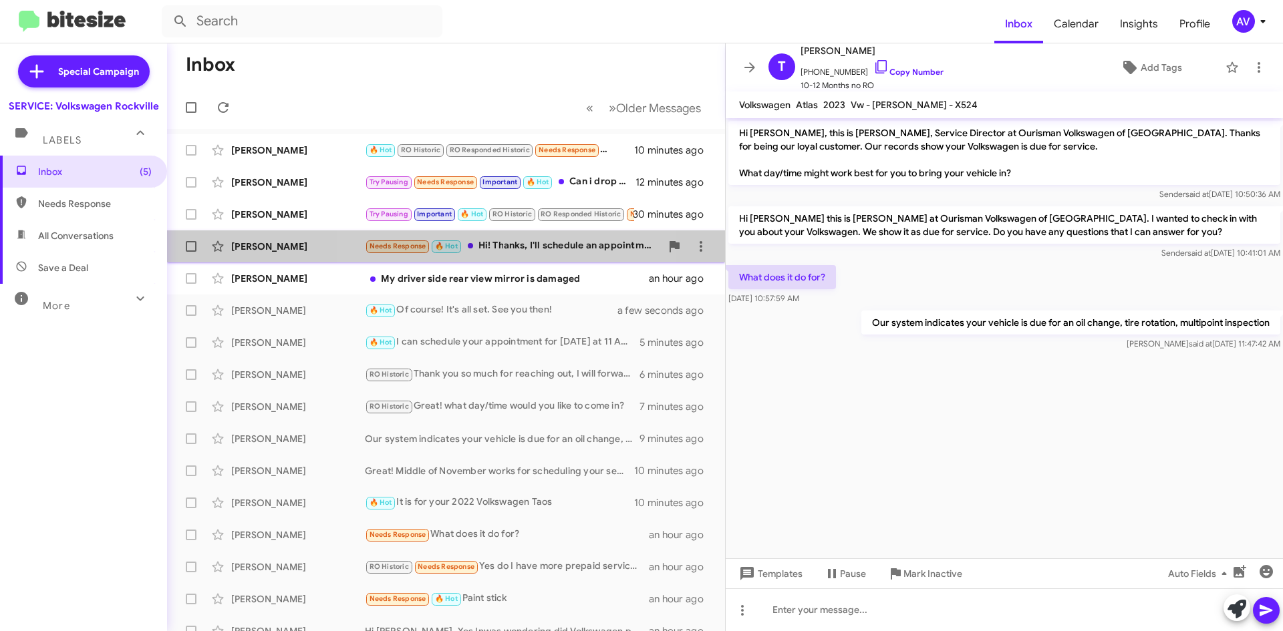
click at [520, 249] on div "Needs Response 🔥 Hot Hi! Thanks, I'll schedule an appointment" at bounding box center [513, 245] width 296 height 15
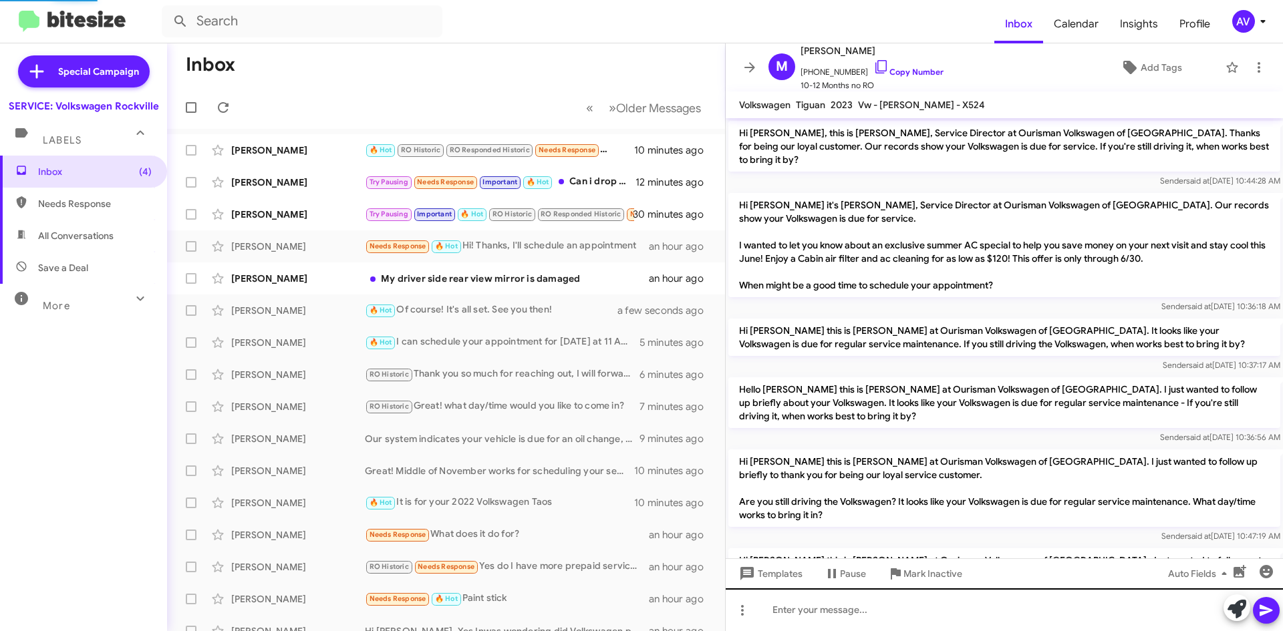
scroll to position [253, 0]
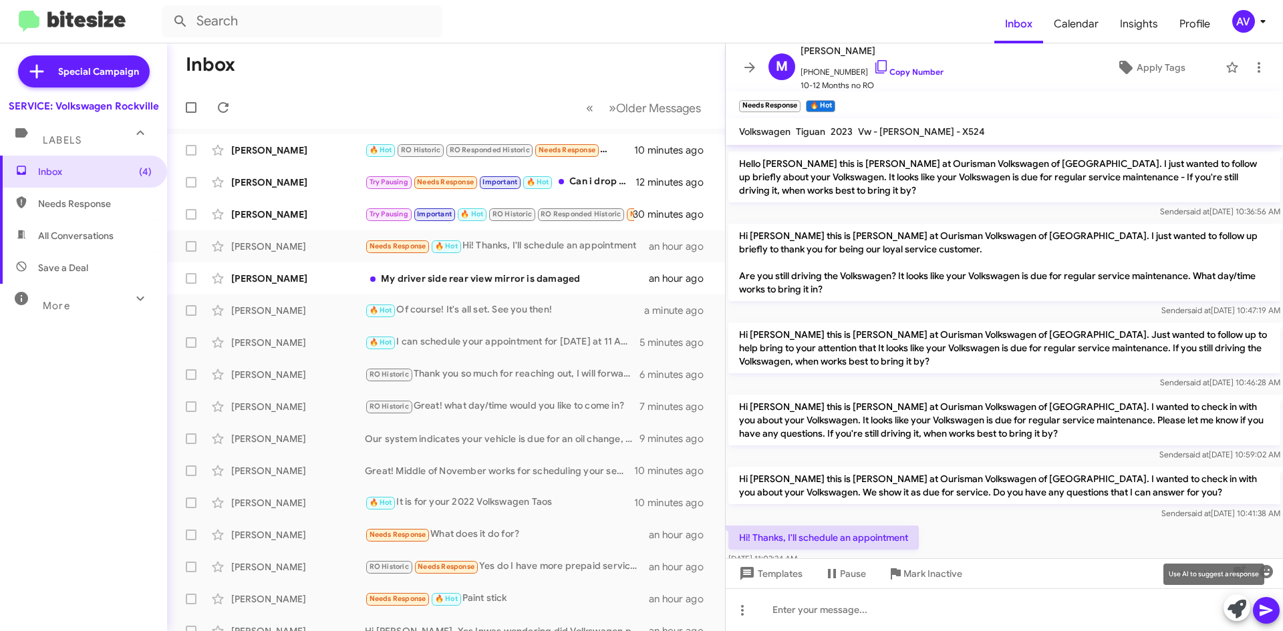
click at [1231, 611] on icon at bounding box center [1236, 609] width 19 height 19
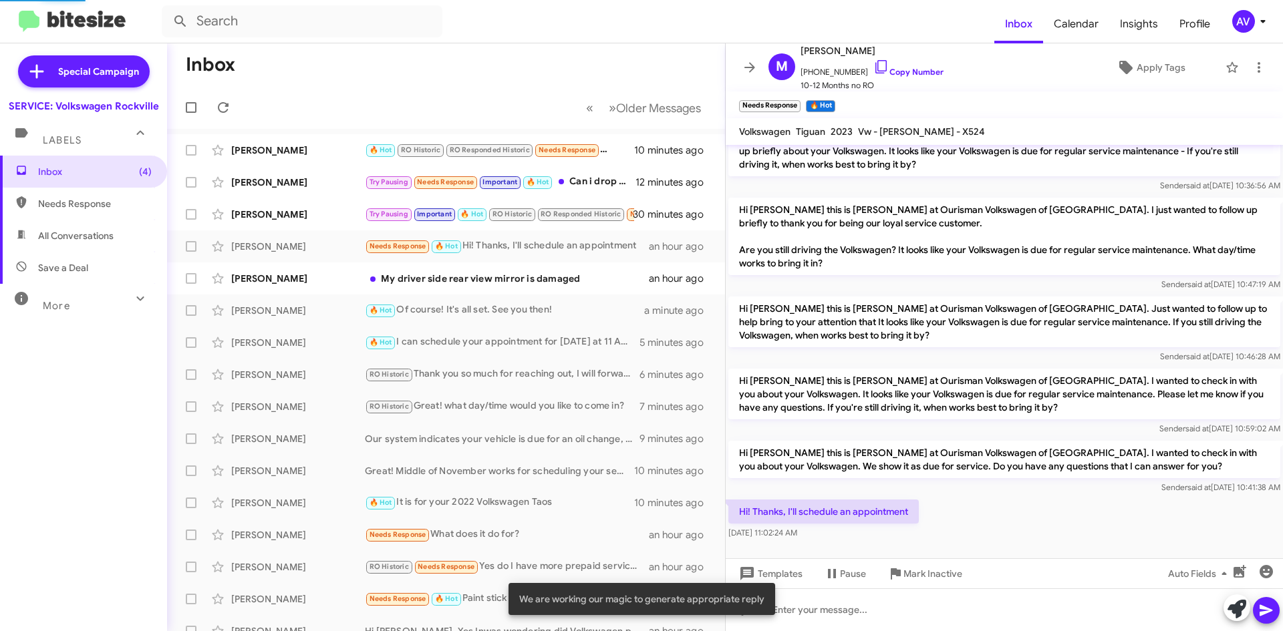
scroll to position [279, 0]
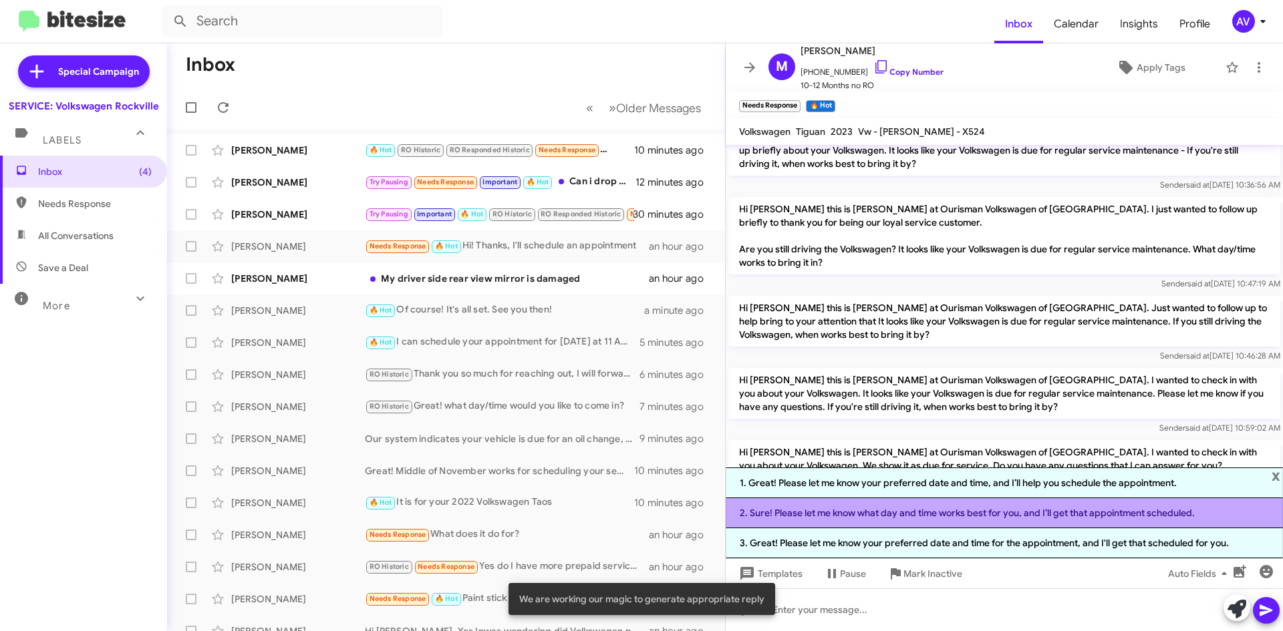
click at [893, 523] on li "2. Sure! Please let me know what day and time works best for you, and I’ll get …" at bounding box center [1004, 513] width 557 height 30
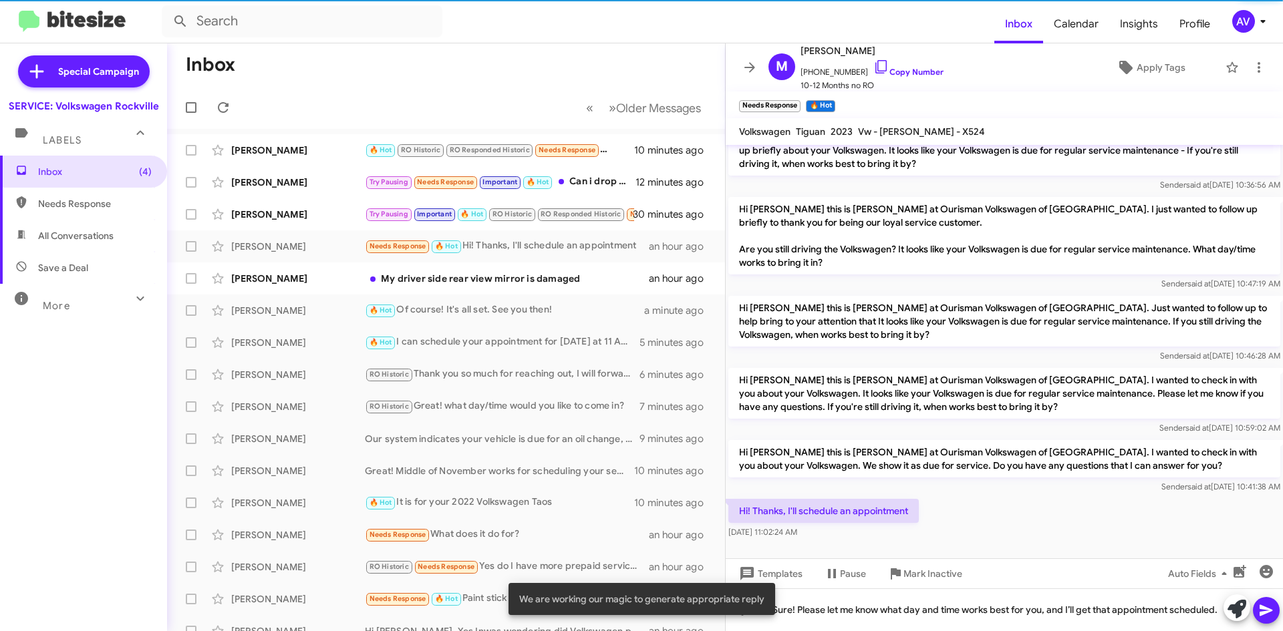
click at [1268, 600] on span at bounding box center [1266, 610] width 16 height 27
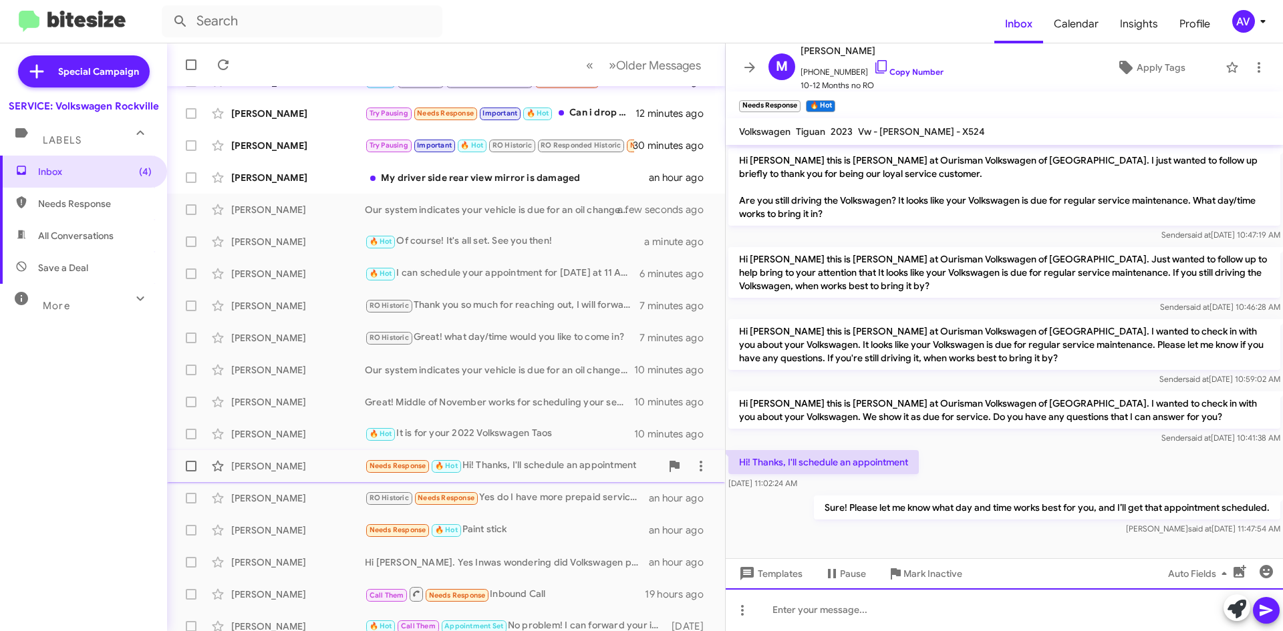
scroll to position [89, 0]
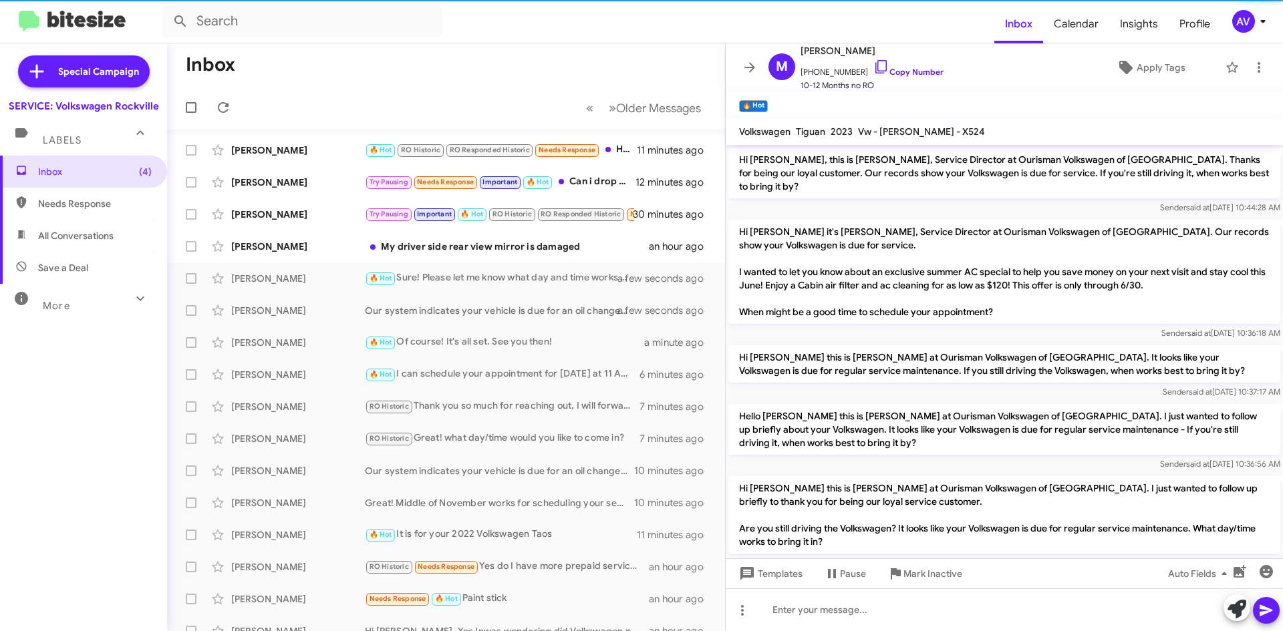
scroll to position [301, 0]
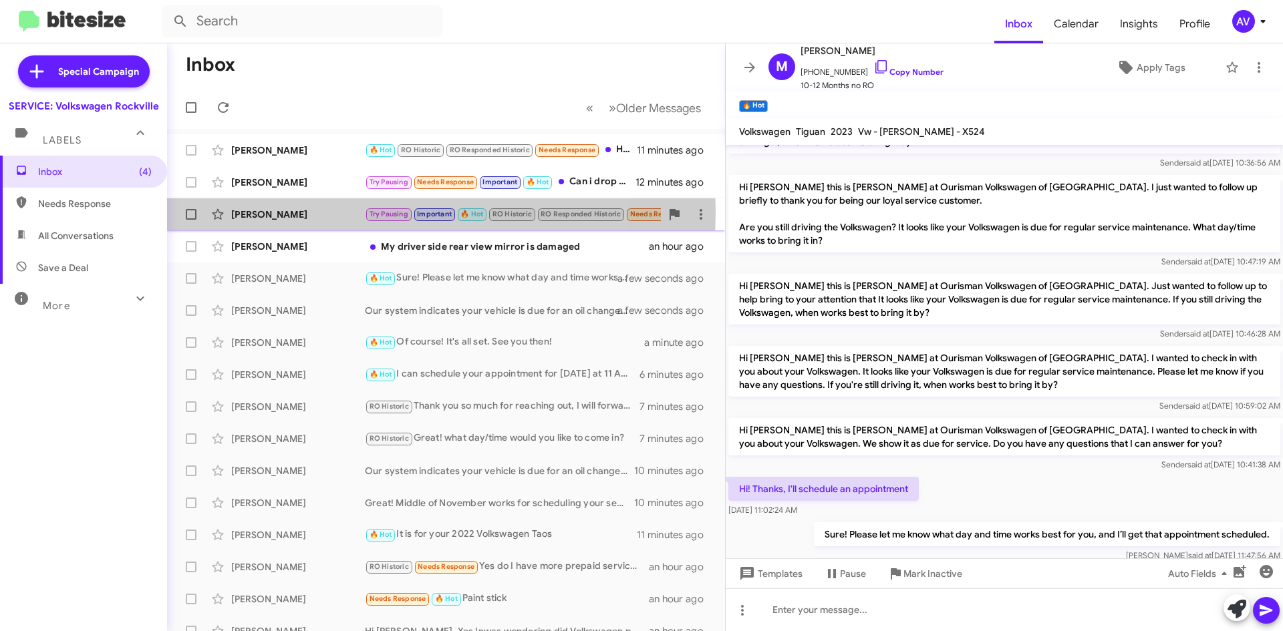
click at [331, 212] on div "[PERSON_NAME]" at bounding box center [298, 214] width 134 height 13
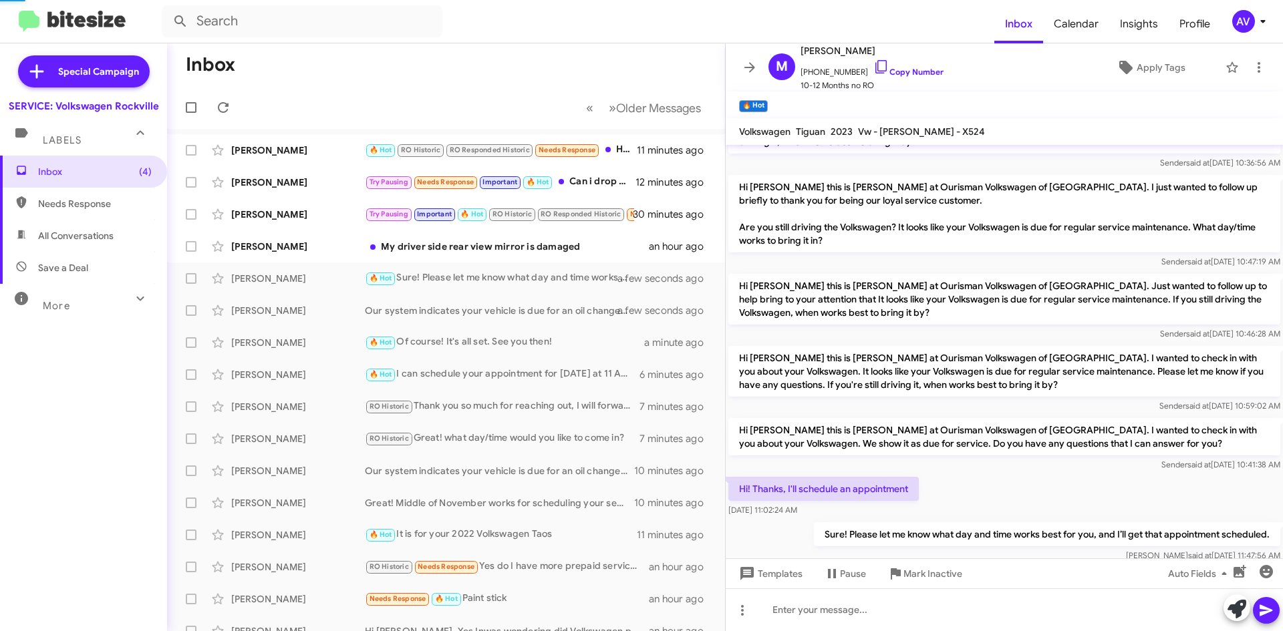
scroll to position [641, 0]
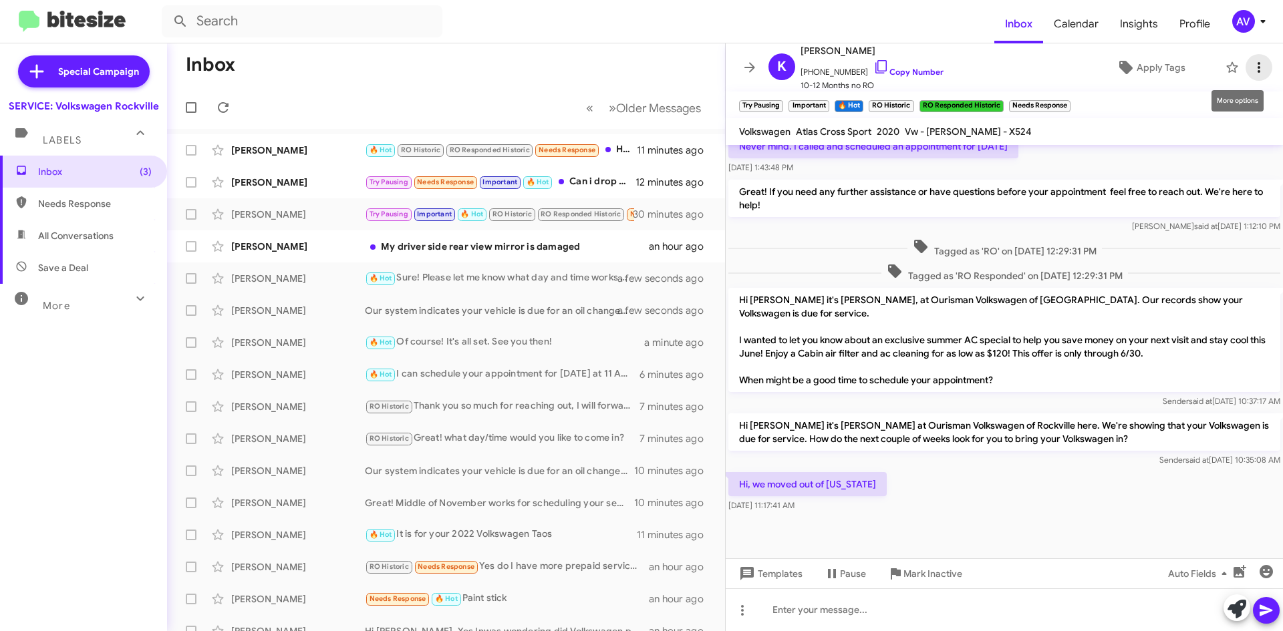
click at [1251, 69] on icon at bounding box center [1259, 67] width 16 height 16
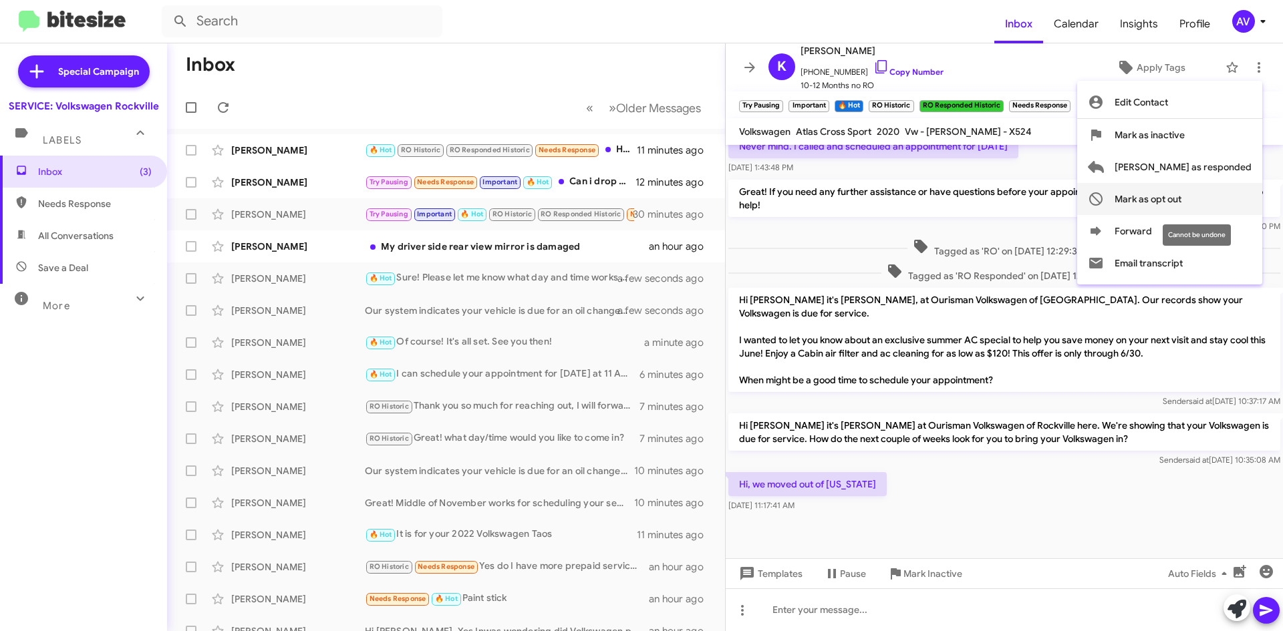
click at [1178, 202] on span "Mark as opt out" at bounding box center [1147, 199] width 67 height 32
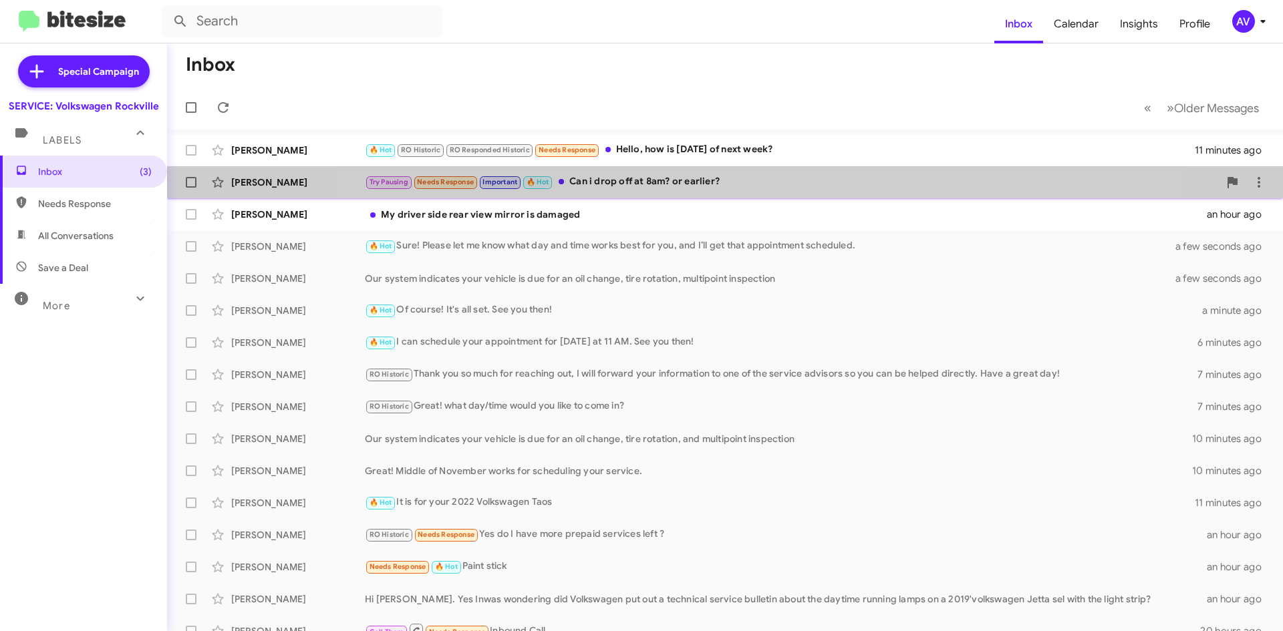
click at [740, 176] on div "Try Pausing Needs Response Important 🔥 Hot Can i drop off at 8am? or earlier?" at bounding box center [792, 181] width 854 height 15
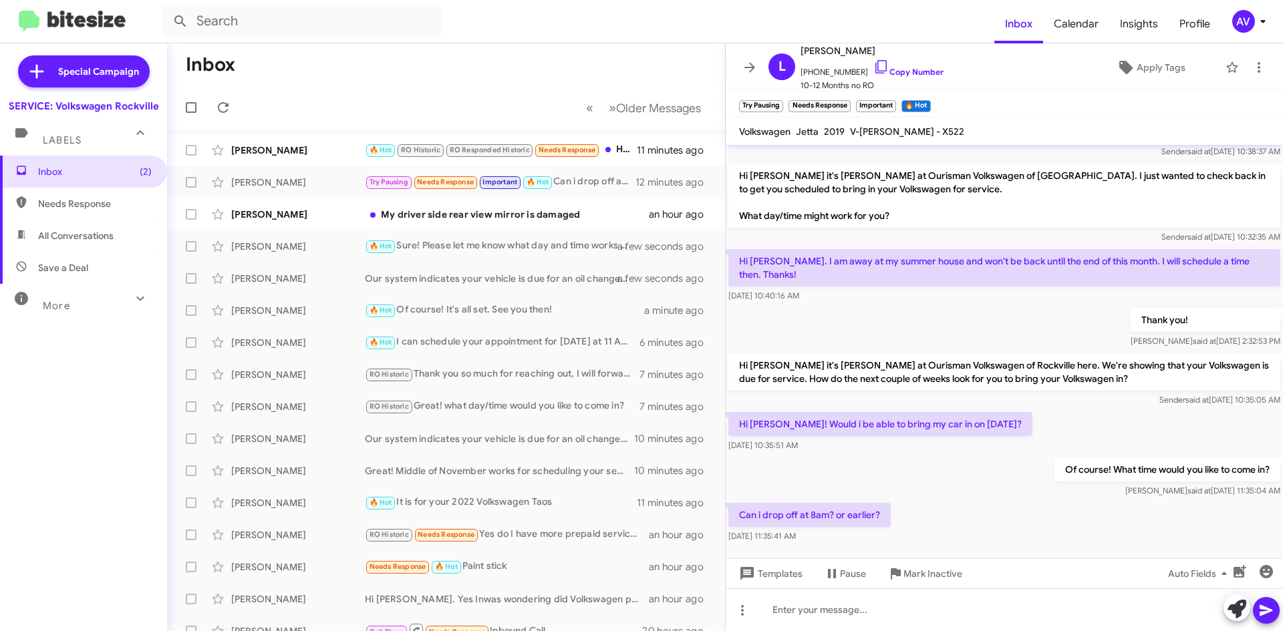
scroll to position [70, 0]
click at [1229, 607] on icon at bounding box center [1236, 609] width 19 height 19
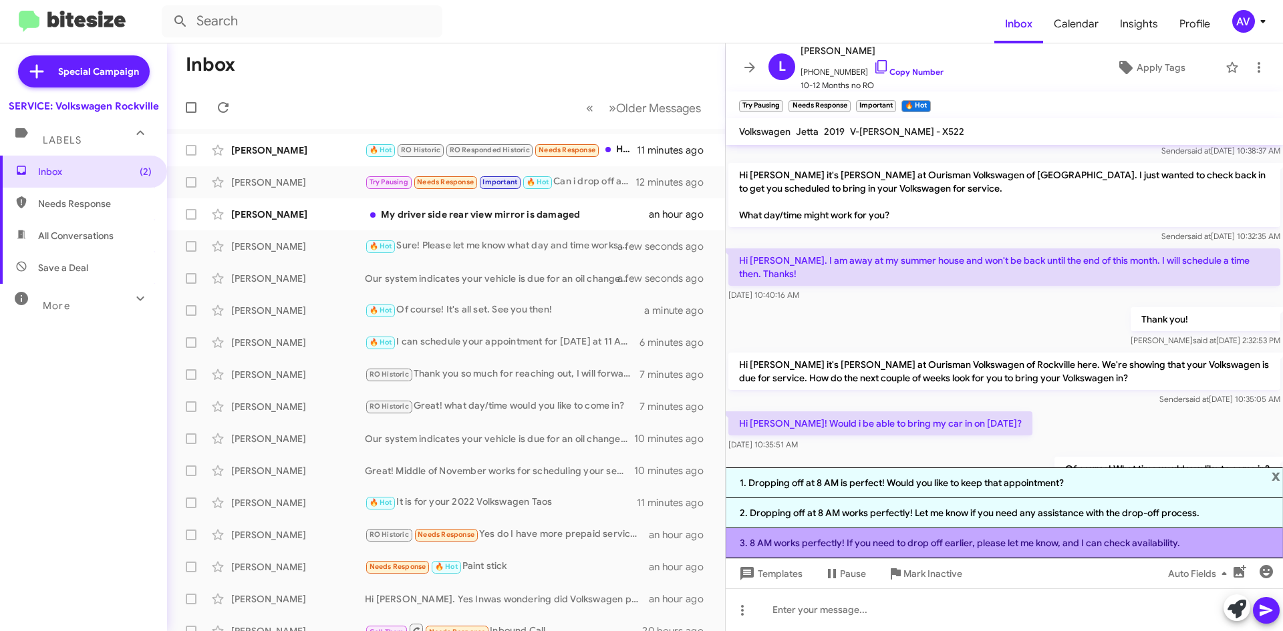
click at [924, 547] on li "3. 8 AM works perfectly! If you need to drop off earlier, please let me know, a…" at bounding box center [1004, 543] width 557 height 30
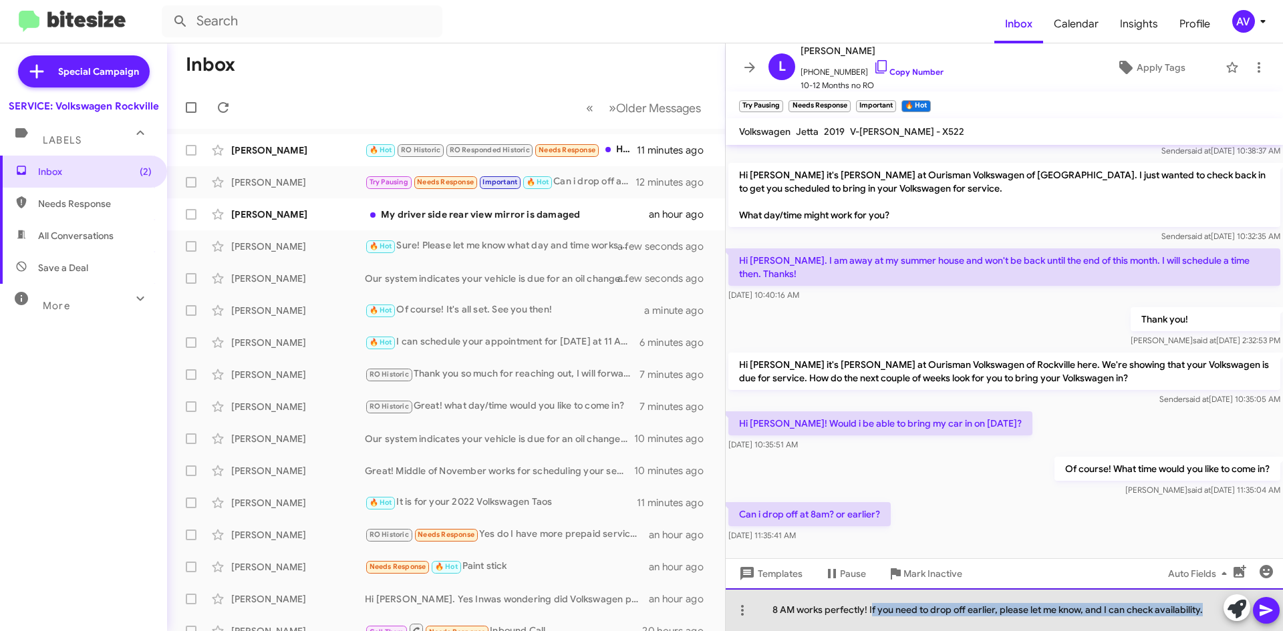
drag, startPoint x: 872, startPoint y: 610, endPoint x: 1206, endPoint y: 593, distance: 334.4
click at [1206, 593] on div "8 AM works perfectly! If you need to drop off earlier, please let me know, and …" at bounding box center [1004, 610] width 557 height 43
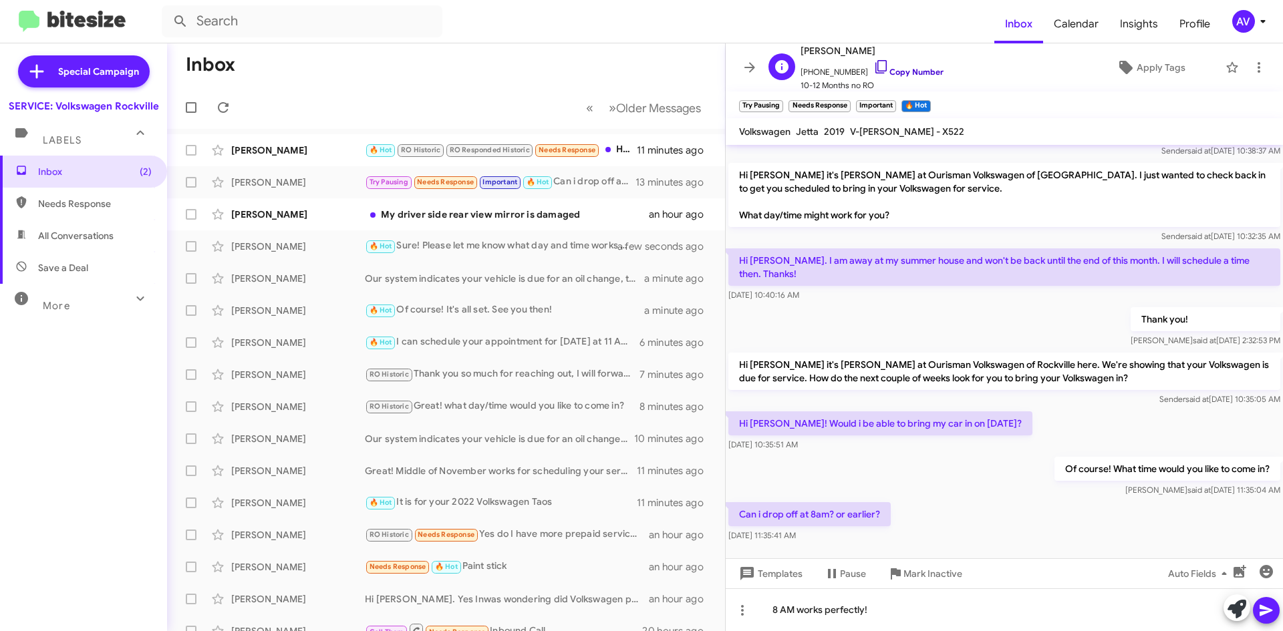
click at [875, 64] on icon at bounding box center [880, 66] width 11 height 13
click at [873, 68] on icon at bounding box center [881, 67] width 16 height 16
click at [873, 67] on icon at bounding box center [881, 67] width 16 height 16
click at [1265, 605] on icon at bounding box center [1266, 611] width 16 height 16
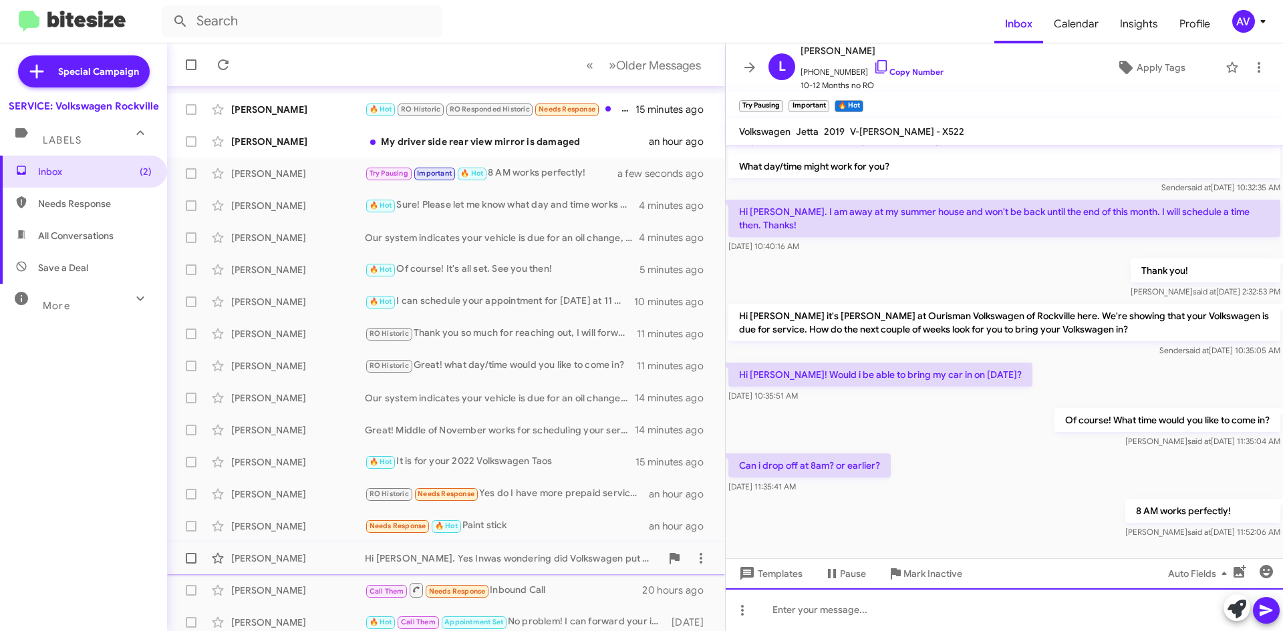
scroll to position [45, 0]
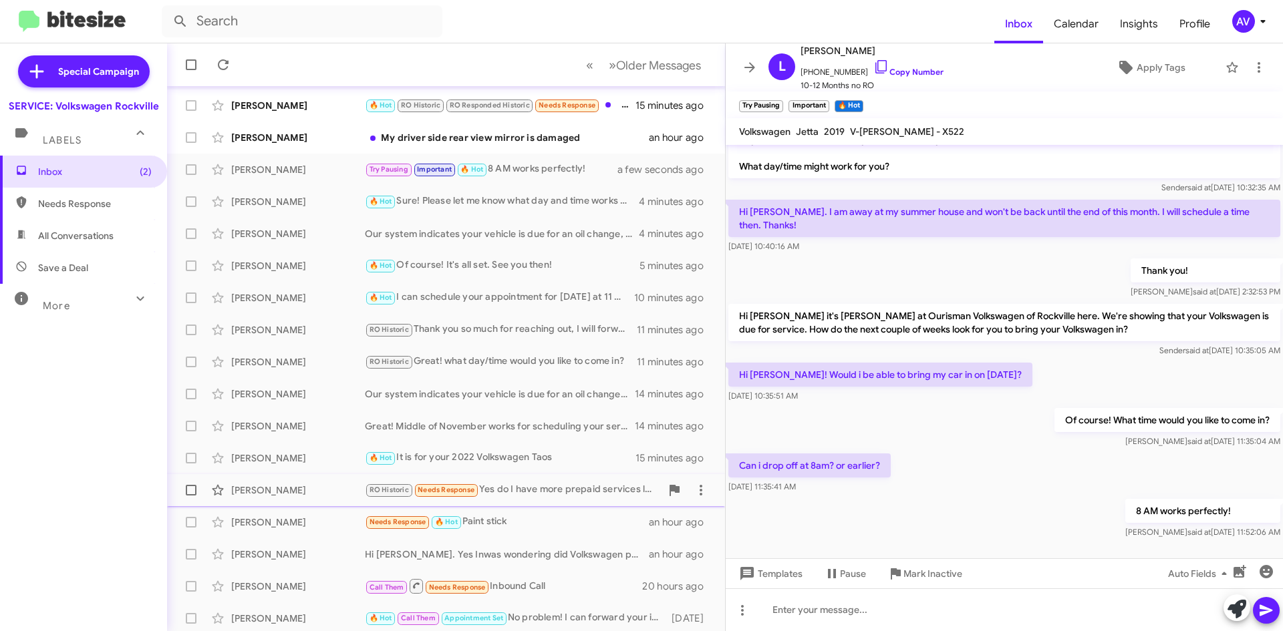
click at [492, 495] on div "RO Historic Needs Response Yes do I have more prepaid services left ?" at bounding box center [513, 489] width 296 height 15
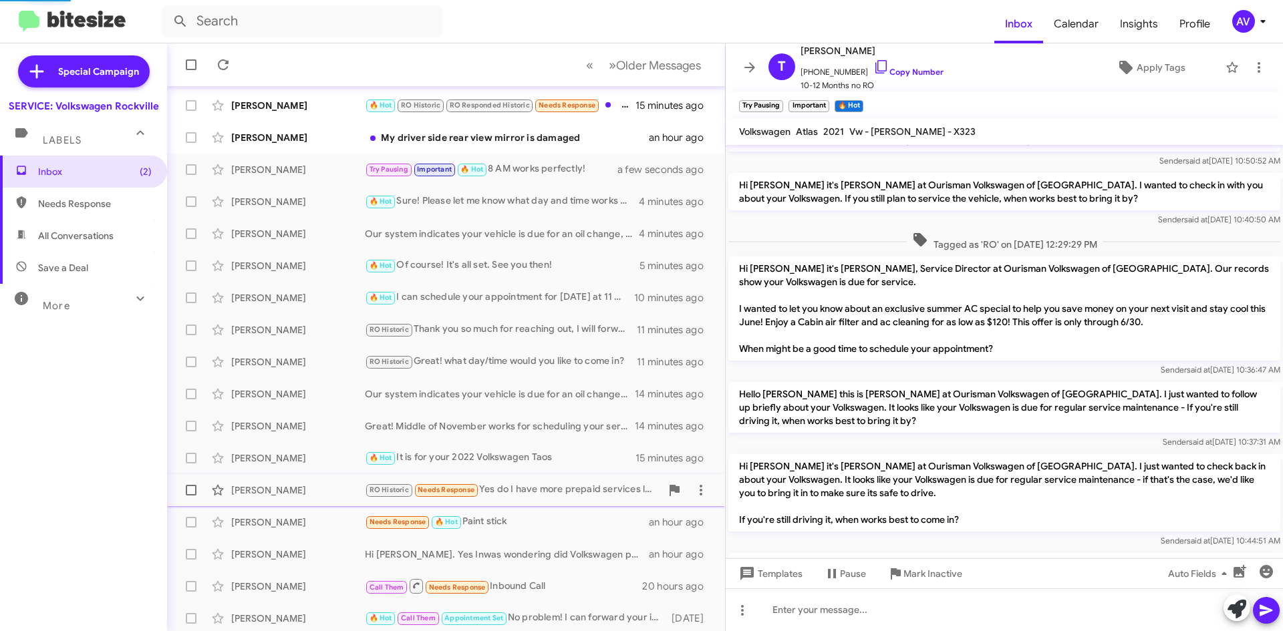
scroll to position [232, 0]
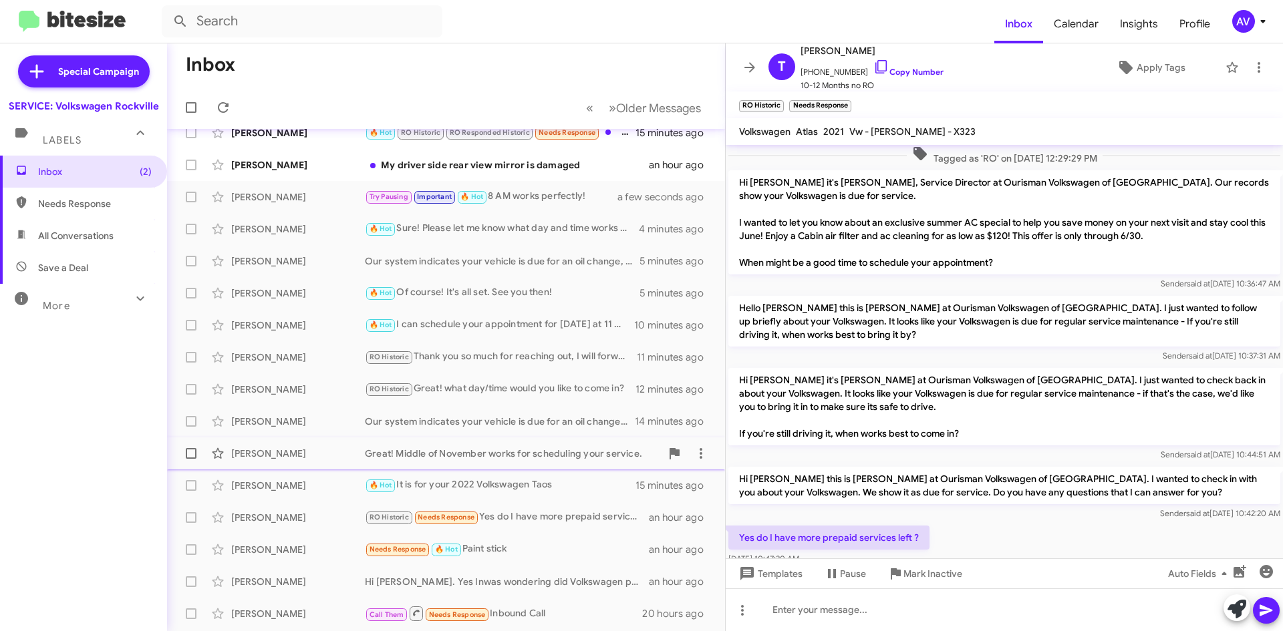
scroll to position [22, 0]
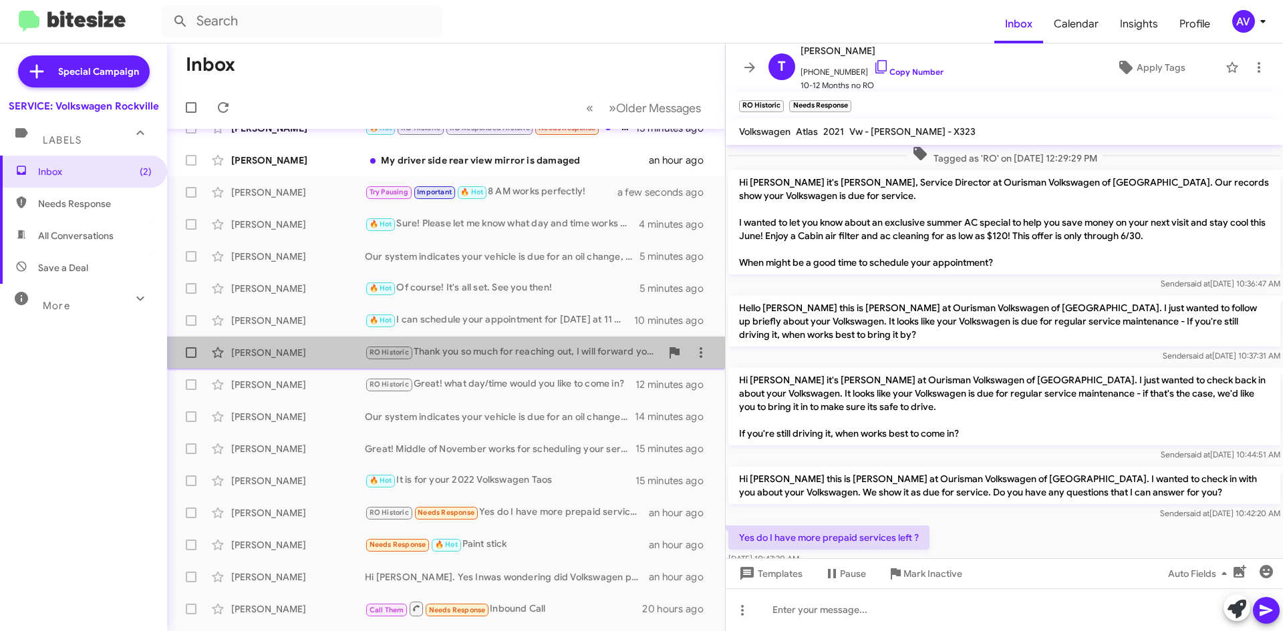
click at [490, 351] on div "RO Historic Thank you so much for reaching out, I will forward your information…" at bounding box center [513, 352] width 296 height 15
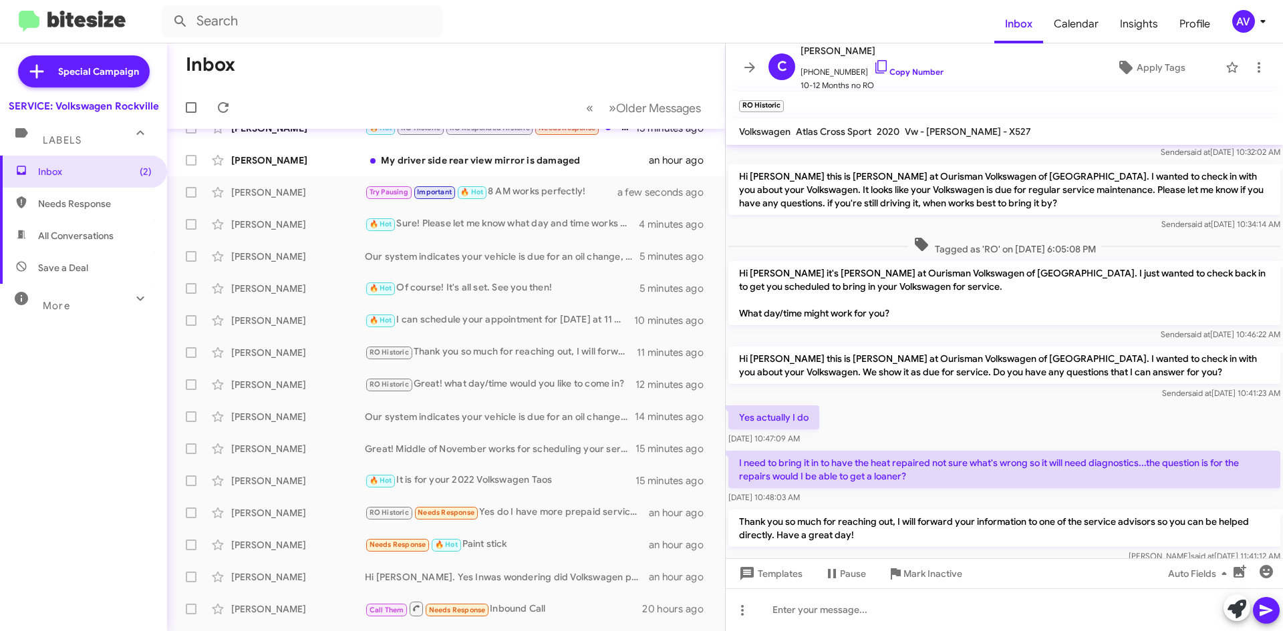
scroll to position [343, 0]
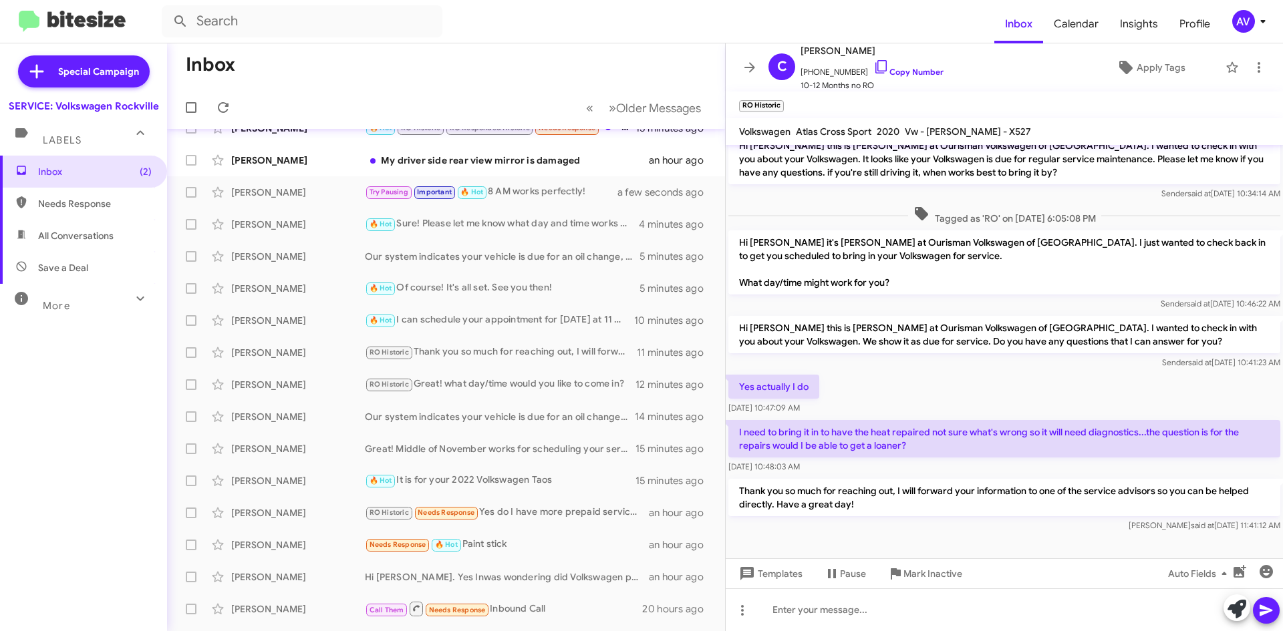
click at [885, 488] on p "Thank you so much for reaching out, I will forward your information to one of t…" at bounding box center [1004, 497] width 552 height 37
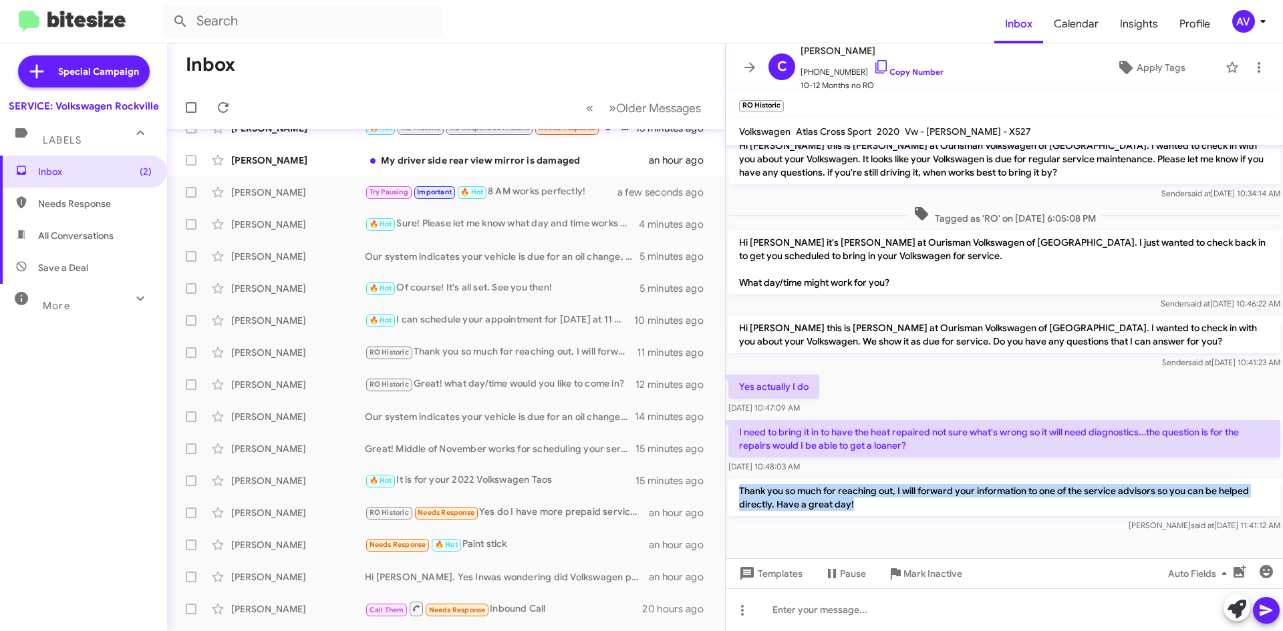
click at [885, 488] on p "Thank you so much for reaching out, I will forward your information to one of t…" at bounding box center [1004, 497] width 552 height 37
copy p "Thank you so much for reaching out, I will forward your information to one of t…"
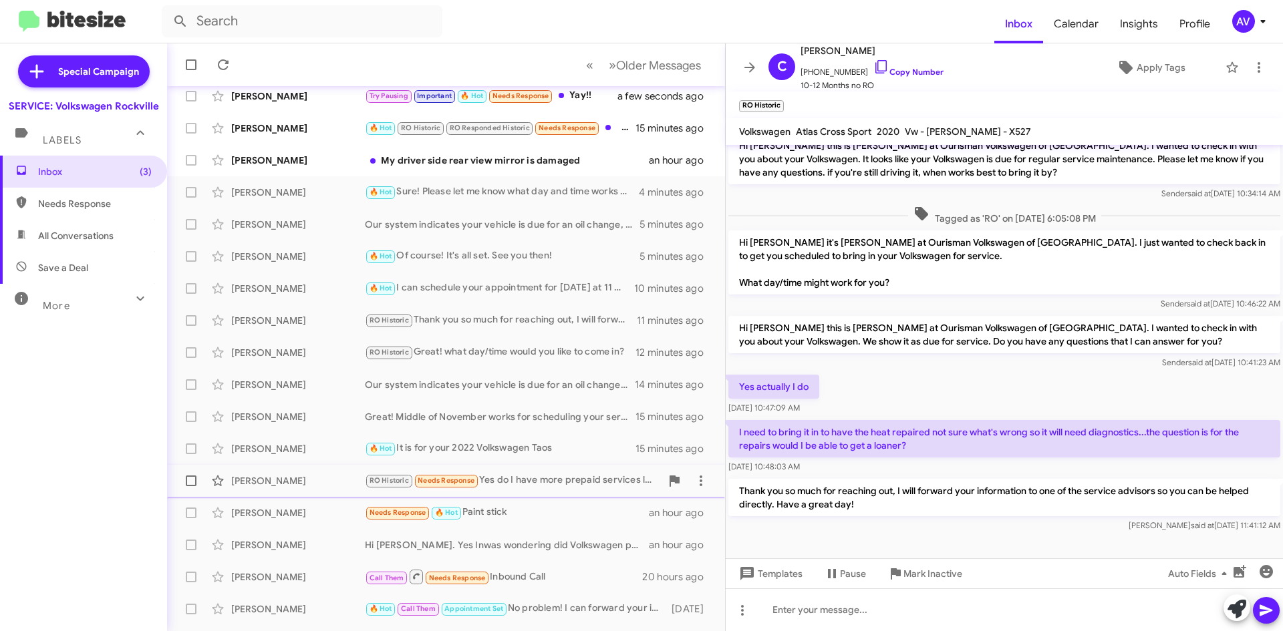
click at [532, 483] on div "RO Historic Needs Response Yes do I have more prepaid services left ?" at bounding box center [513, 480] width 296 height 15
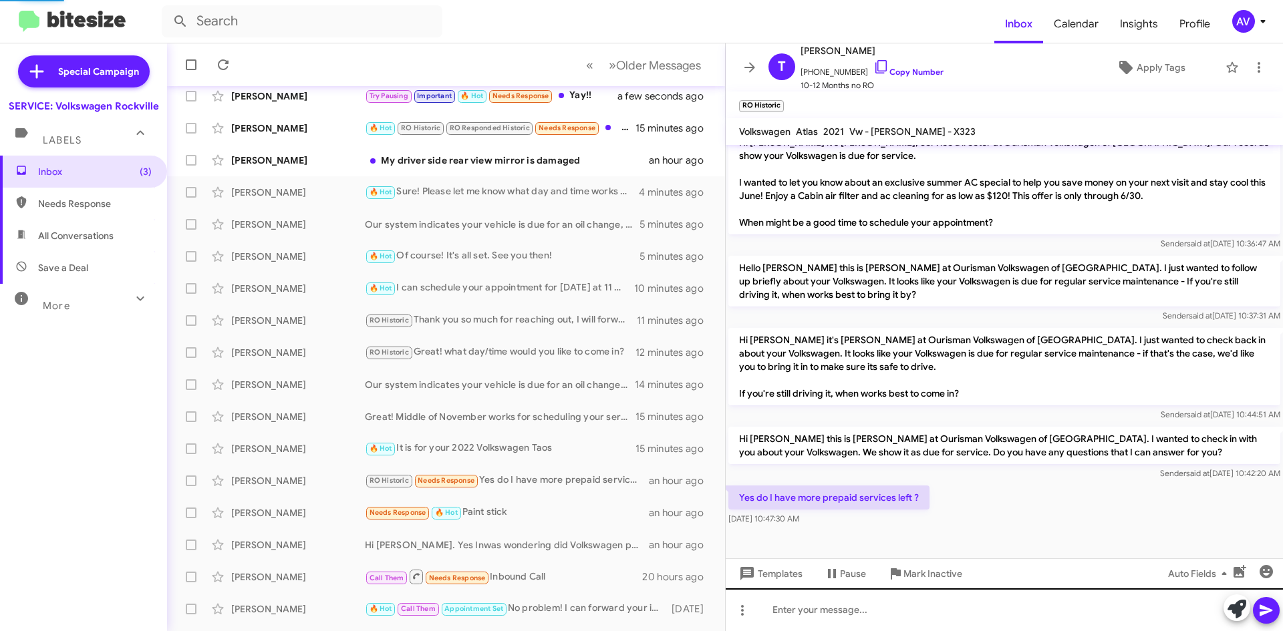
scroll to position [232, 0]
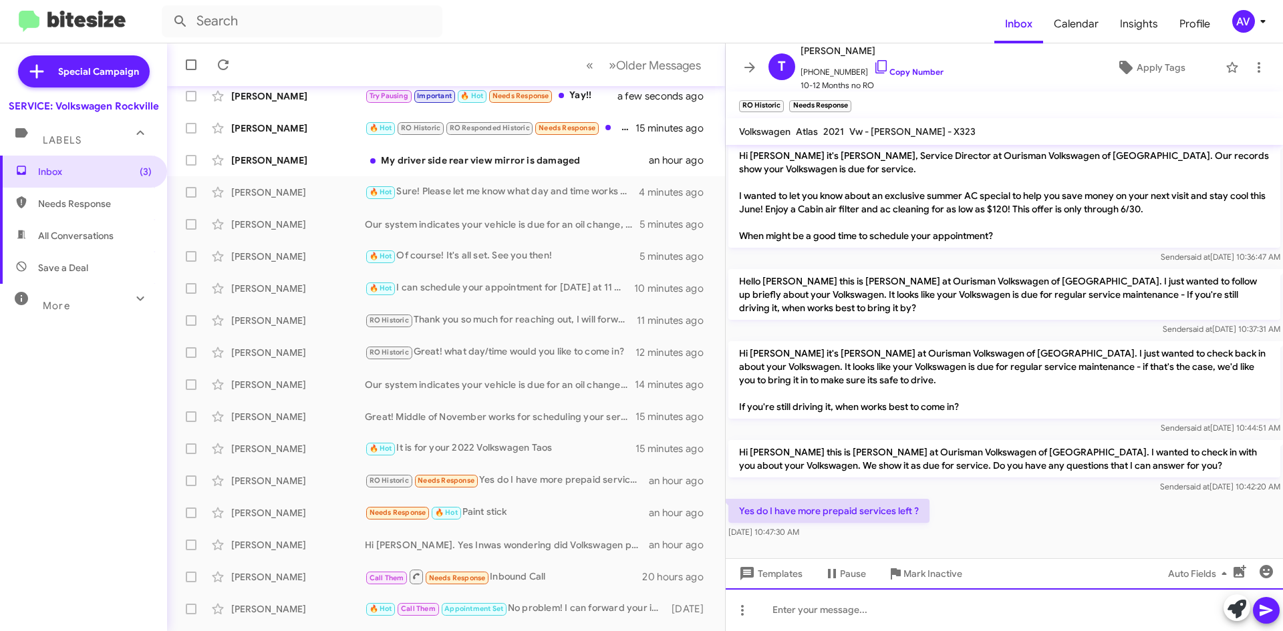
paste div
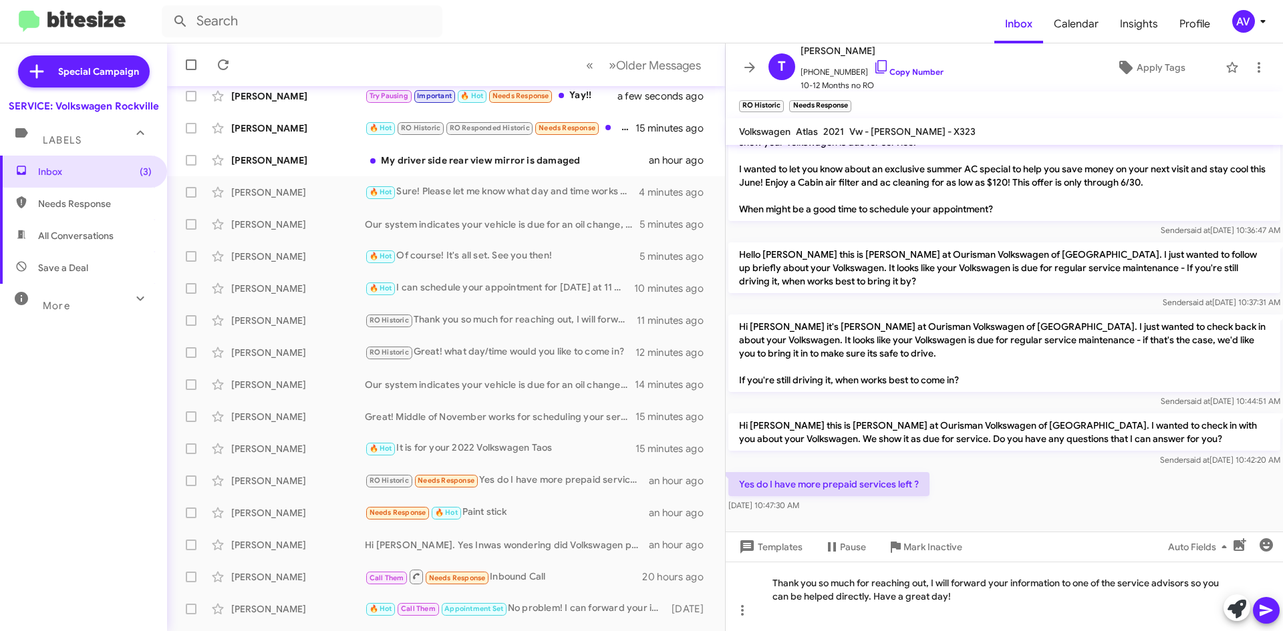
click at [1265, 607] on icon at bounding box center [1266, 611] width 16 height 16
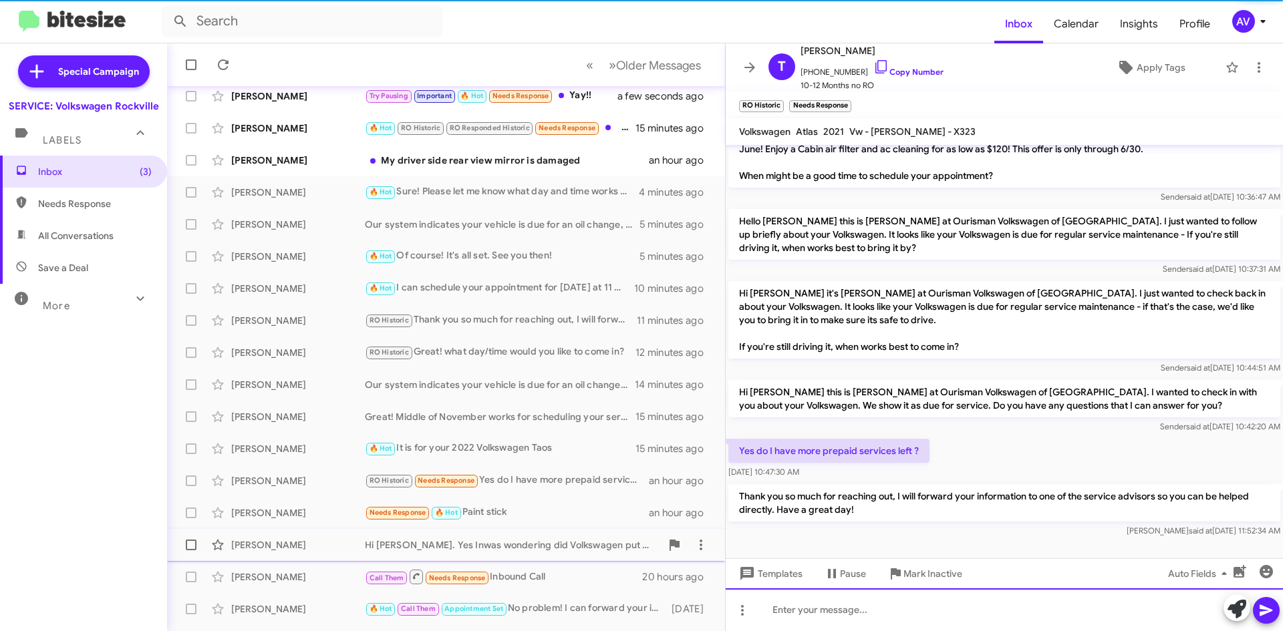
scroll to position [294, 0]
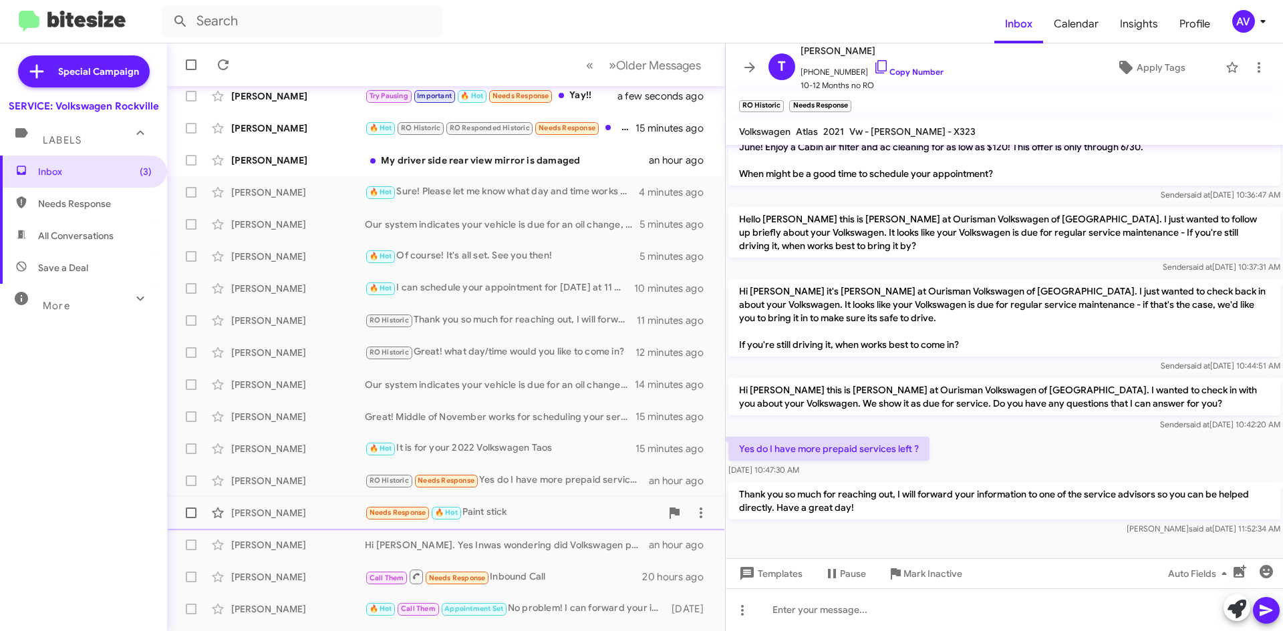
click at [533, 522] on div "Carrie Vaughan Needs Response 🔥 Hot Paint stick an hour ago" at bounding box center [446, 513] width 536 height 27
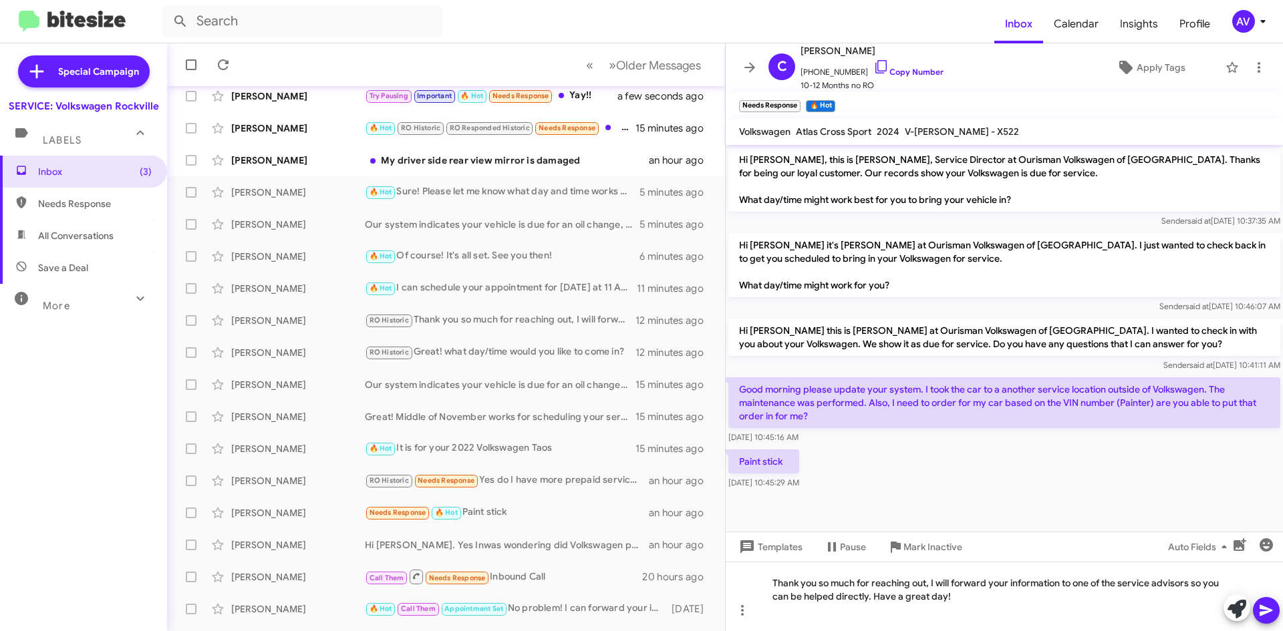
click at [1273, 615] on icon at bounding box center [1266, 611] width 16 height 16
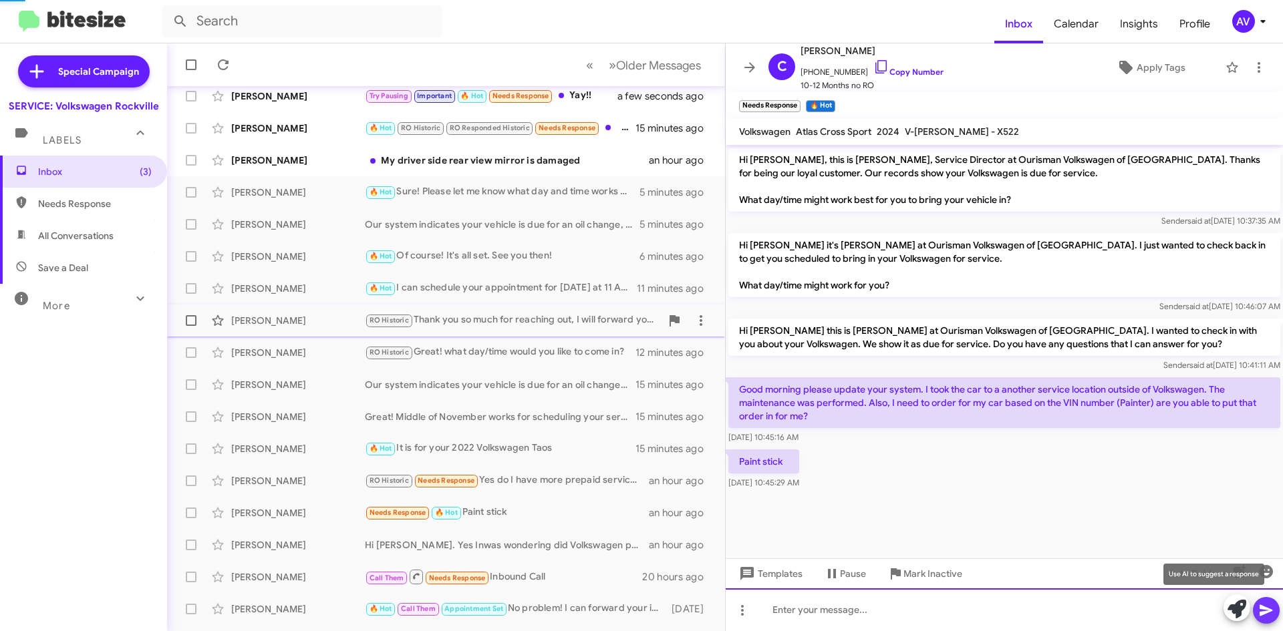
scroll to position [13, 0]
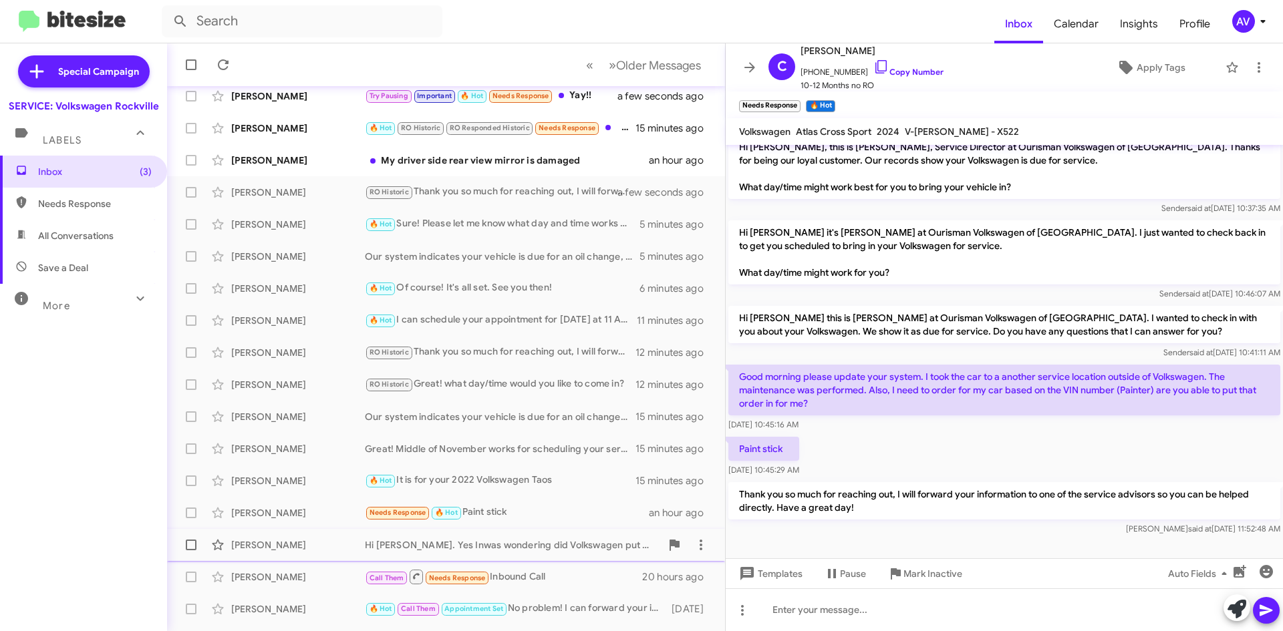
click at [441, 544] on div "Hi [PERSON_NAME]. Yes Inwas wondering did Volkswagen put out a technical servic…" at bounding box center [513, 544] width 296 height 13
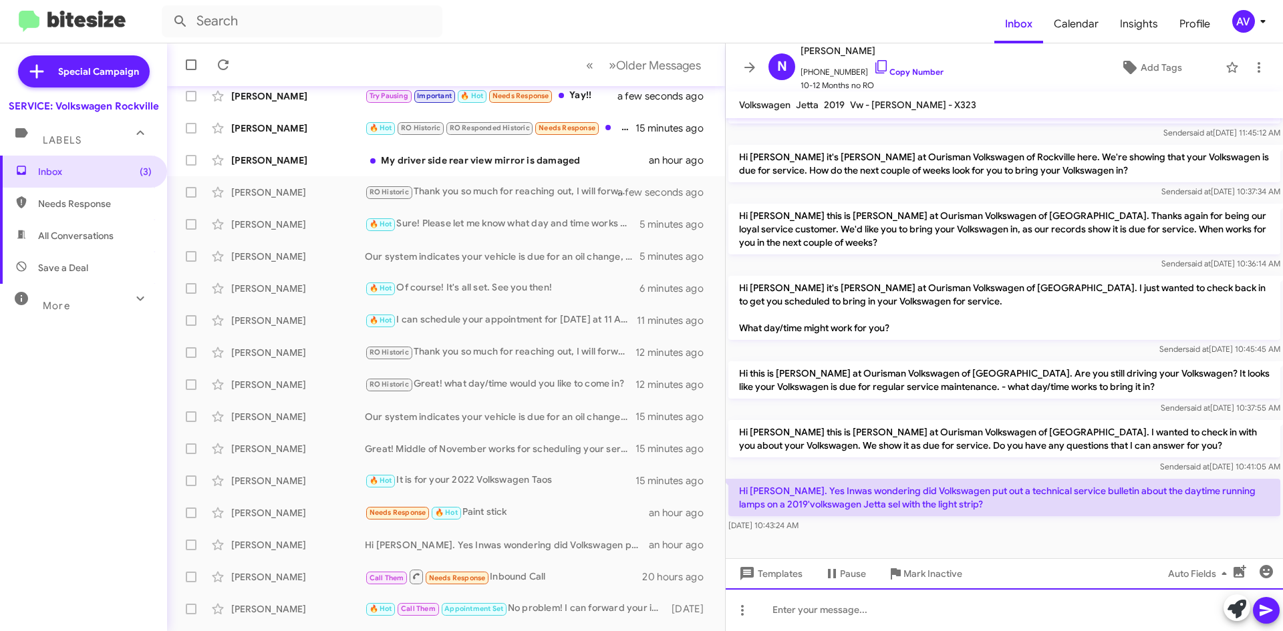
scroll to position [142, 0]
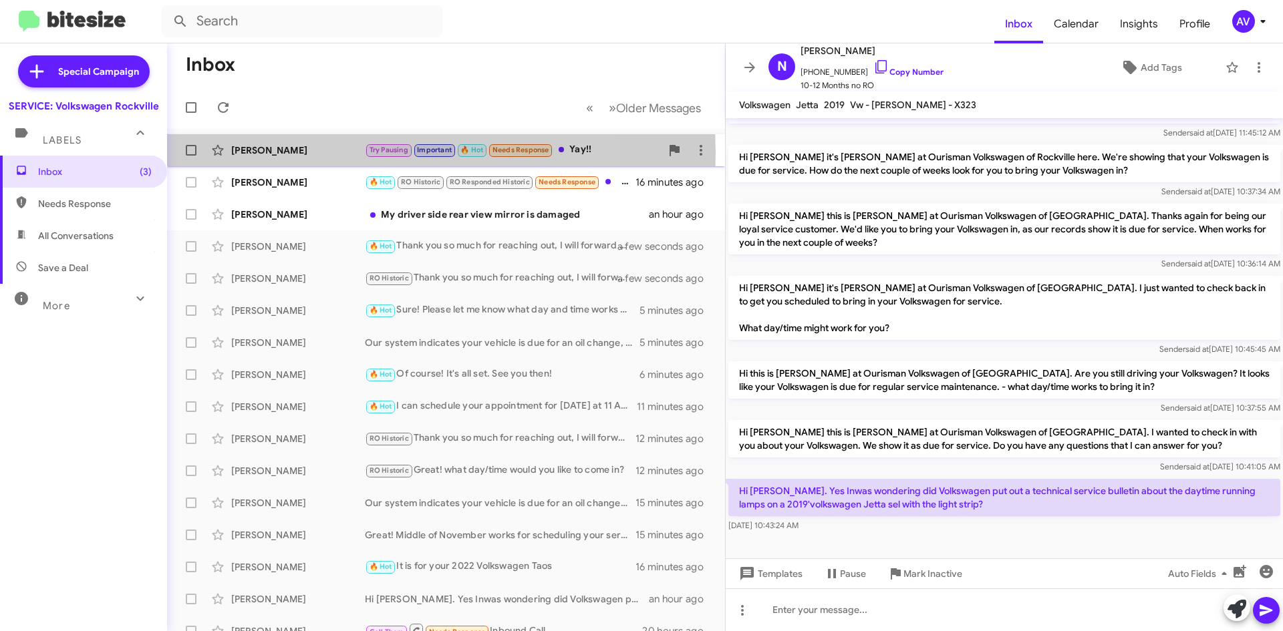
click at [327, 153] on div "[PERSON_NAME]" at bounding box center [298, 150] width 134 height 13
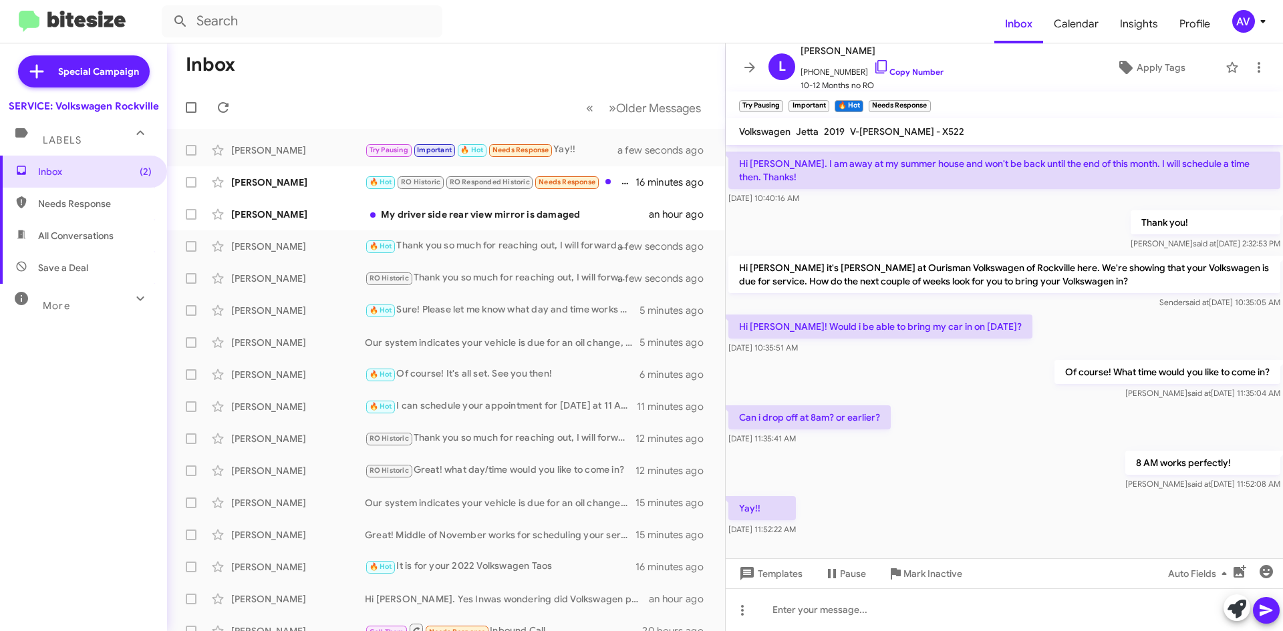
scroll to position [168, 0]
click at [1239, 615] on icon at bounding box center [1236, 609] width 19 height 19
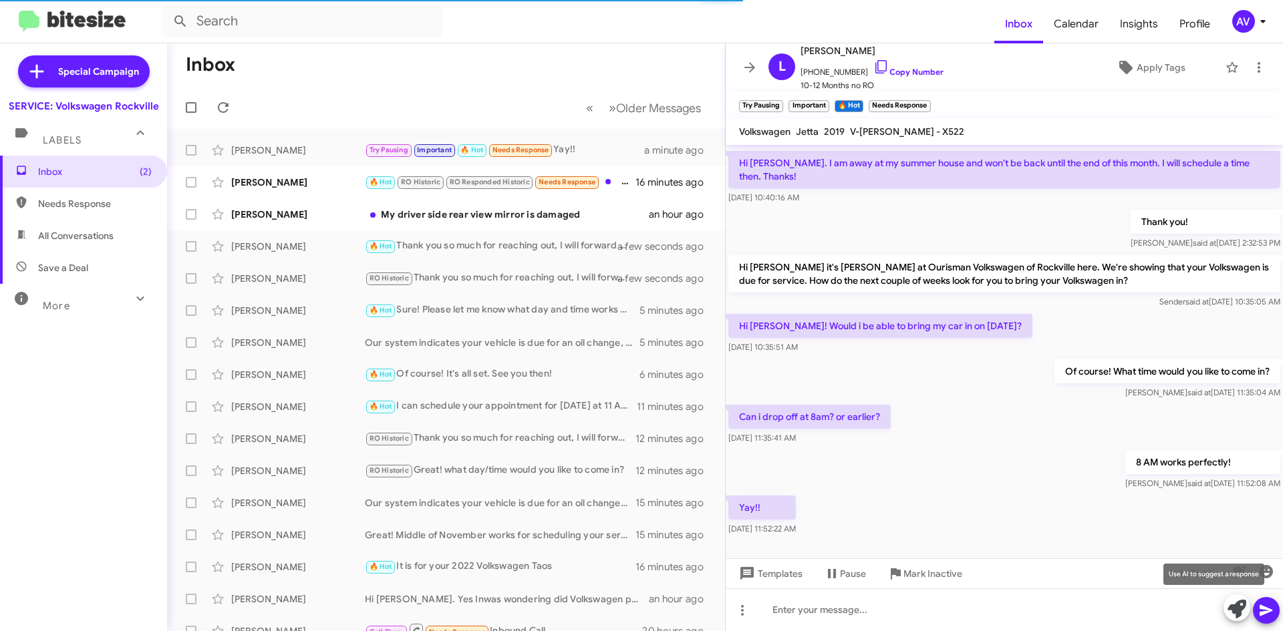
click at [1230, 616] on icon at bounding box center [1236, 609] width 19 height 19
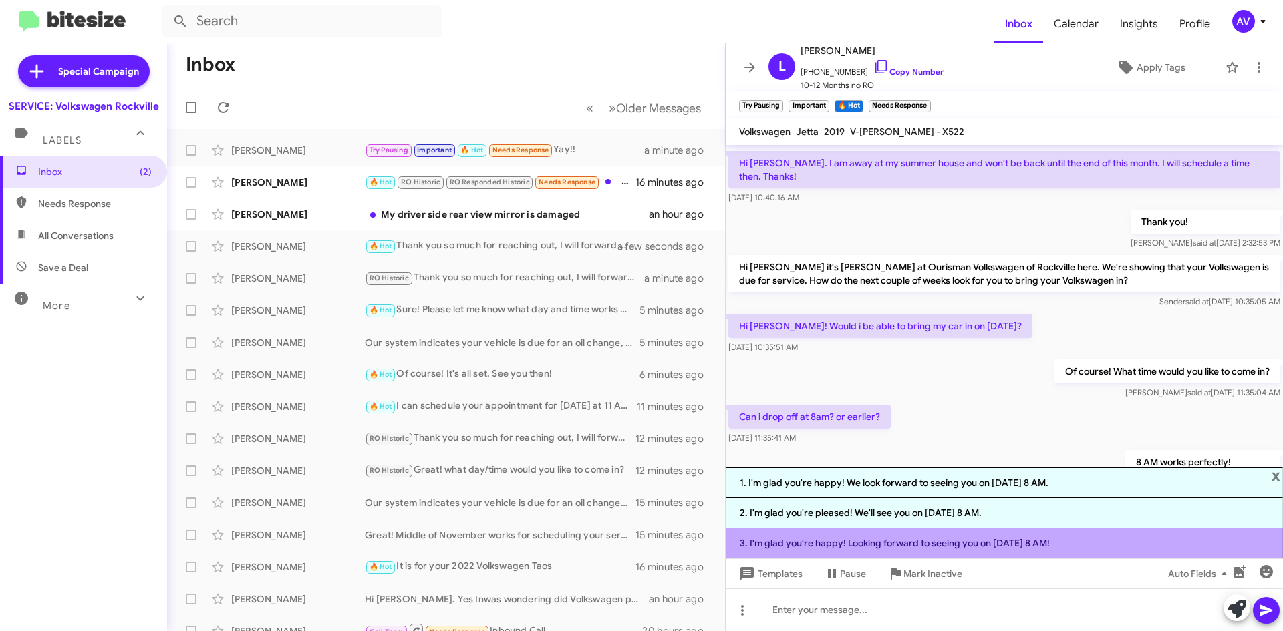
drag, startPoint x: 820, startPoint y: 535, endPoint x: 819, endPoint y: 547, distance: 12.1
click at [819, 547] on li "3. I'm glad you're happy! Looking forward to seeing you on [DATE] 8 AM!" at bounding box center [1004, 543] width 557 height 30
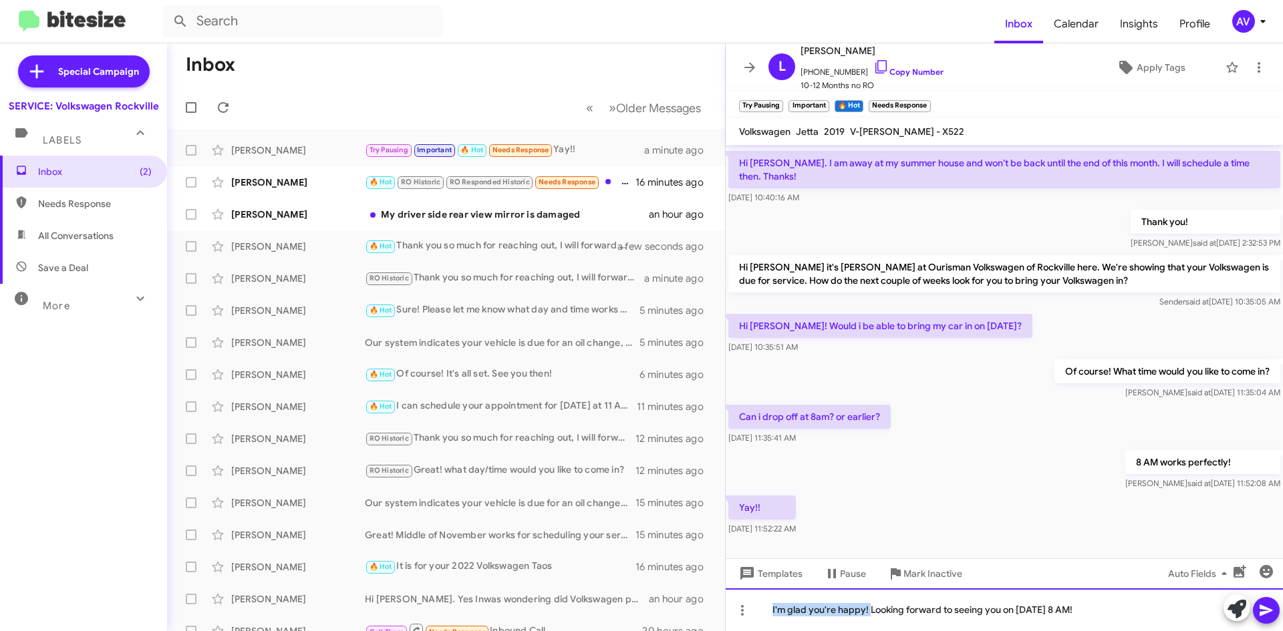
drag, startPoint x: 868, startPoint y: 612, endPoint x: 679, endPoint y: 639, distance: 190.3
click at [679, 631] on html "Inbox Calendar Insights Profile AV Special Campaign SERVICE: Volkswagen Rockvil…" at bounding box center [641, 315] width 1283 height 631
click at [1063, 622] on div "Looking forward to seeing you on [DATE] 8 AM!" at bounding box center [1004, 610] width 557 height 43
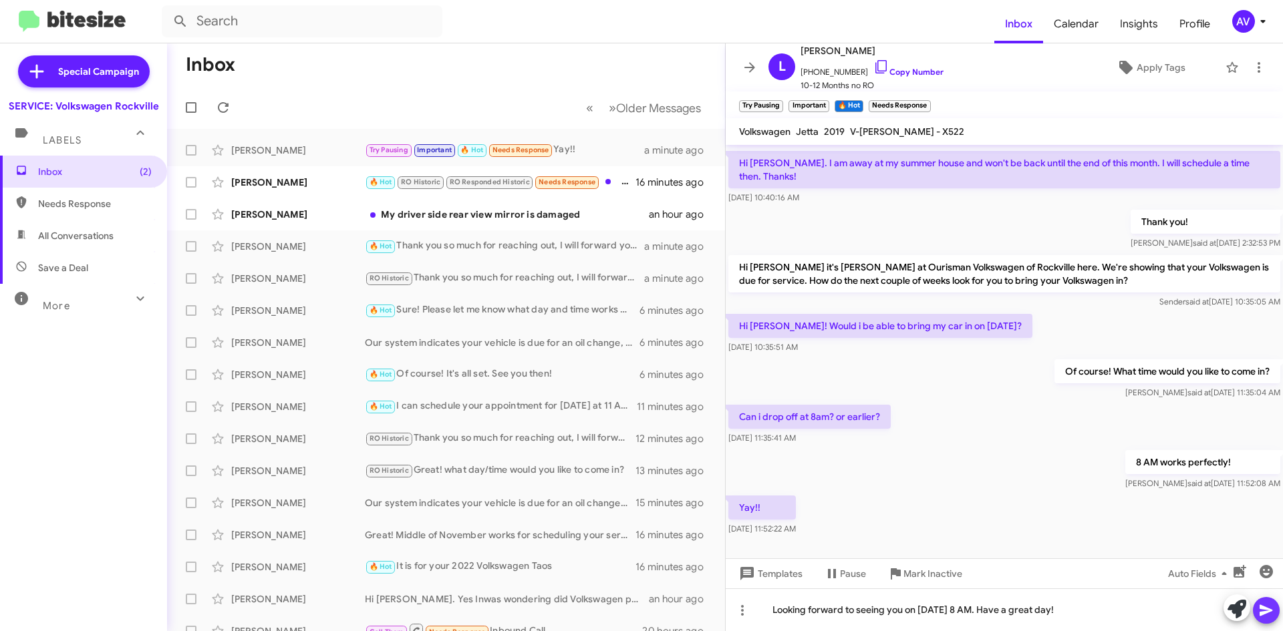
click at [1261, 605] on icon at bounding box center [1265, 610] width 13 height 11
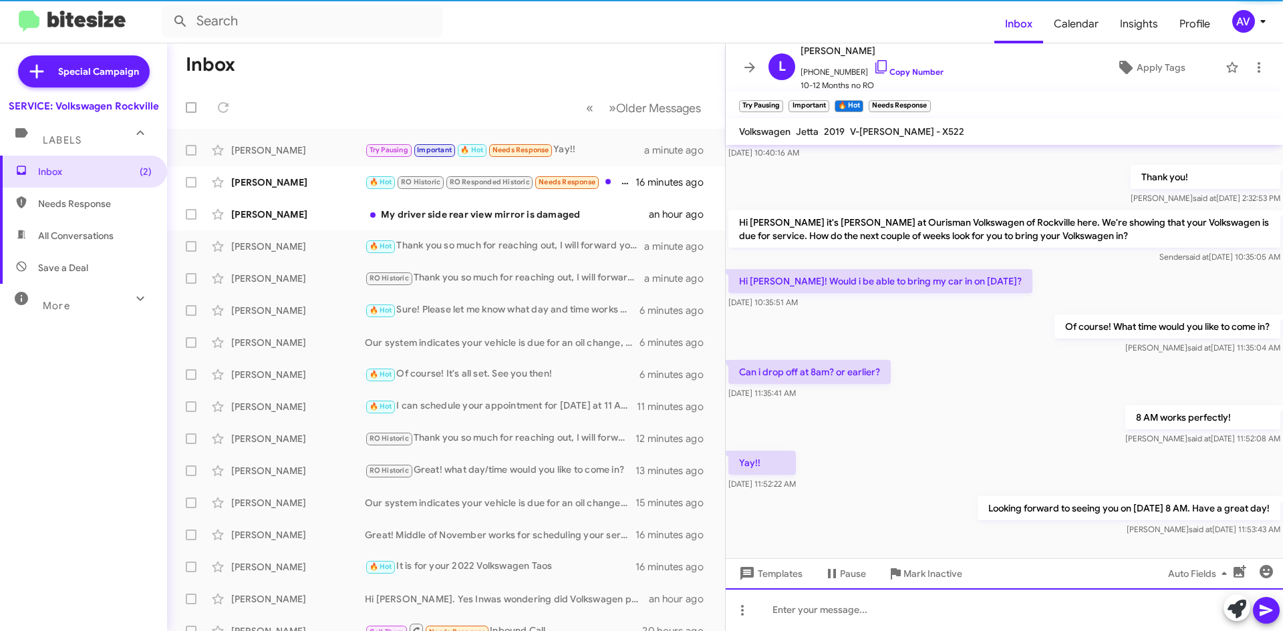
scroll to position [216, 0]
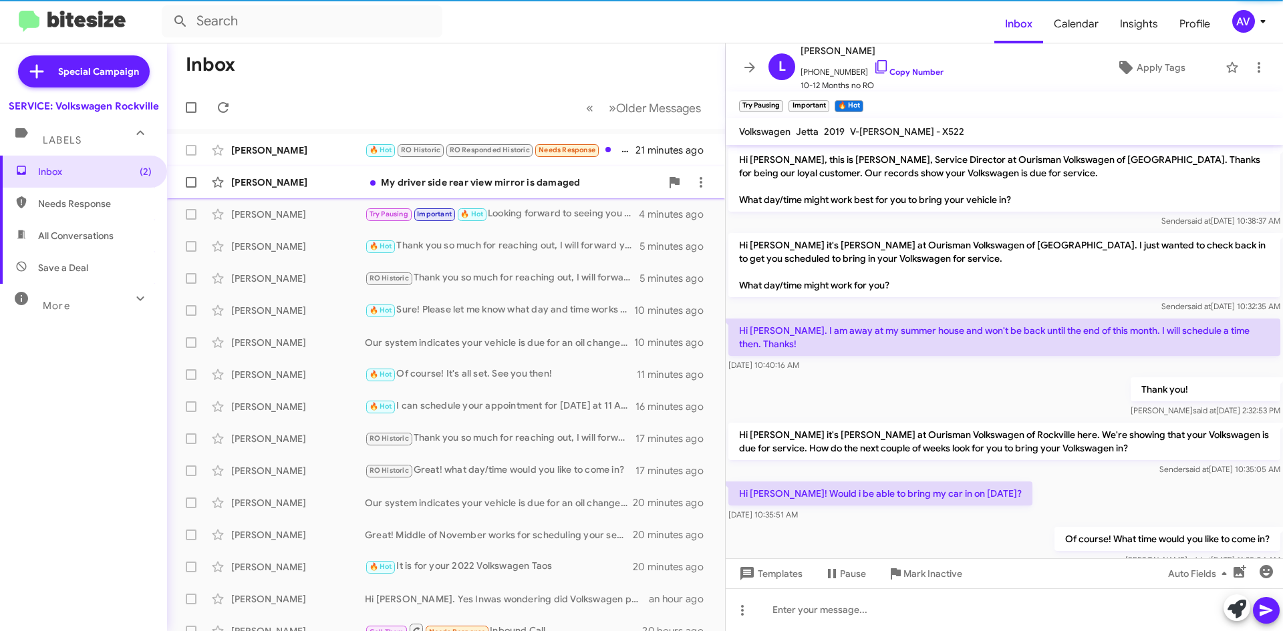
scroll to position [216, 0]
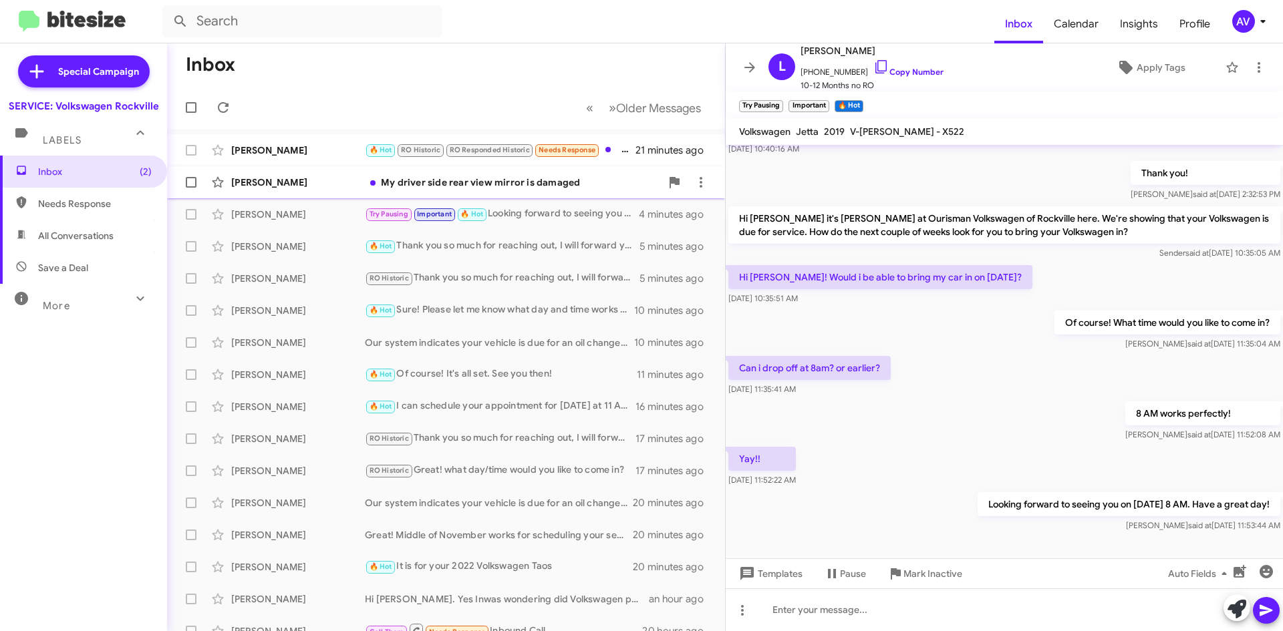
click at [347, 187] on div "[PERSON_NAME]" at bounding box center [298, 182] width 134 height 13
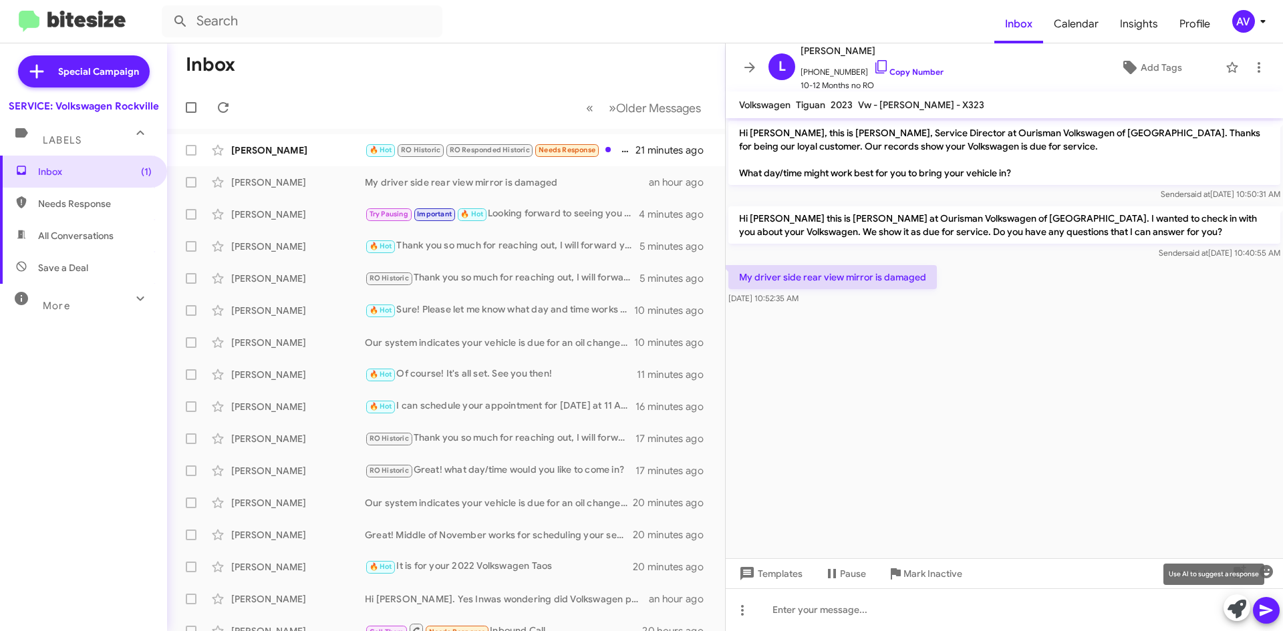
click at [1233, 613] on icon at bounding box center [1236, 609] width 19 height 19
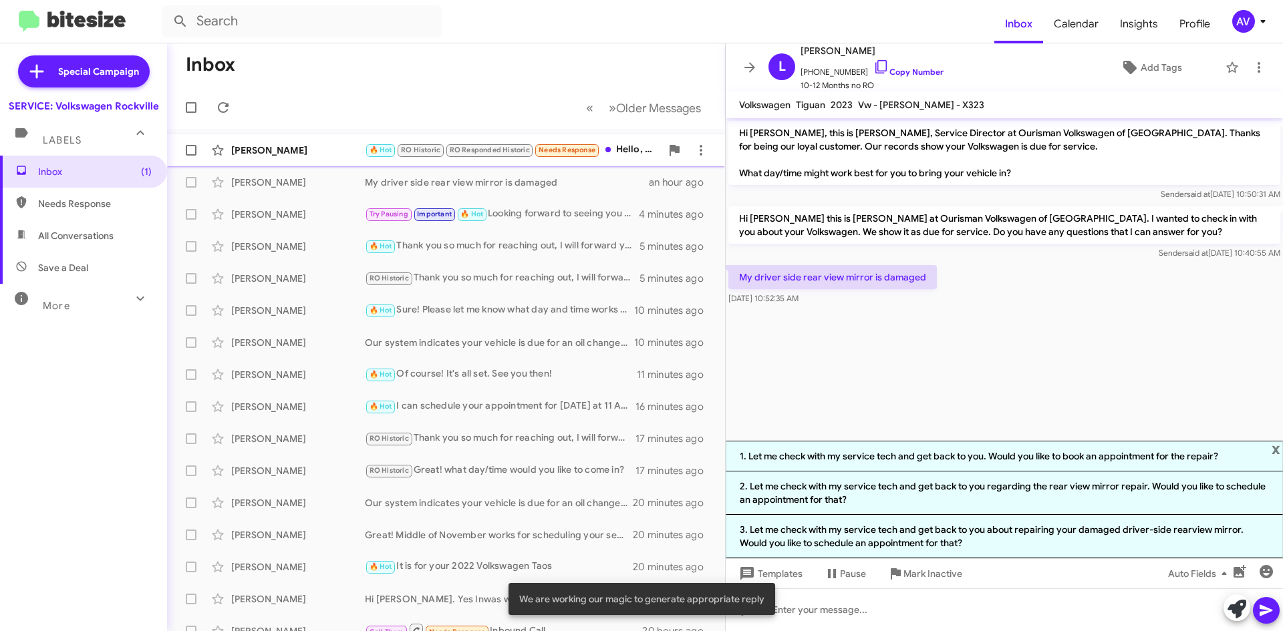
click at [317, 144] on div "[PERSON_NAME]" at bounding box center [298, 150] width 134 height 13
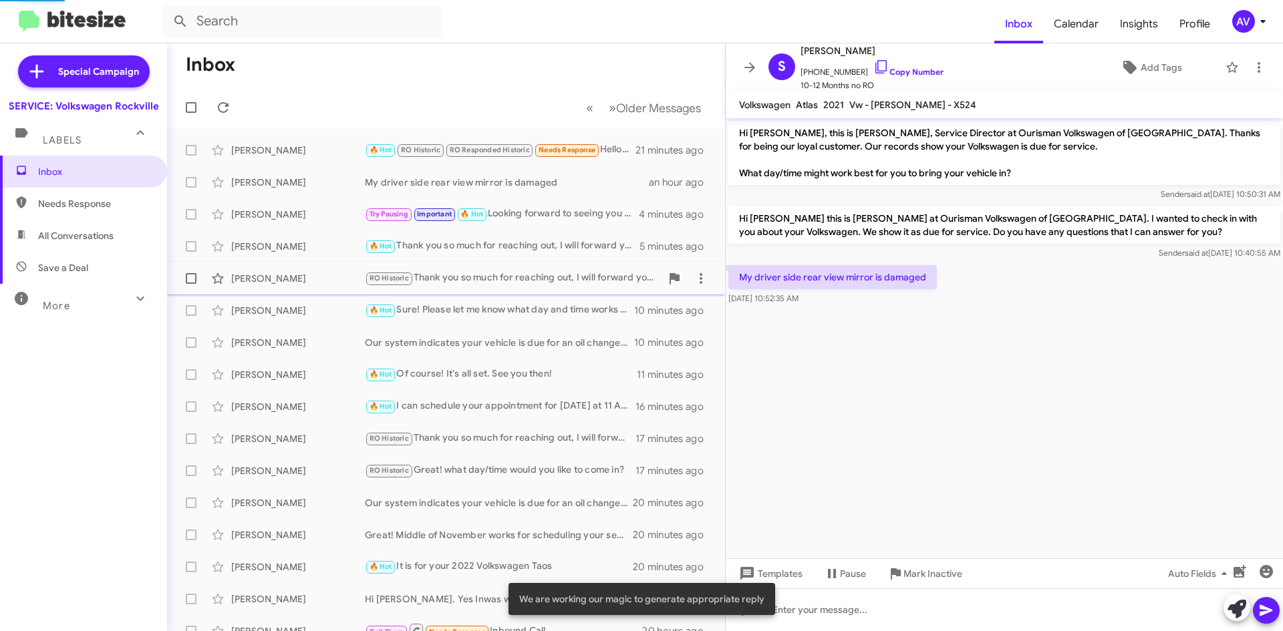
scroll to position [459, 0]
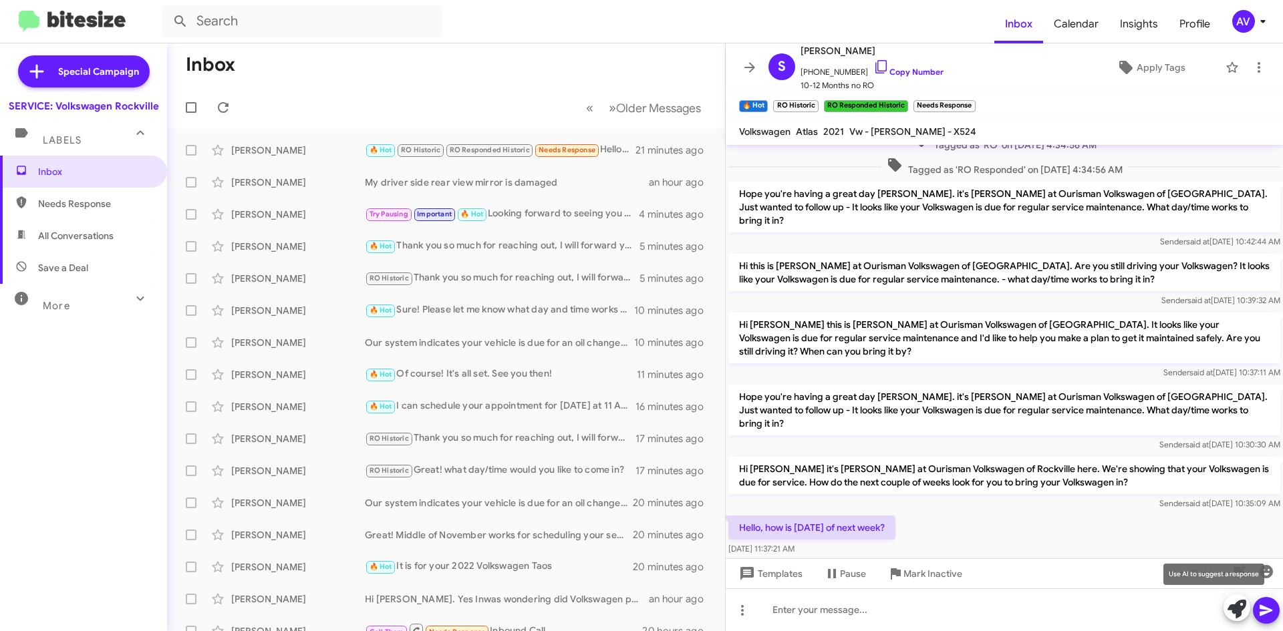
click at [1238, 614] on icon at bounding box center [1236, 609] width 19 height 19
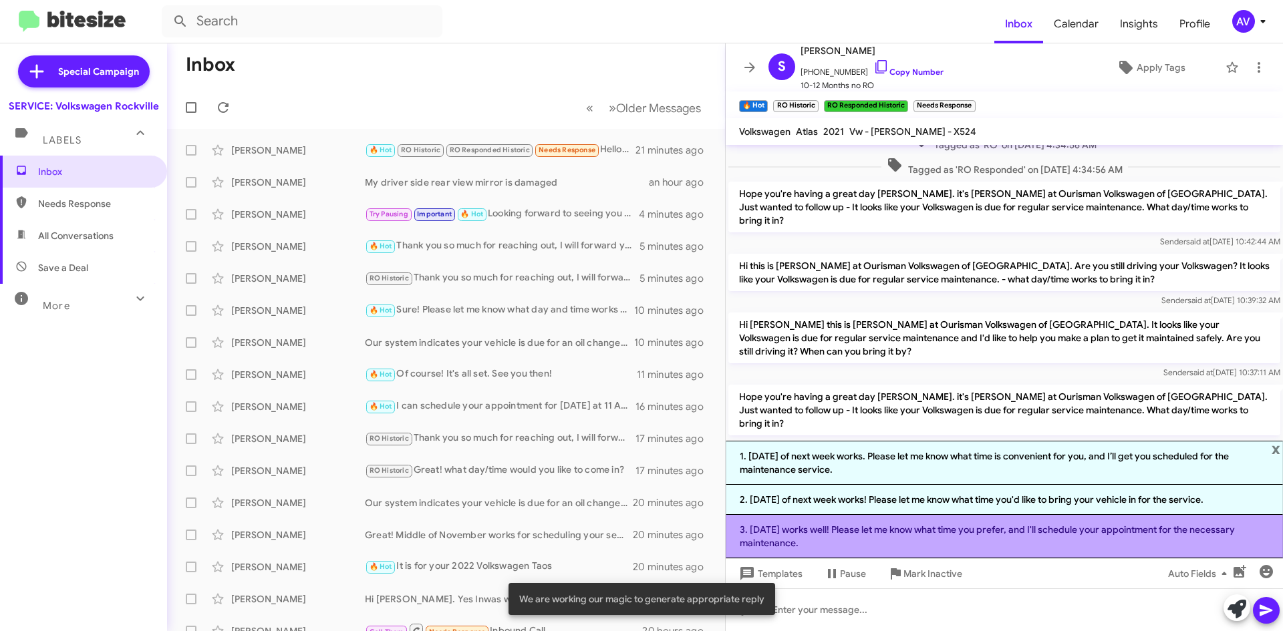
click at [951, 545] on li "3. [DATE] works well! Please let me know what time you prefer, and I'll schedul…" at bounding box center [1004, 536] width 557 height 43
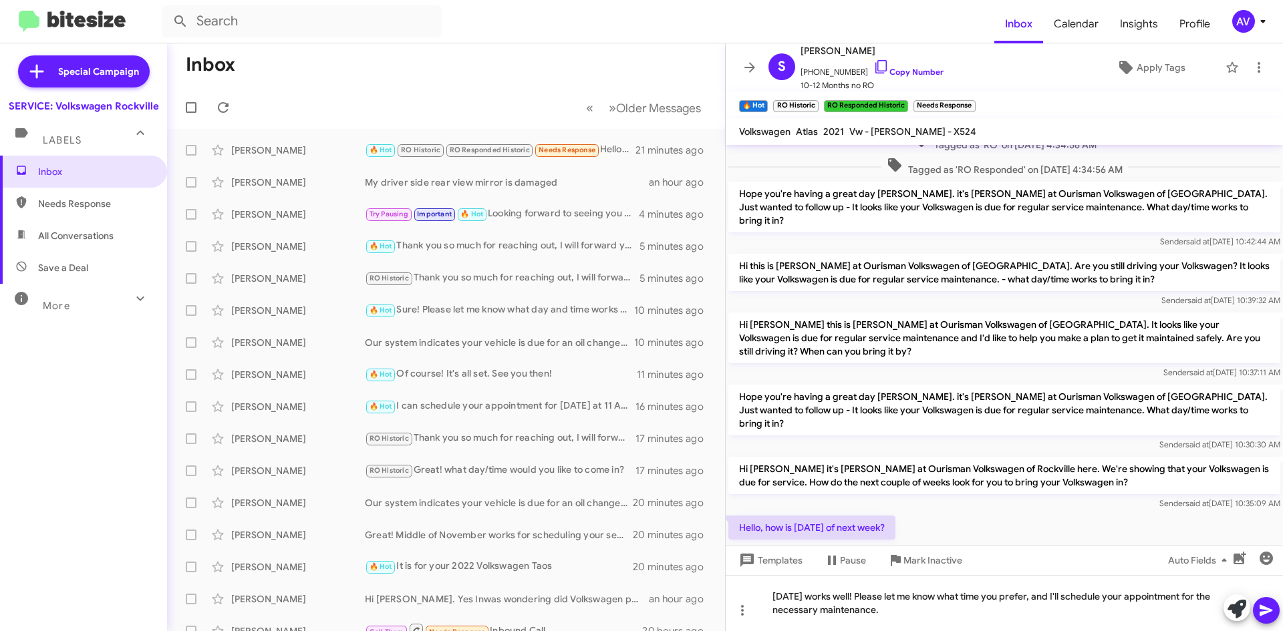
click at [1255, 613] on button at bounding box center [1266, 610] width 27 height 27
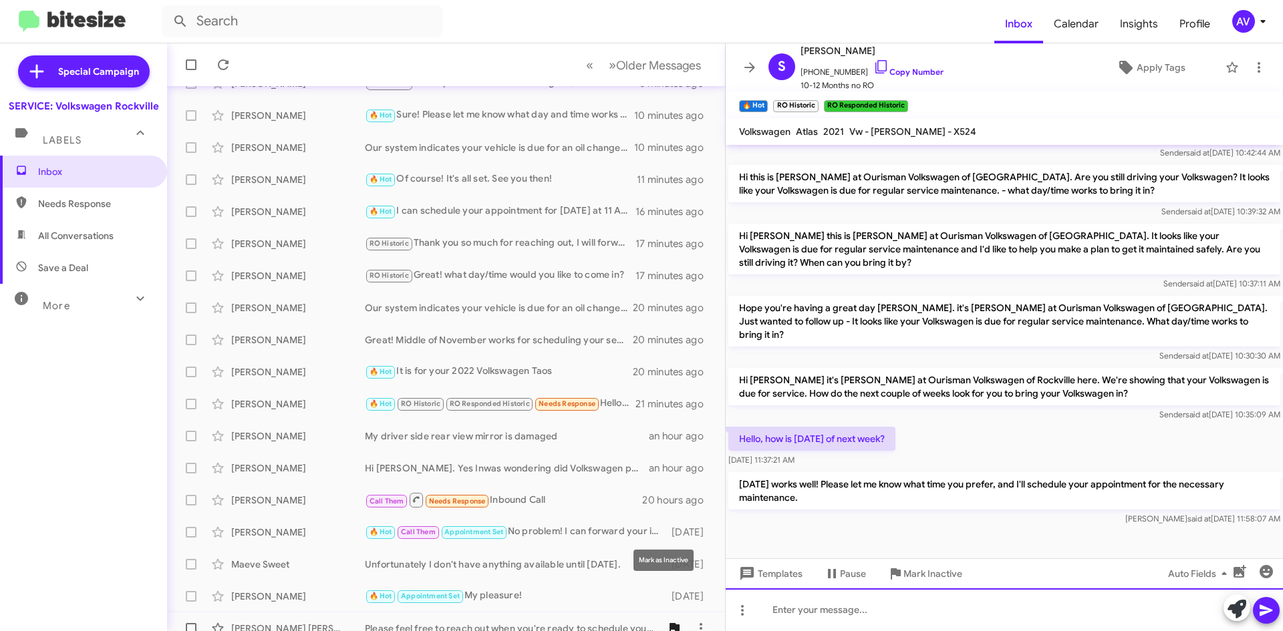
scroll to position [134, 0]
